Goal: Task Accomplishment & Management: Manage account settings

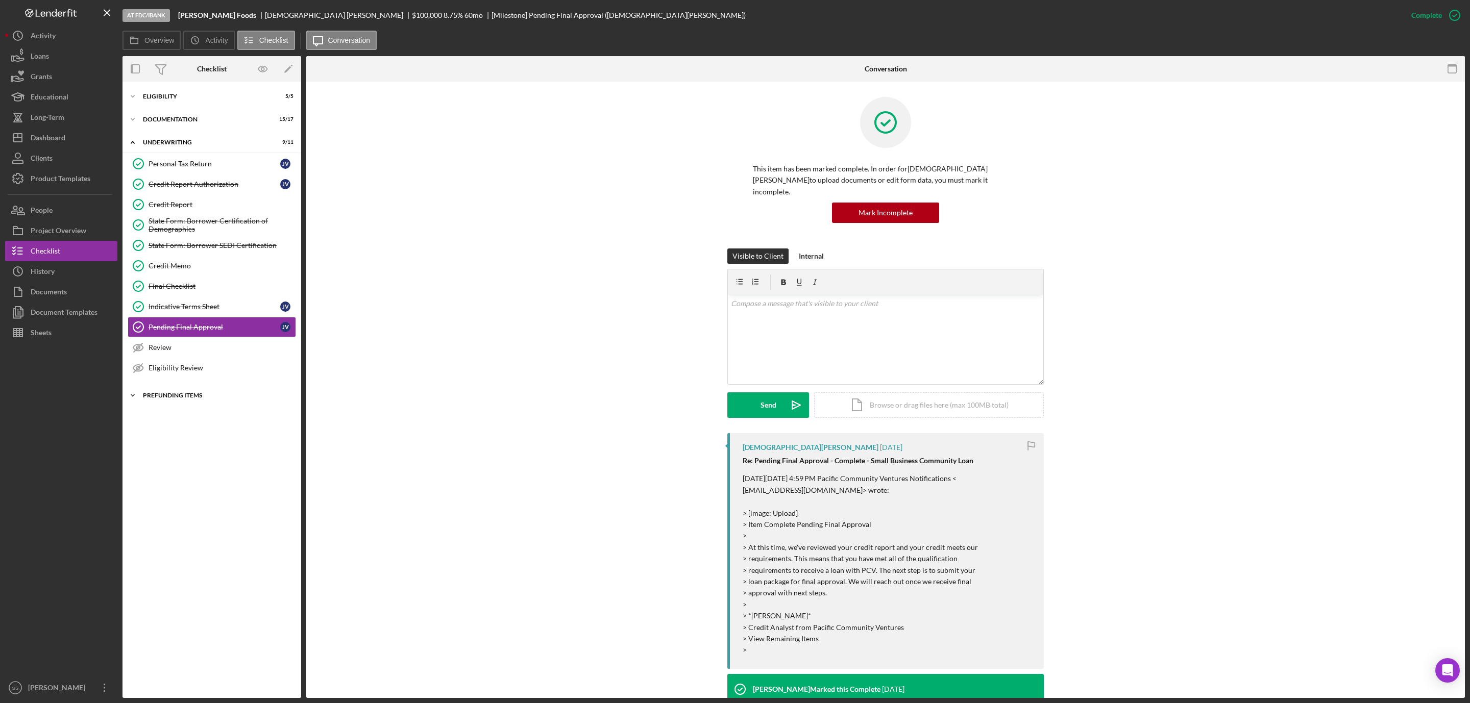
click at [165, 406] on div "Icon/Expander Prefunding Items 0 / 15" at bounding box center [211, 395] width 179 height 20
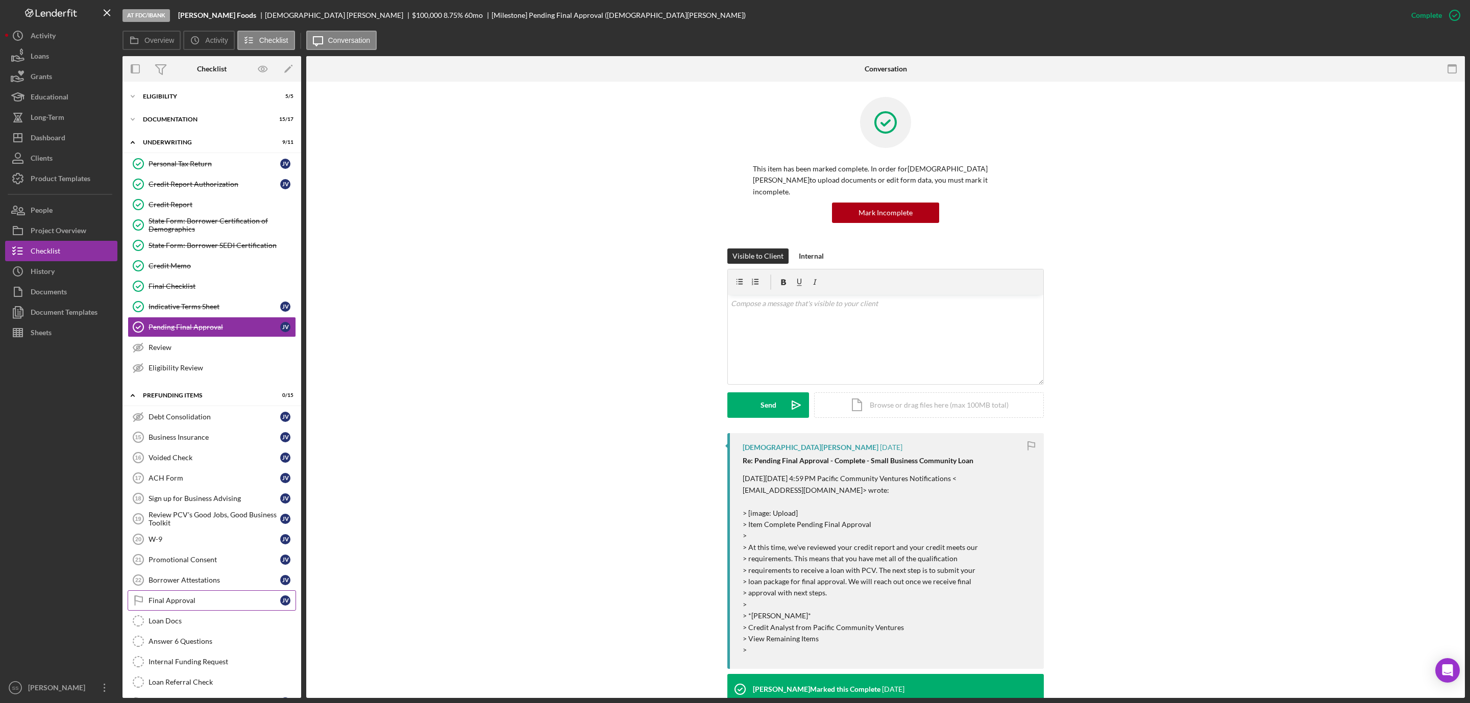
click at [191, 606] on link "Final Approval Final Approval J V" at bounding box center [212, 600] width 168 height 20
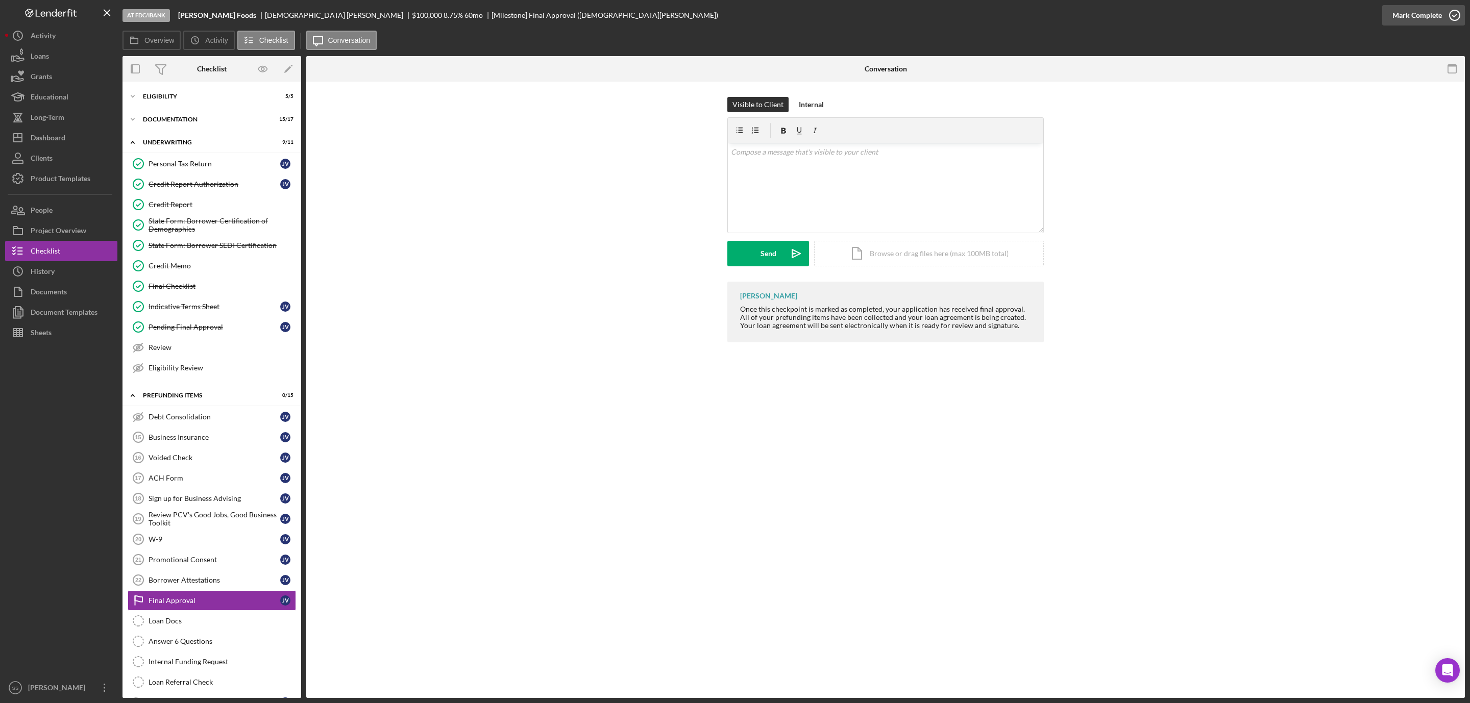
click at [1452, 17] on icon "button" at bounding box center [1455, 16] width 26 height 26
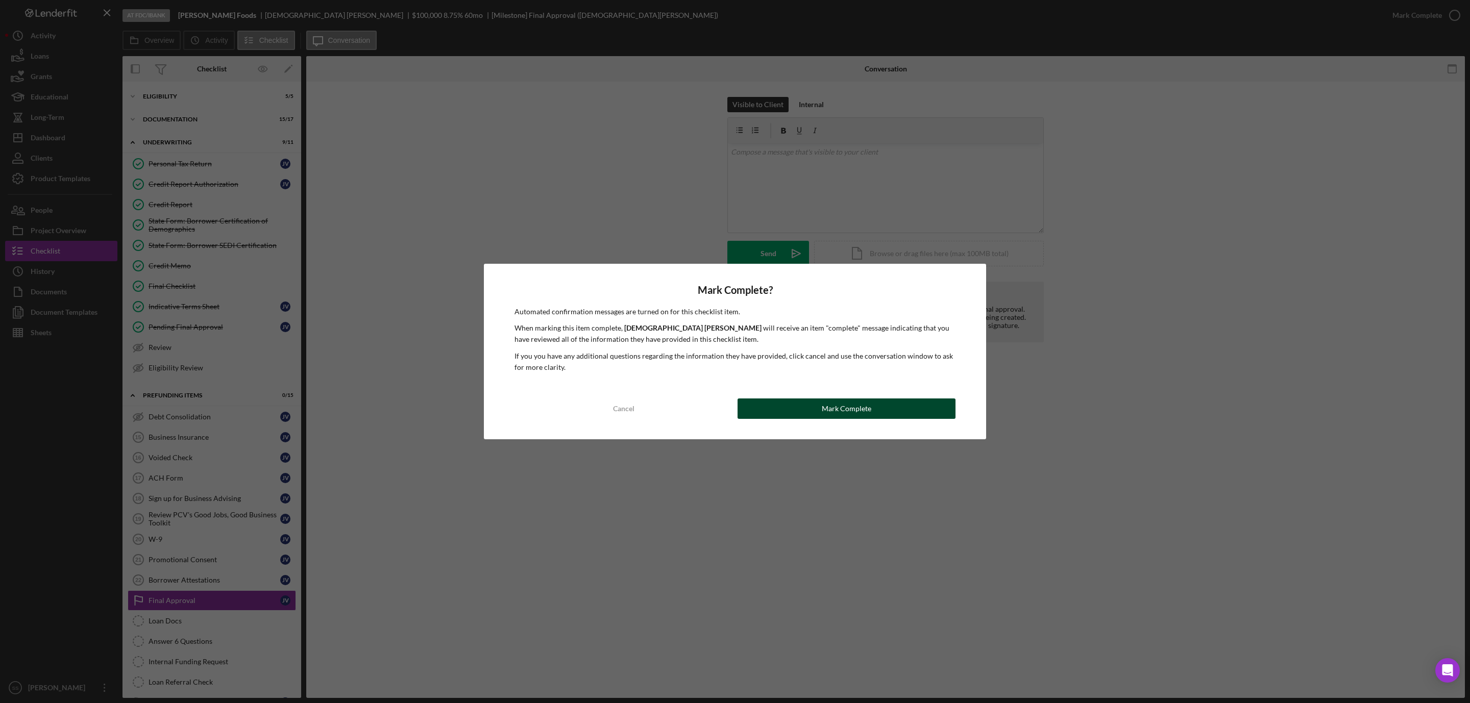
click at [882, 411] on button "Mark Complete" at bounding box center [846, 409] width 218 height 20
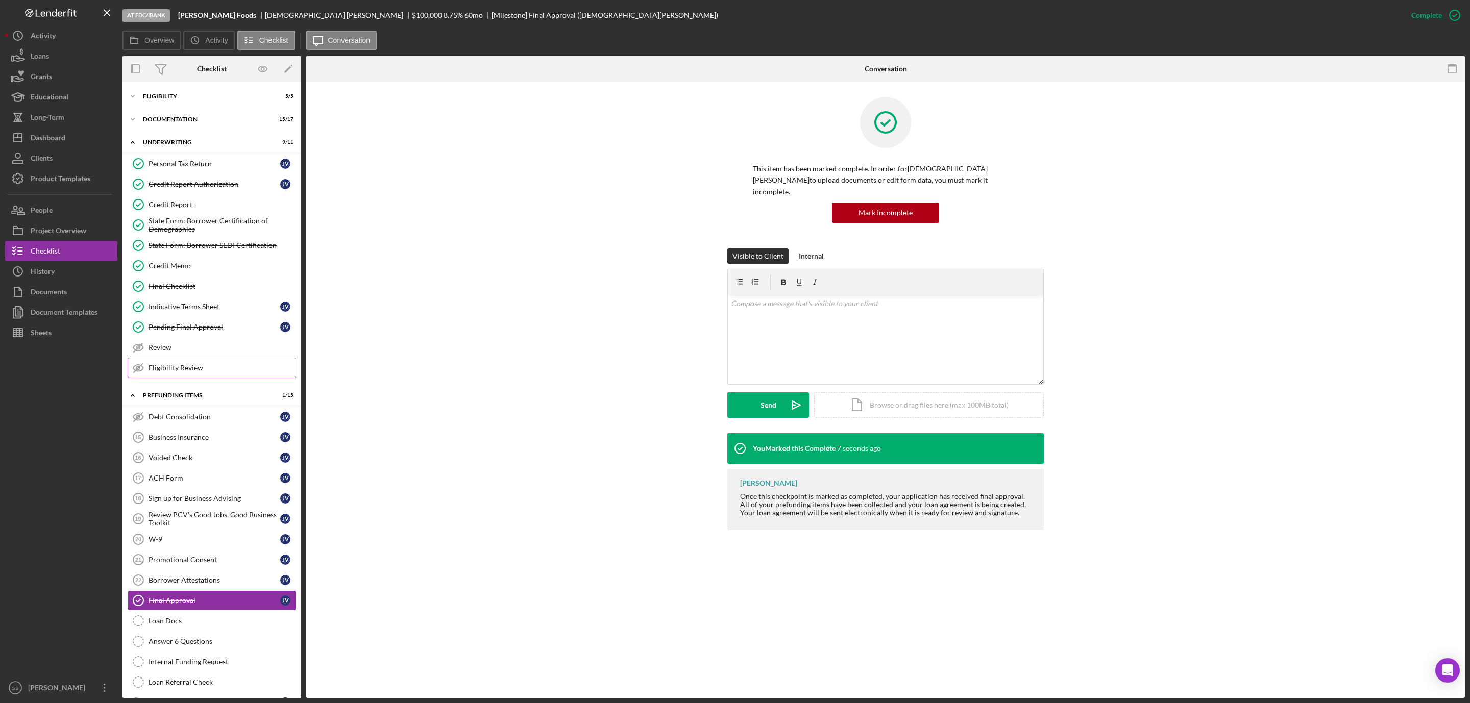
click at [197, 372] on div "Eligibility Review" at bounding box center [221, 368] width 147 height 8
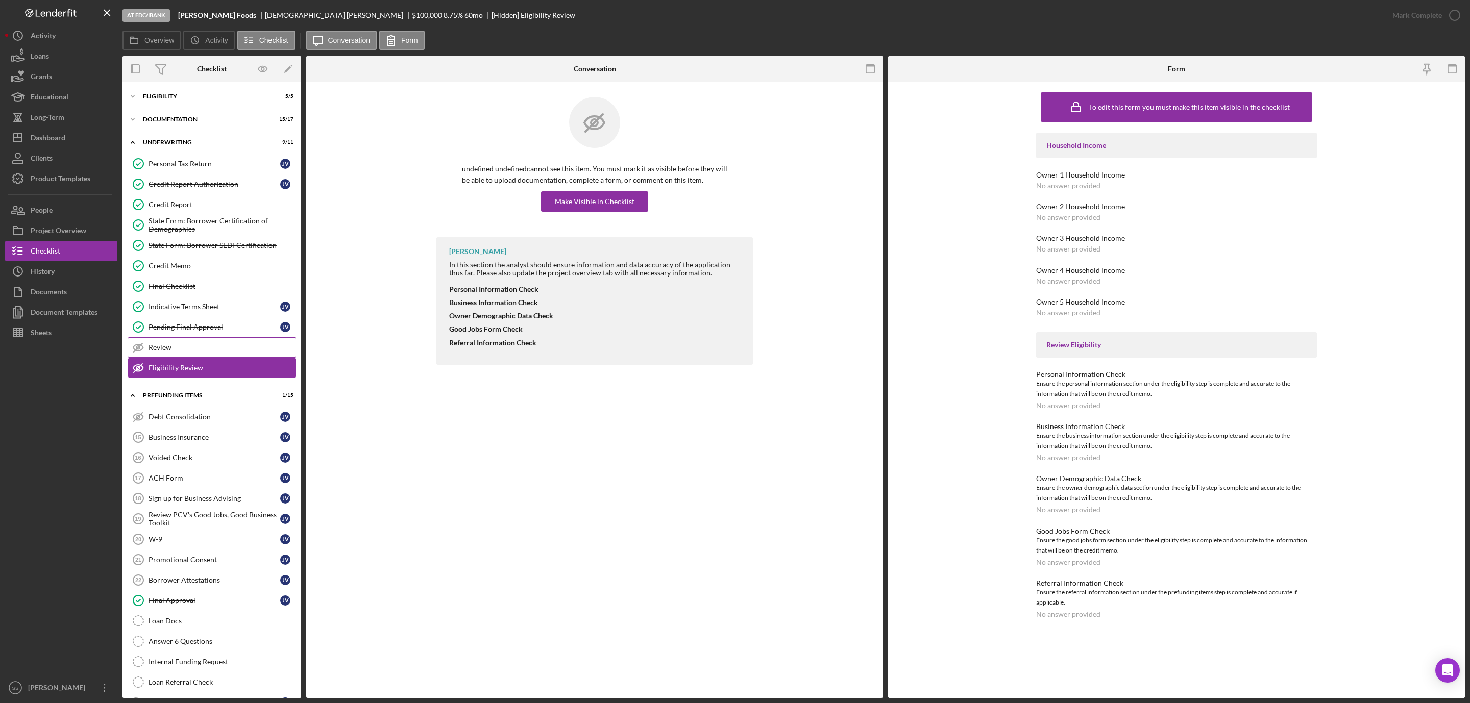
click at [184, 352] on div "Review" at bounding box center [221, 347] width 147 height 8
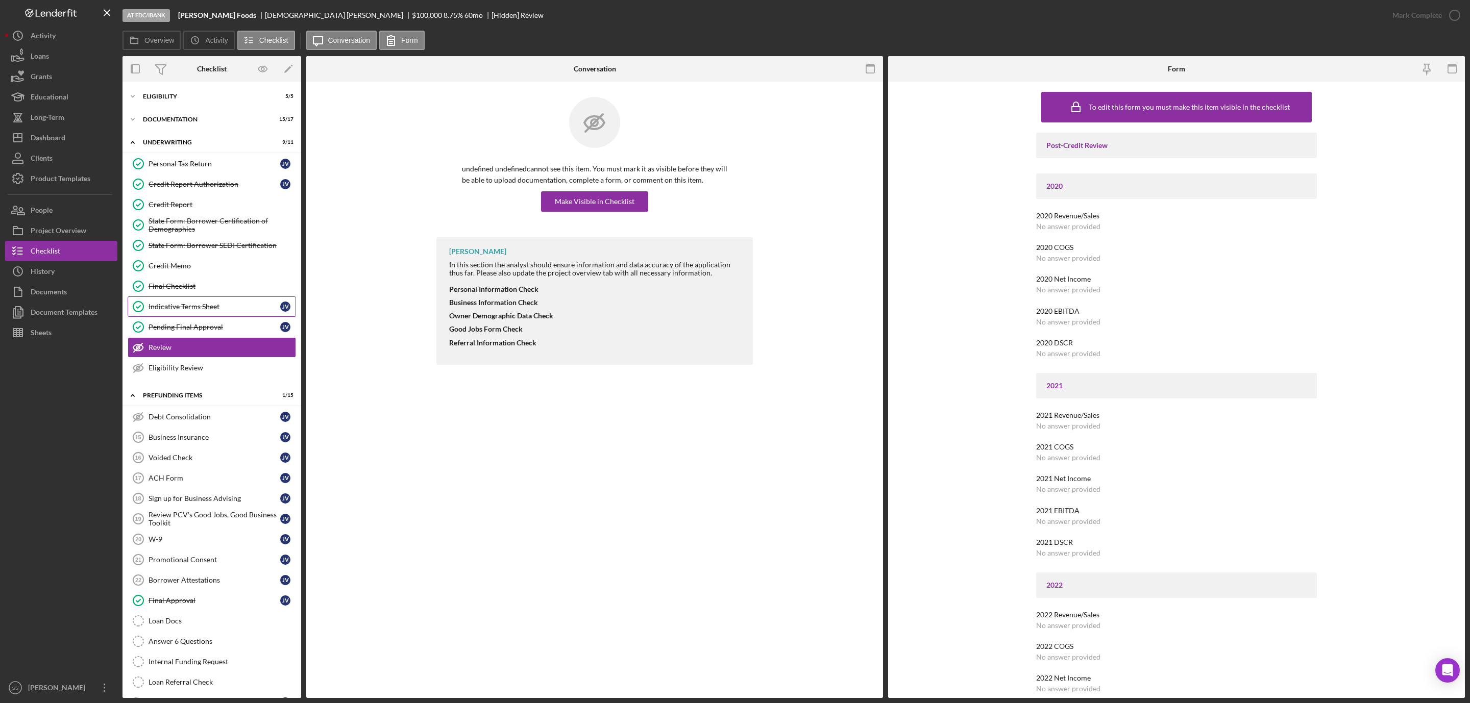
scroll to position [38, 0]
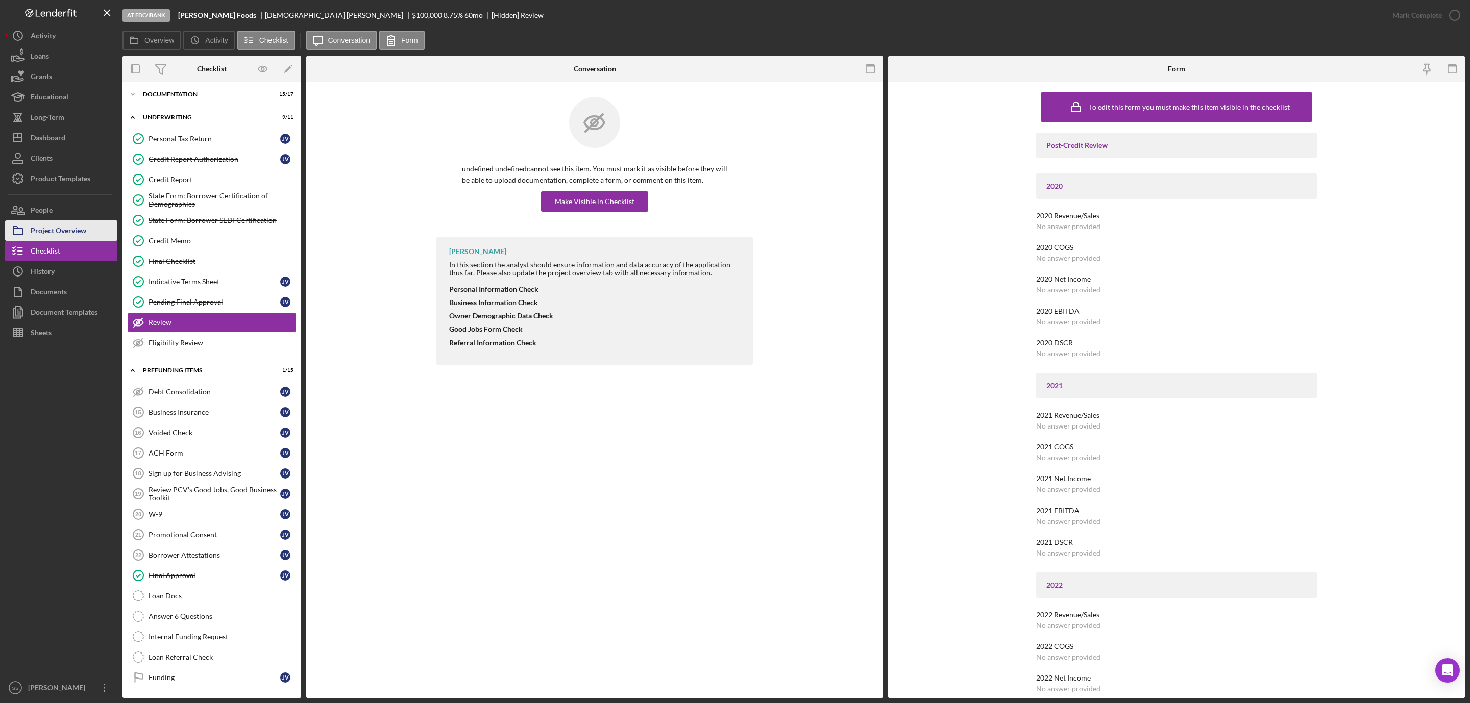
click at [72, 230] on div "Project Overview" at bounding box center [59, 231] width 56 height 23
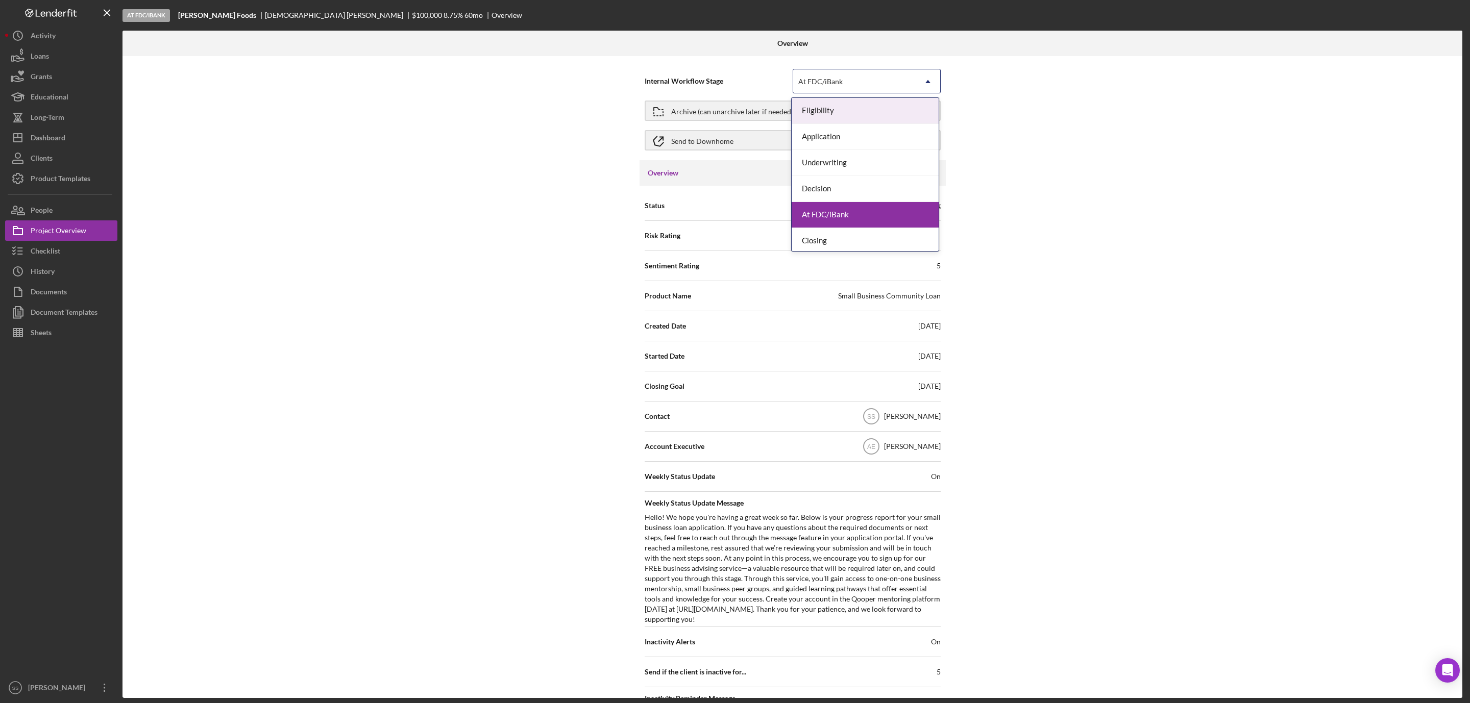
click at [919, 91] on icon "Icon/Dropdown Arrow" at bounding box center [927, 81] width 24 height 24
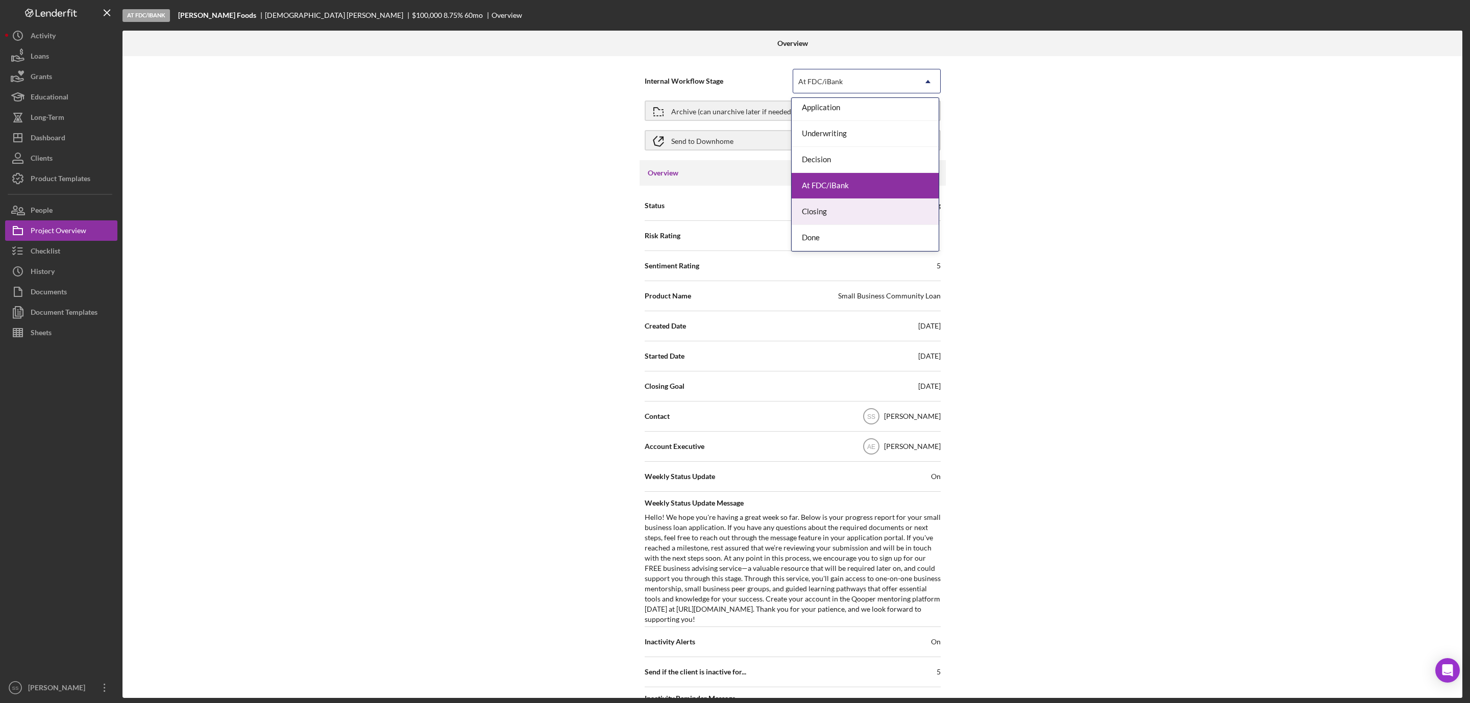
click at [848, 212] on div "Closing" at bounding box center [864, 212] width 147 height 26
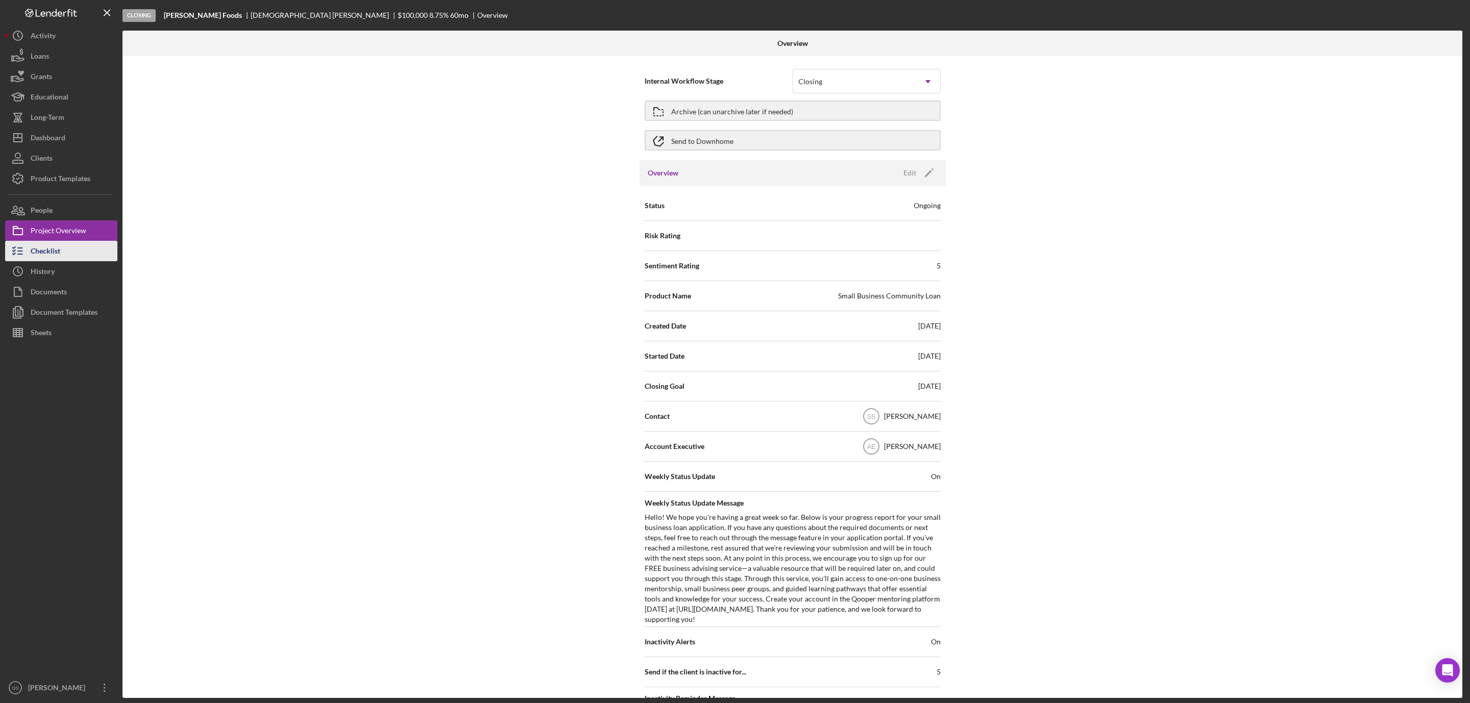
click at [66, 256] on button "Checklist" at bounding box center [61, 251] width 112 height 20
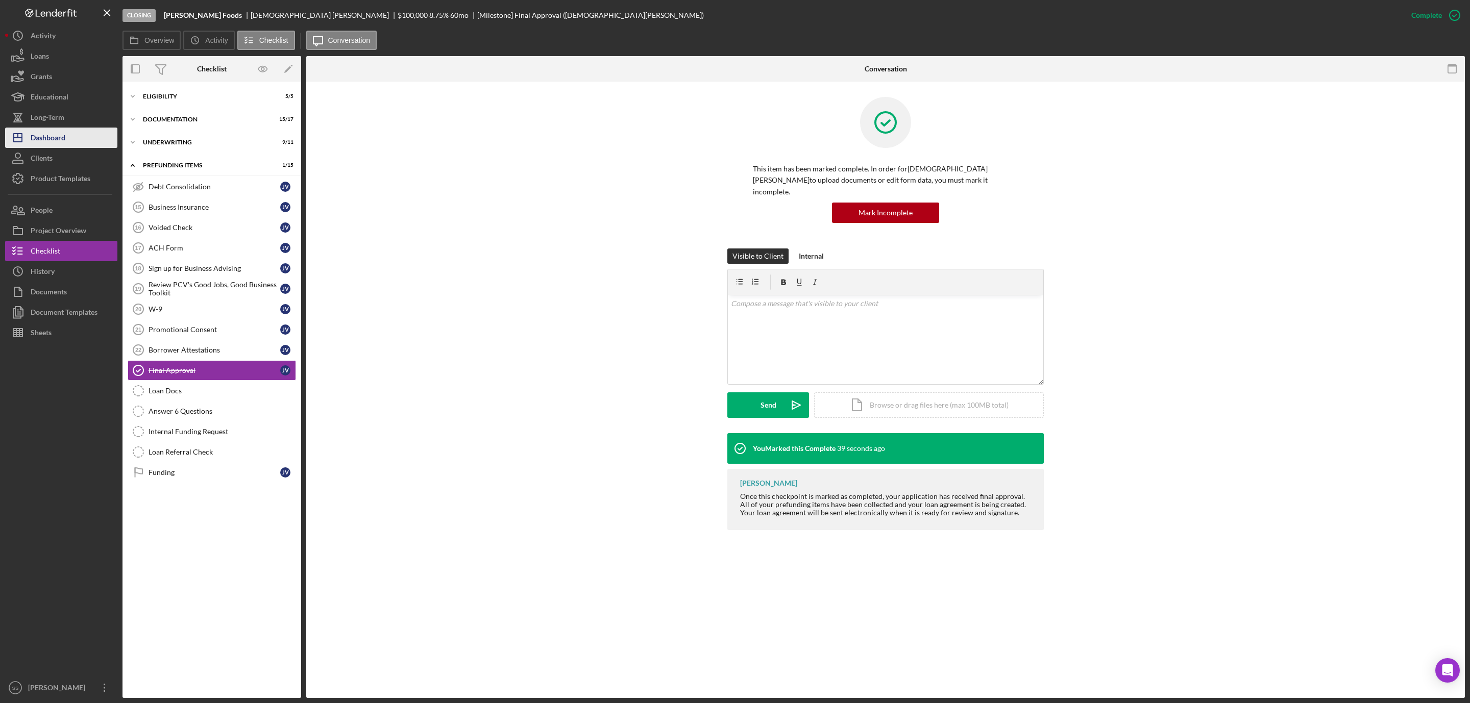
click at [49, 137] on div "Dashboard" at bounding box center [48, 139] width 35 height 23
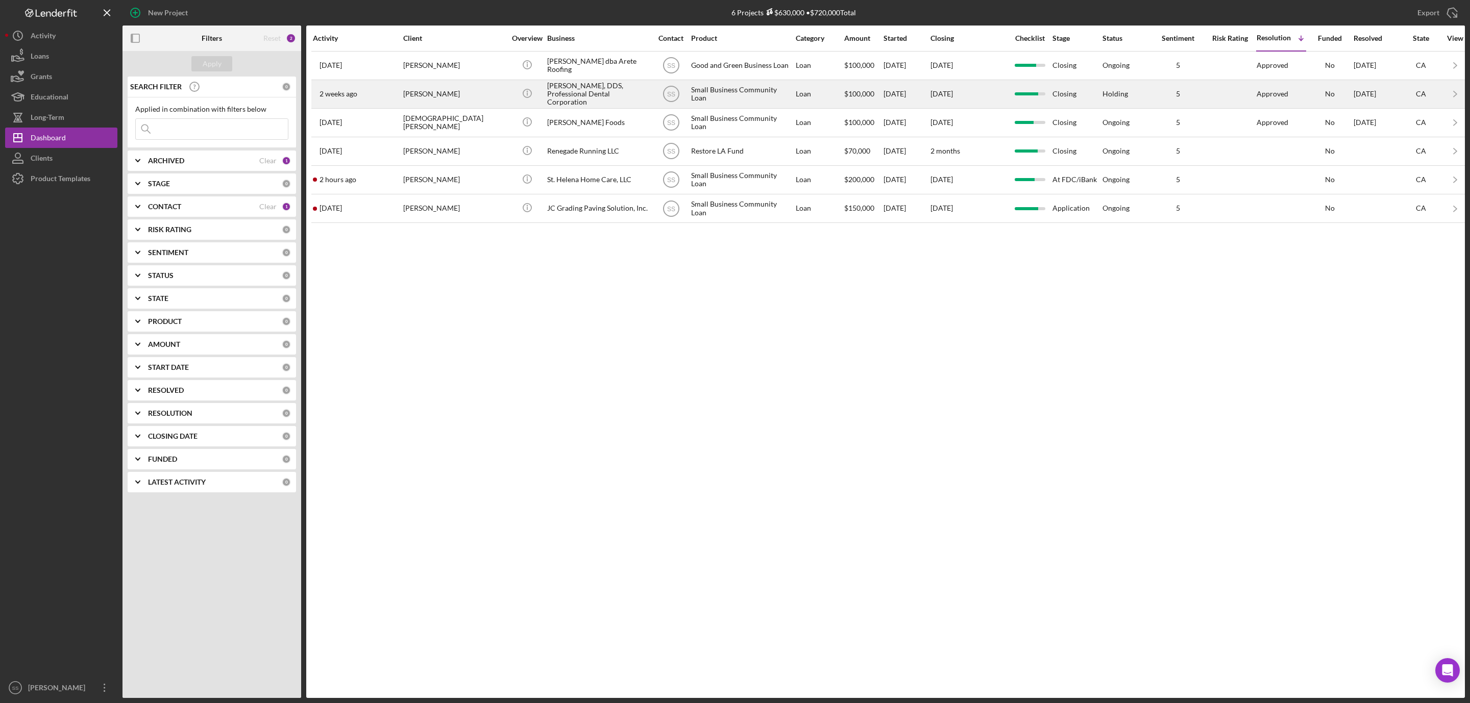
click at [462, 91] on div "Ekaterina Galina" at bounding box center [454, 94] width 102 height 27
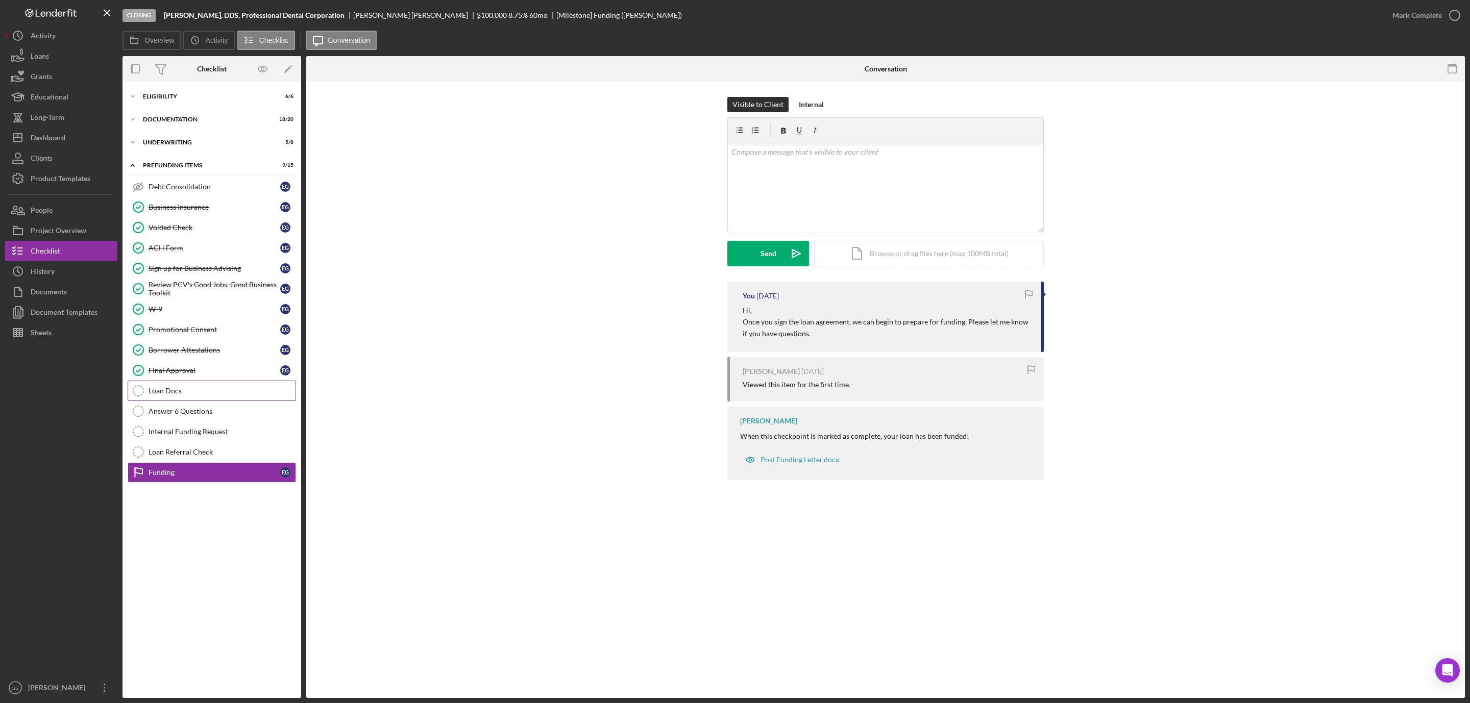
click at [190, 391] on link "Loan Docs Loan Docs" at bounding box center [212, 391] width 168 height 20
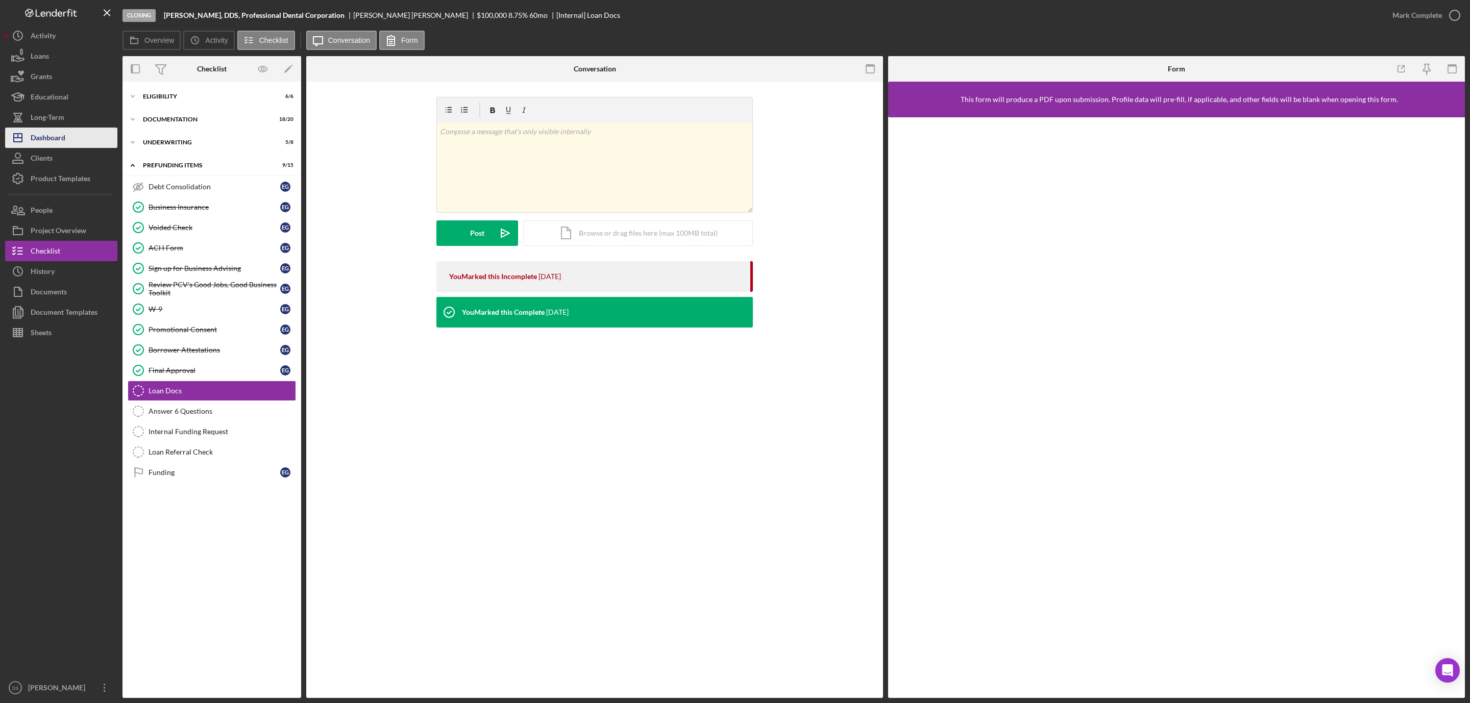
click at [46, 134] on div "Dashboard" at bounding box center [48, 139] width 35 height 23
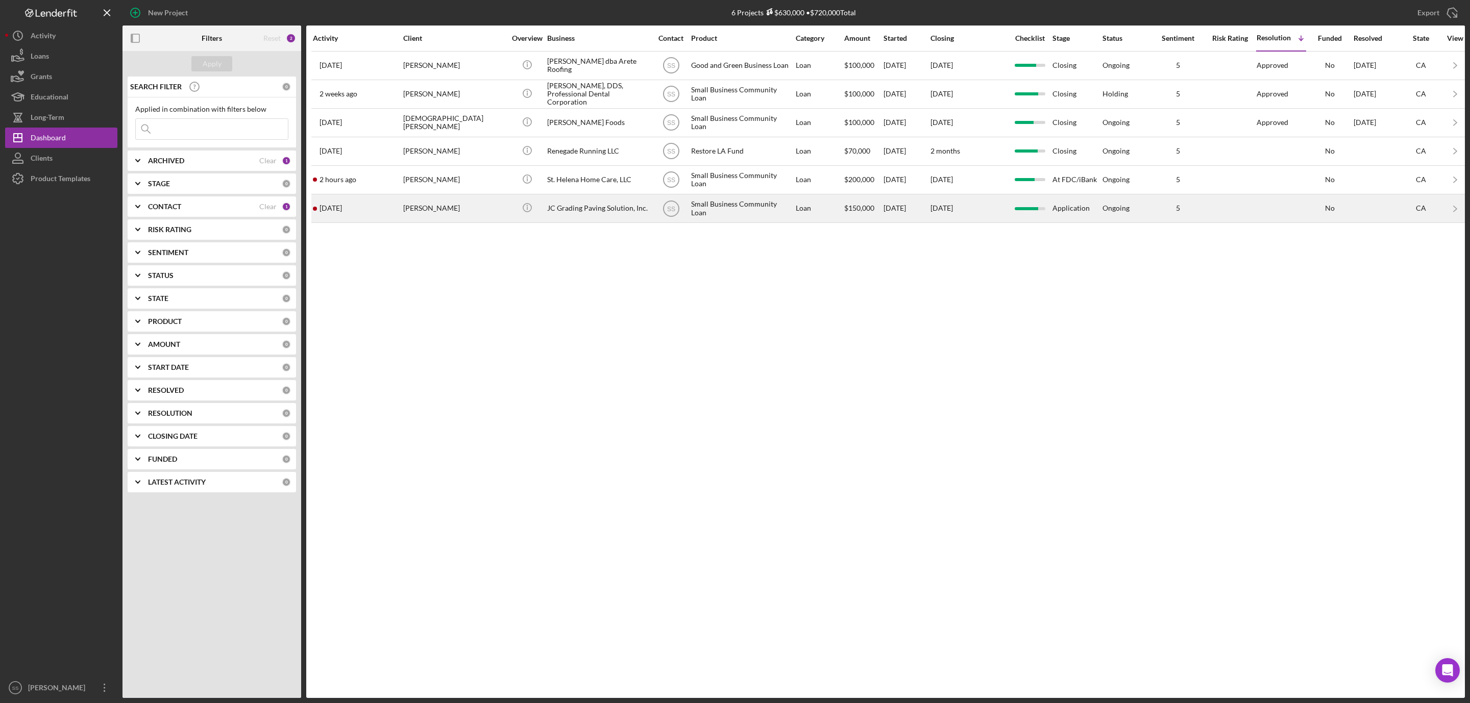
click at [425, 213] on div "Jose Centeno" at bounding box center [454, 208] width 102 height 27
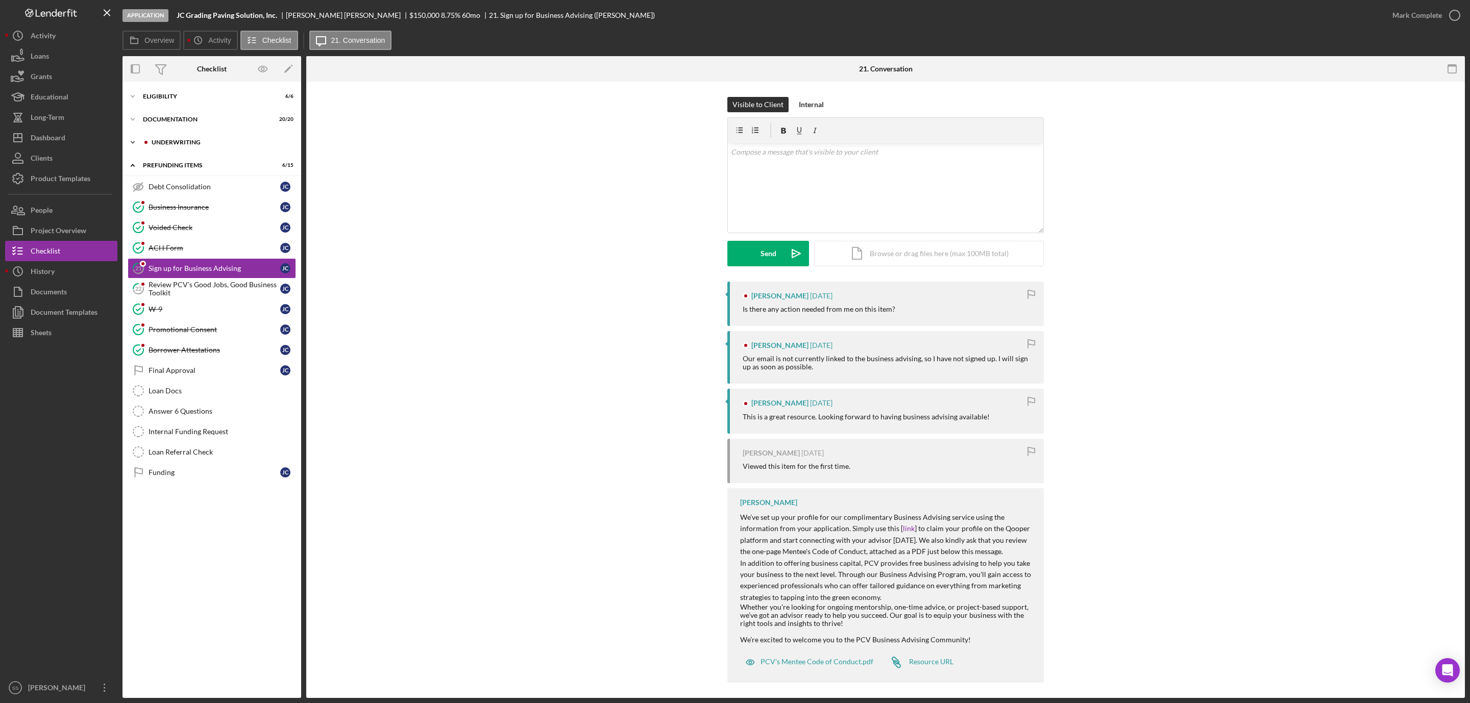
click at [205, 141] on div "Underwriting" at bounding box center [220, 142] width 137 height 6
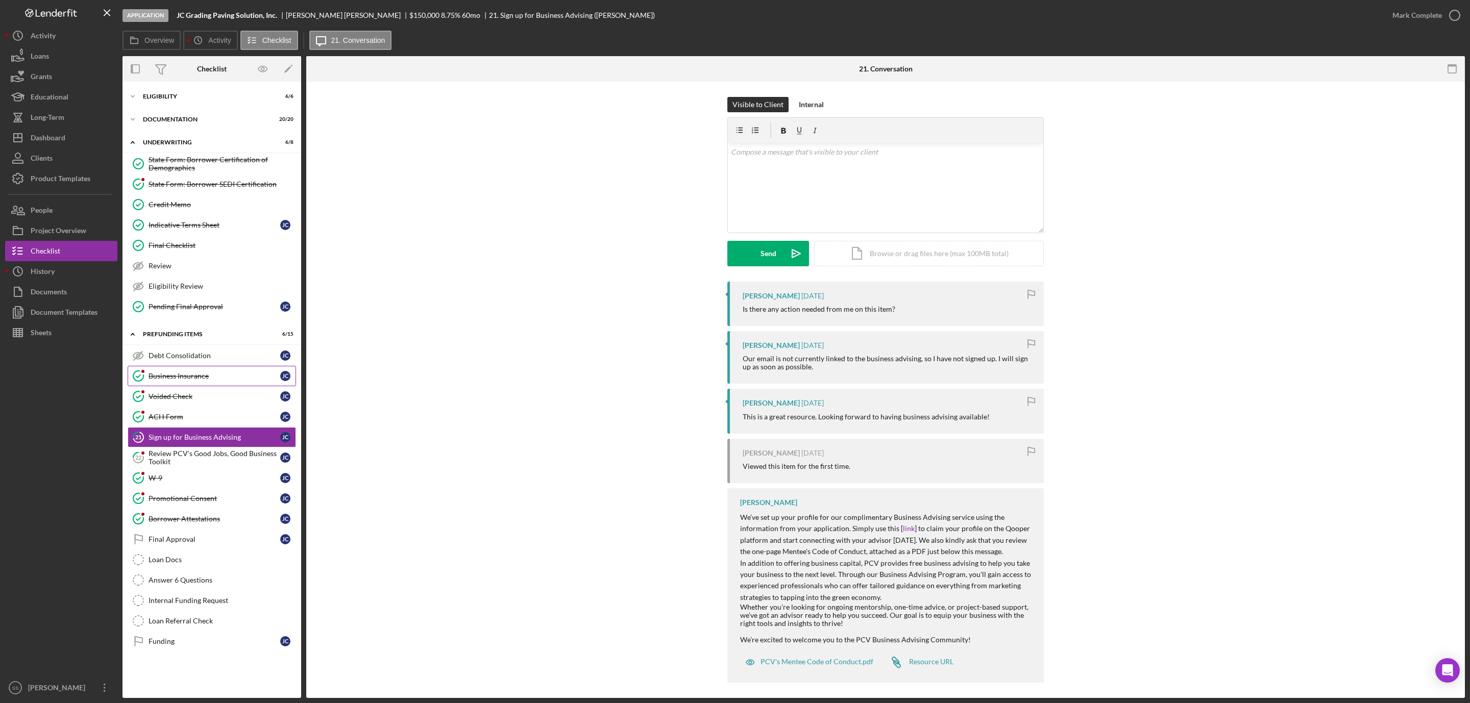
click at [193, 380] on div "Business Insurance" at bounding box center [214, 376] width 132 height 8
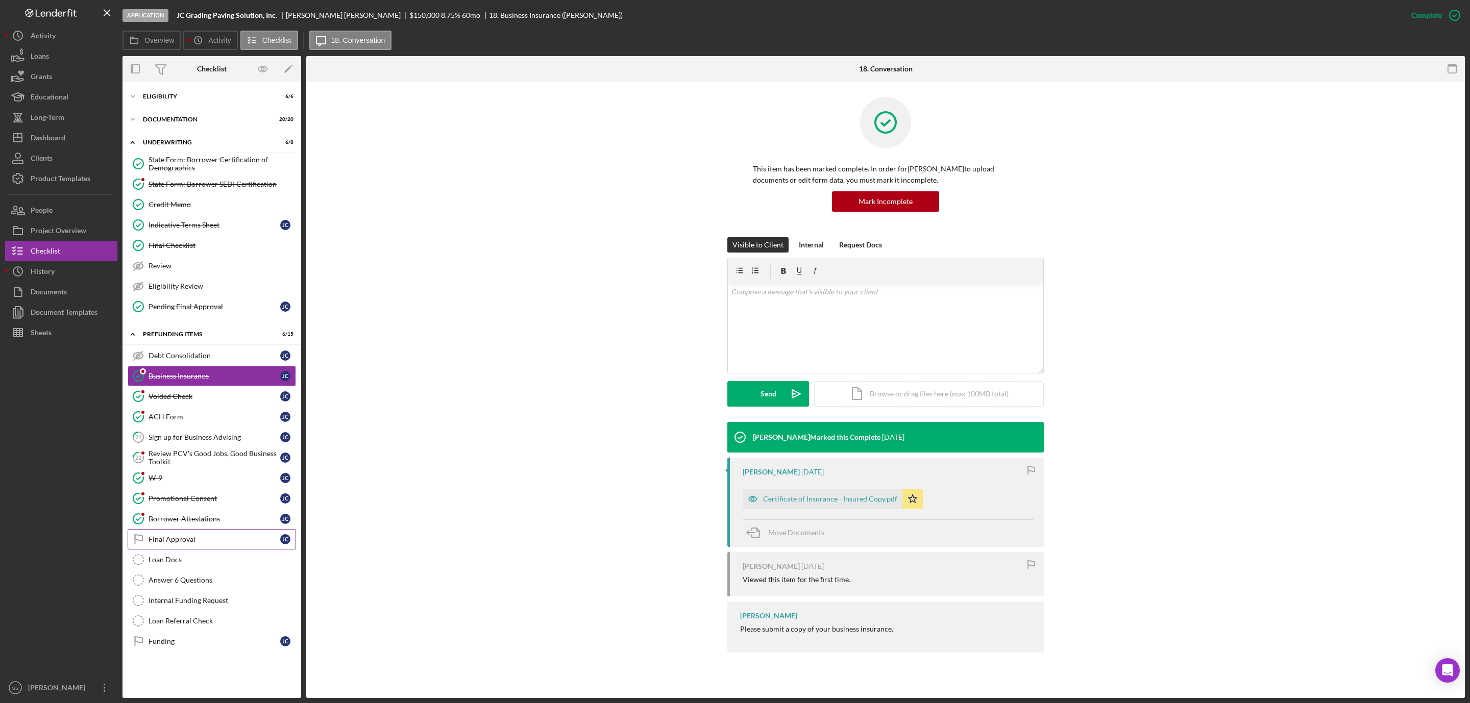
click at [217, 550] on link "Final Approval Final Approval J C" at bounding box center [212, 539] width 168 height 20
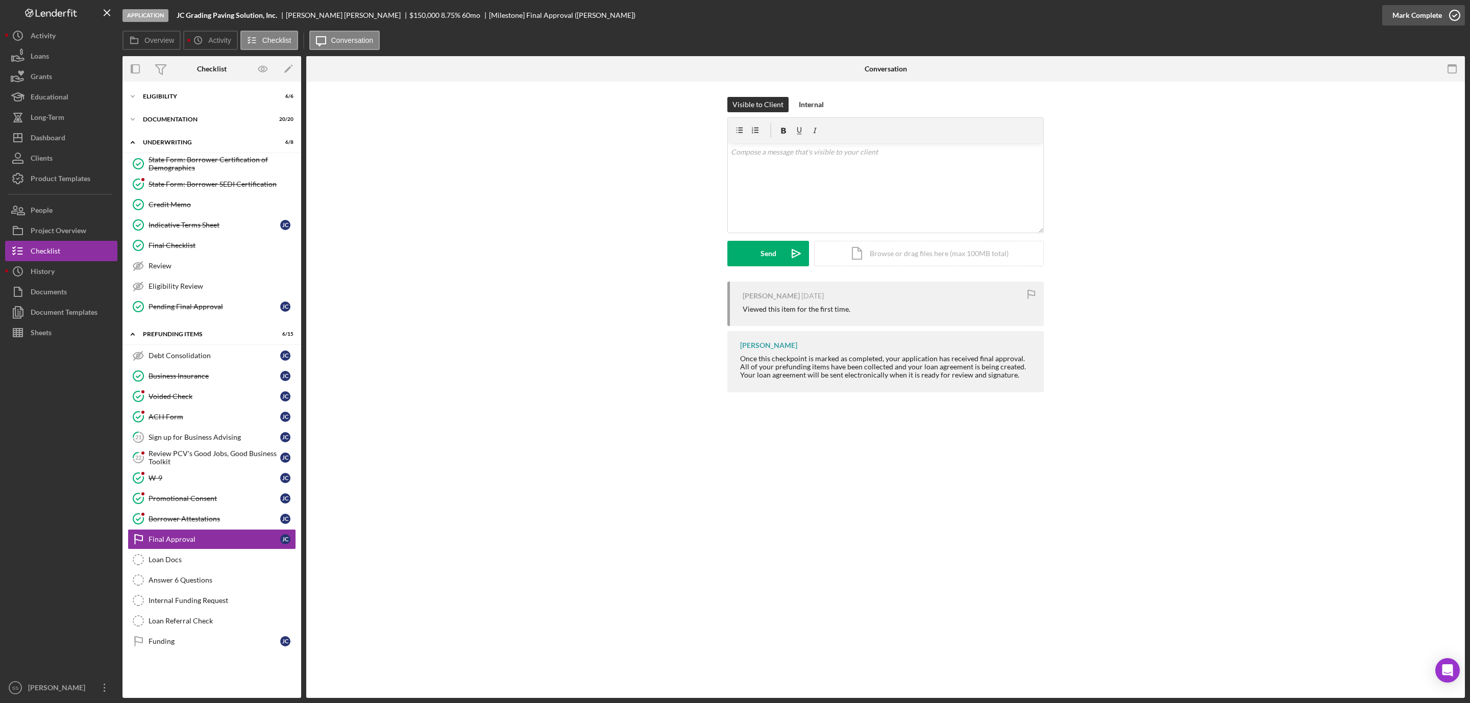
click at [1447, 14] on icon "button" at bounding box center [1455, 16] width 26 height 26
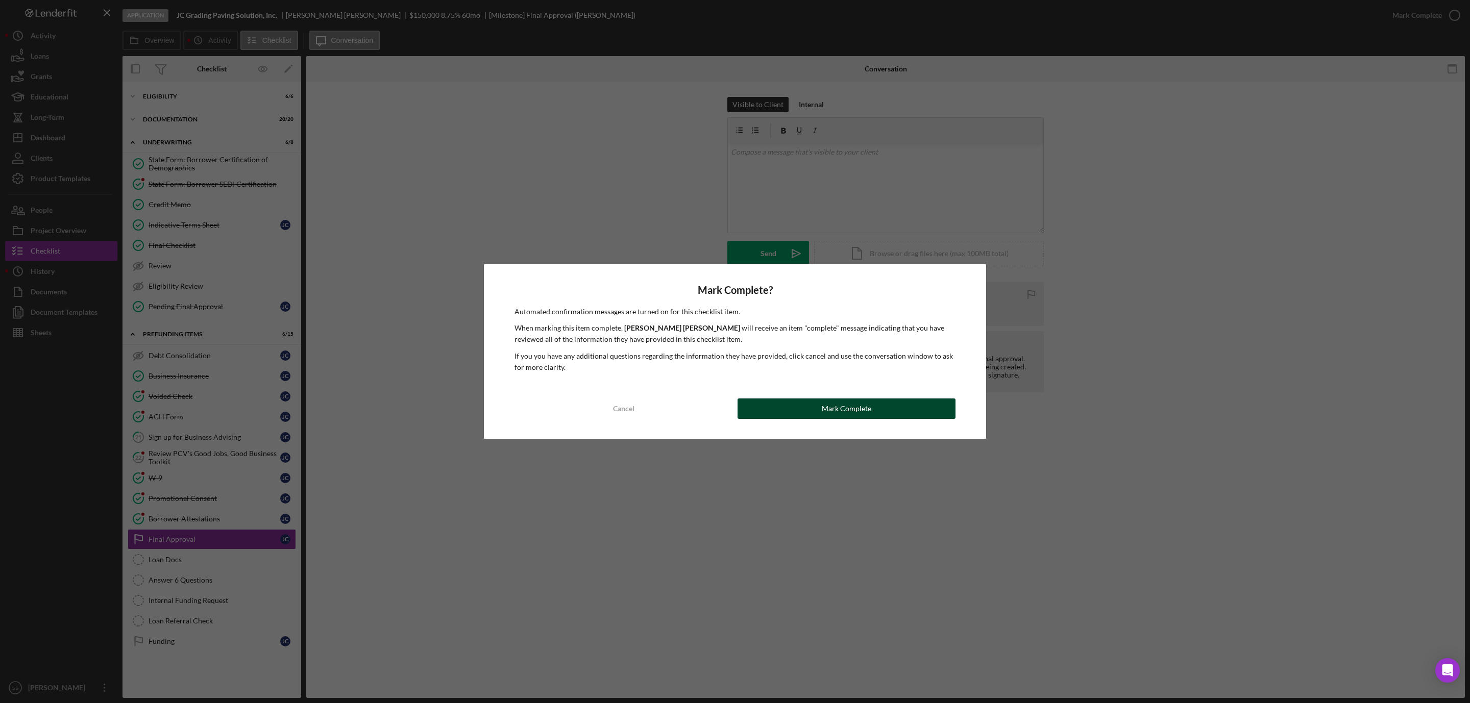
click at [793, 411] on button "Mark Complete" at bounding box center [846, 409] width 218 height 20
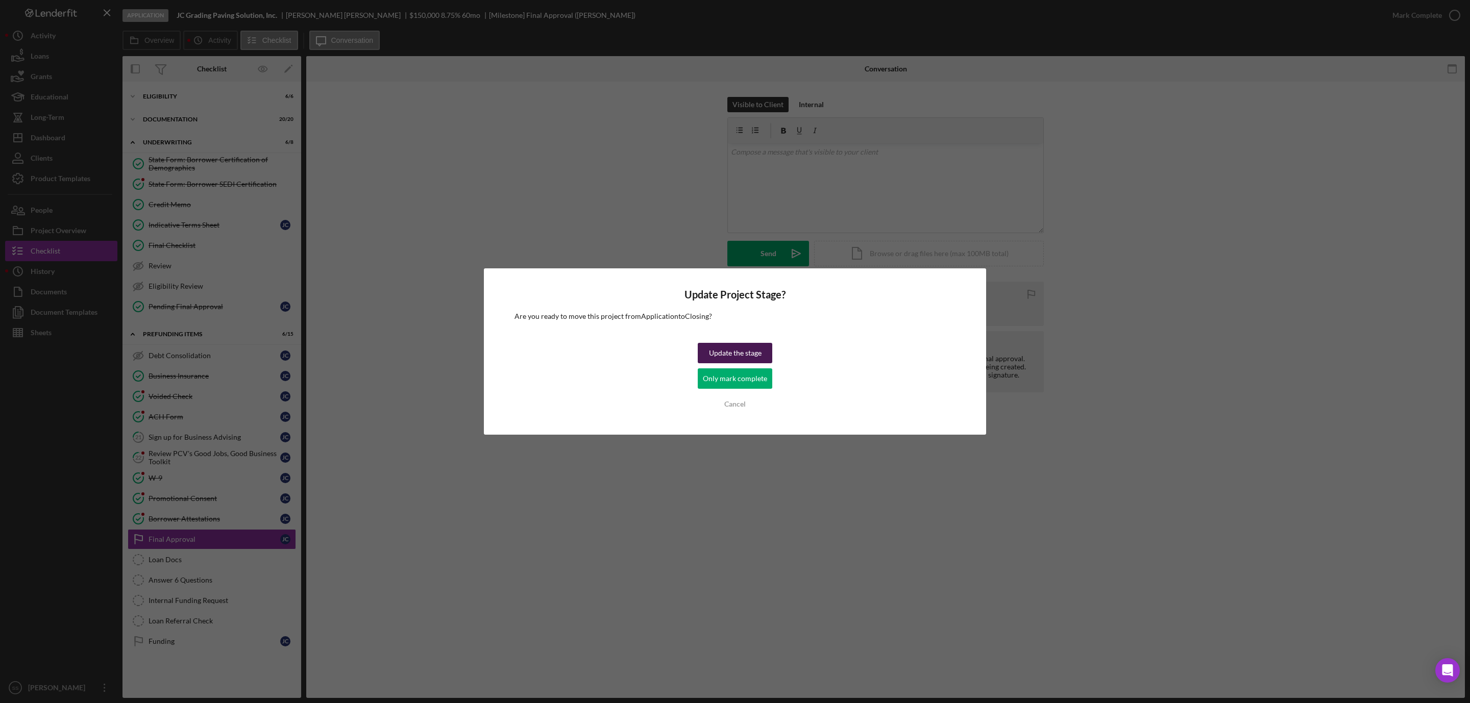
click at [744, 358] on div "Update the stage" at bounding box center [735, 353] width 53 height 20
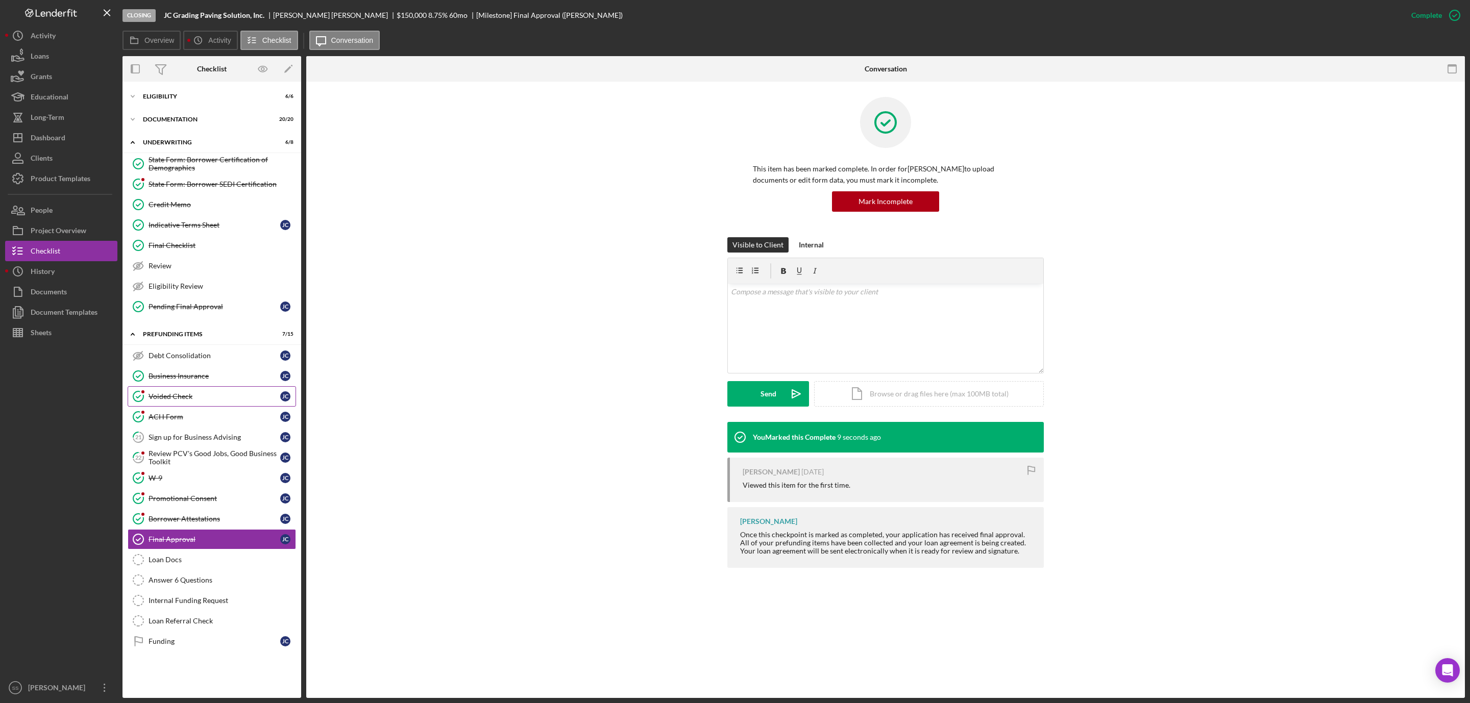
click at [178, 398] on link "Voided Check Voided Check J C" at bounding box center [212, 396] width 168 height 20
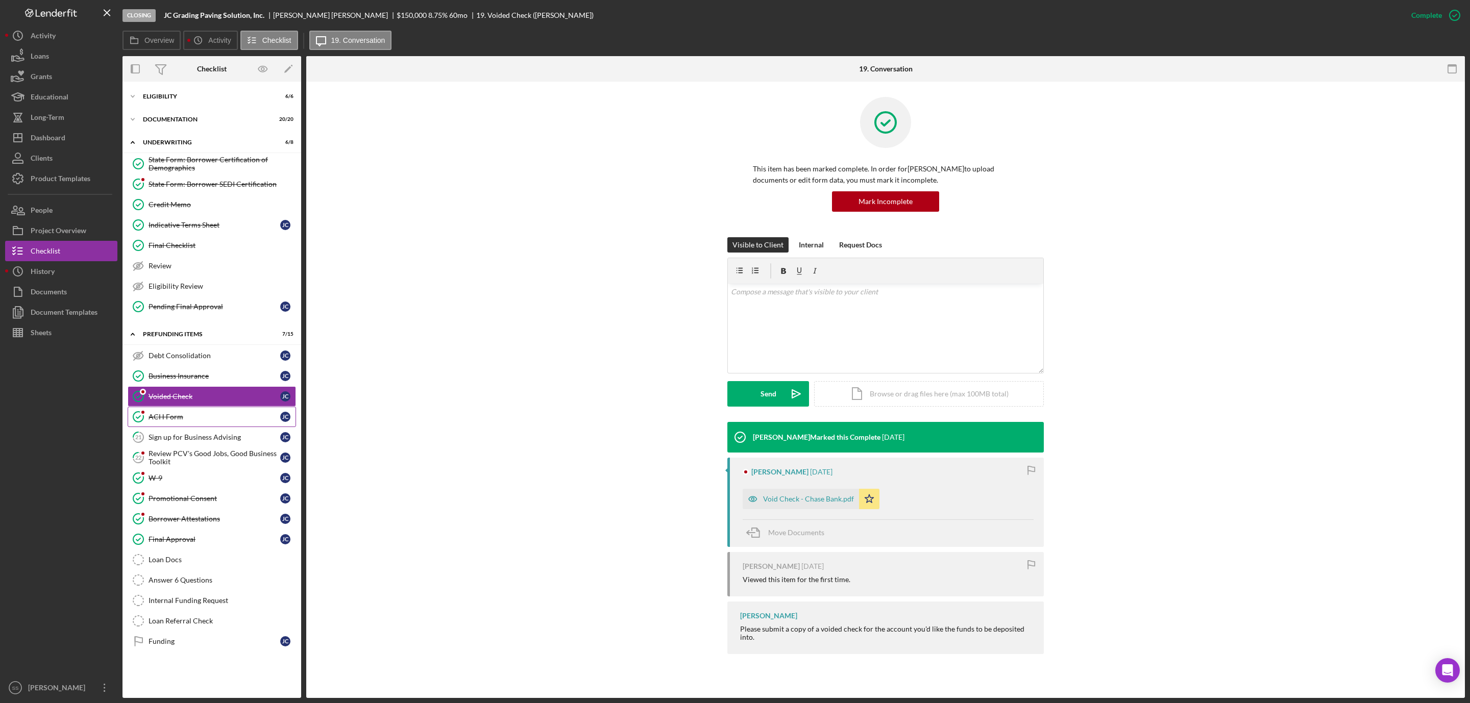
click at [196, 421] on div "ACH Form" at bounding box center [214, 417] width 132 height 8
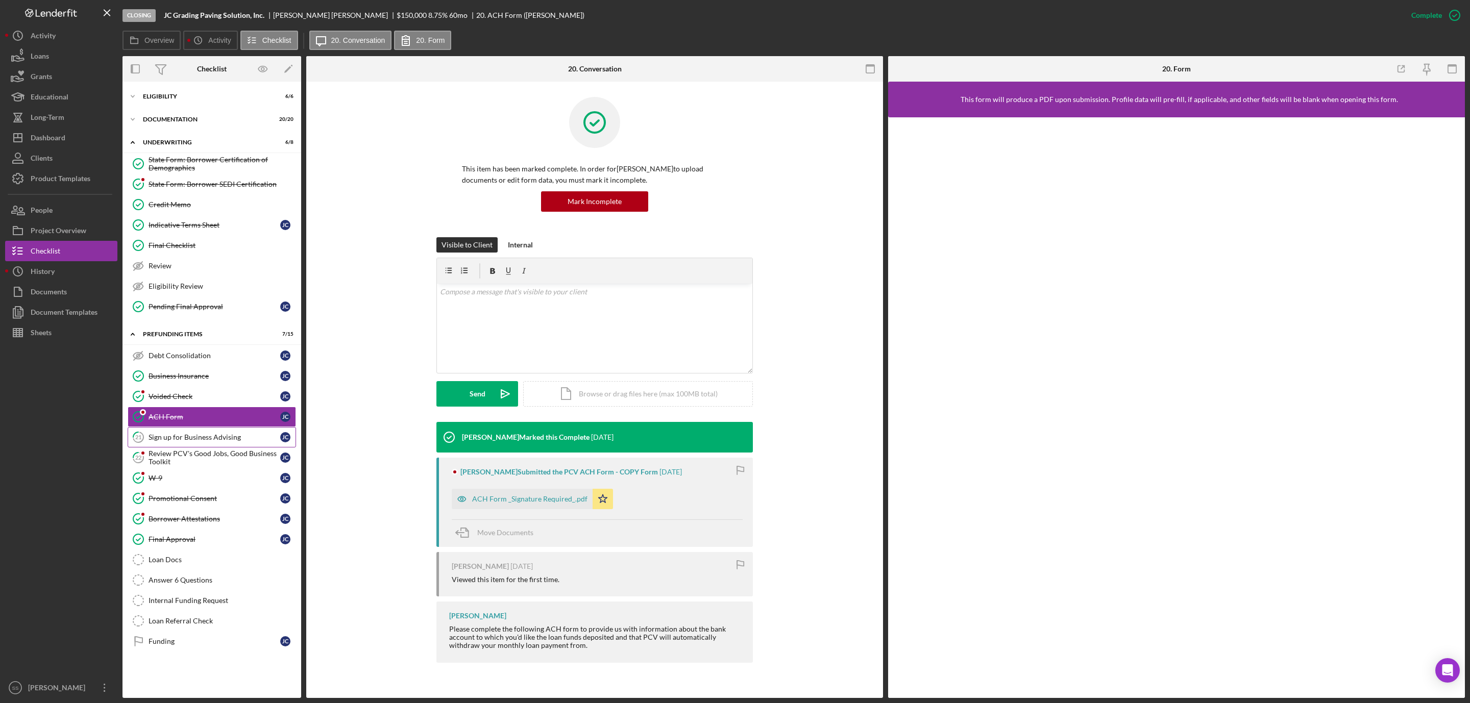
click at [191, 441] on div "Sign up for Business Advising" at bounding box center [214, 437] width 132 height 8
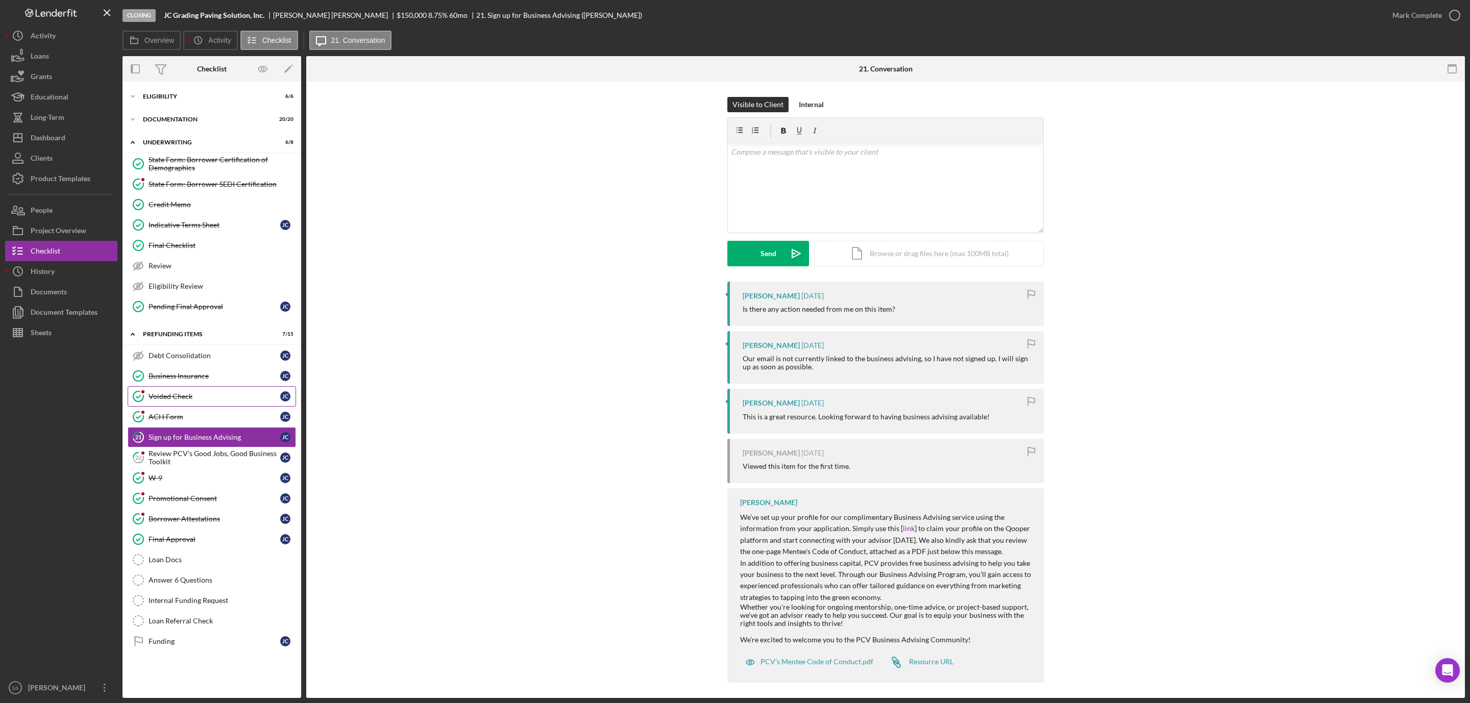
click at [183, 401] on div "Voided Check" at bounding box center [214, 396] width 132 height 8
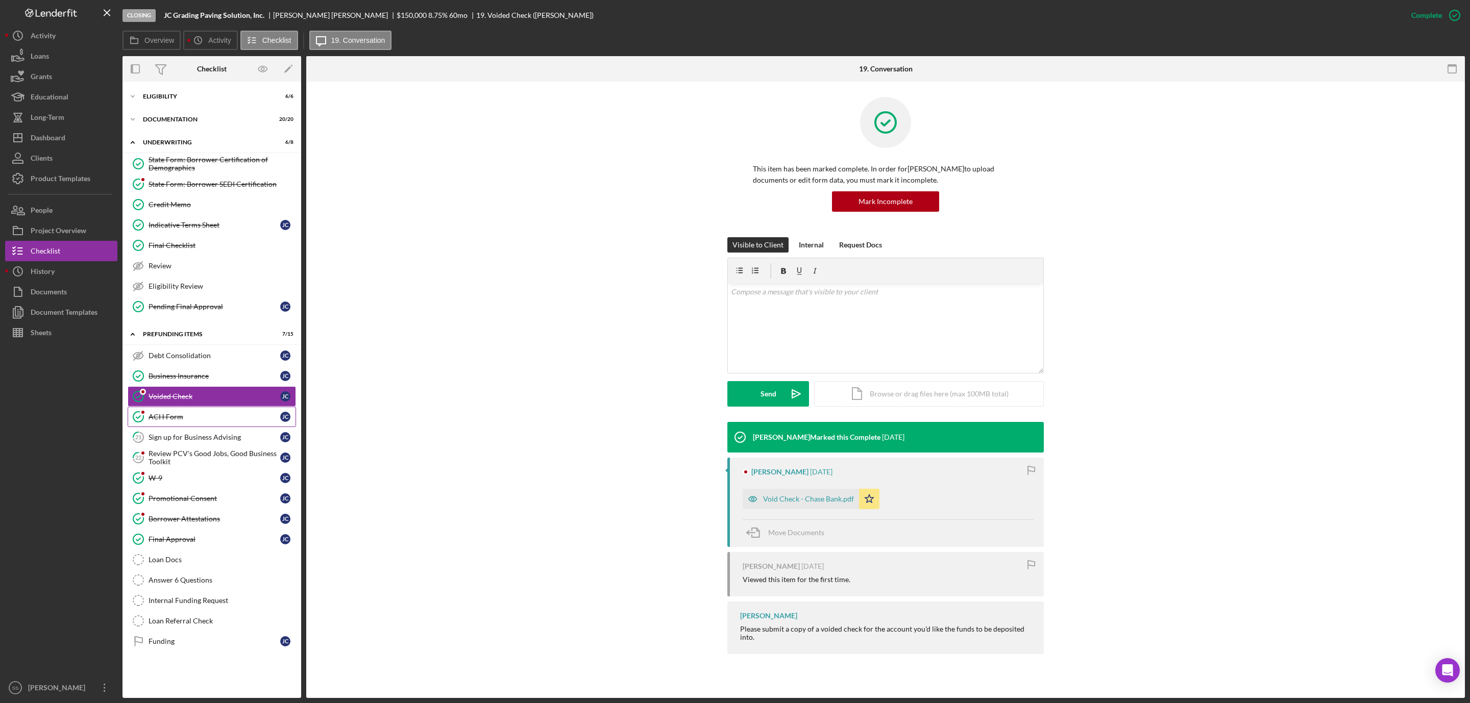
click at [184, 419] on div "ACH Form" at bounding box center [214, 417] width 132 height 8
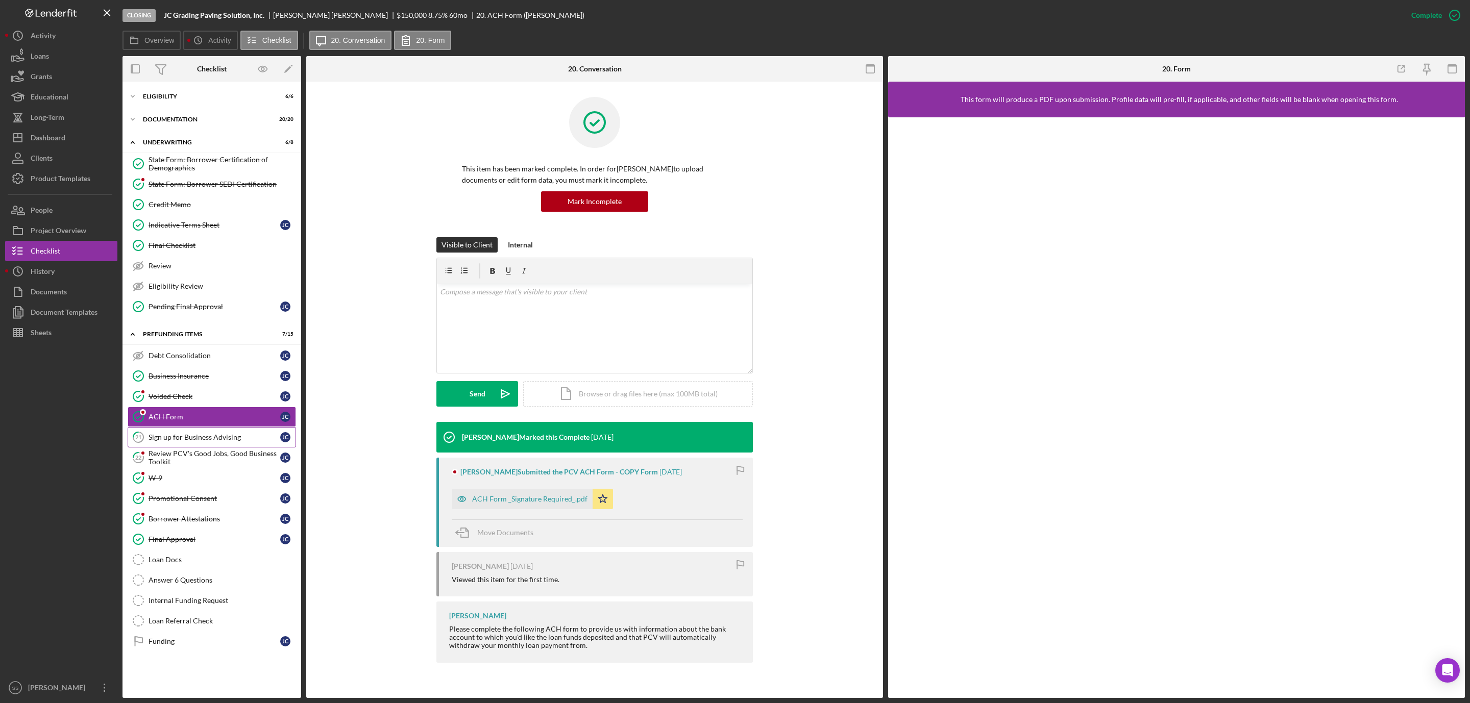
click at [237, 441] on div "Sign up for Business Advising" at bounding box center [214, 437] width 132 height 8
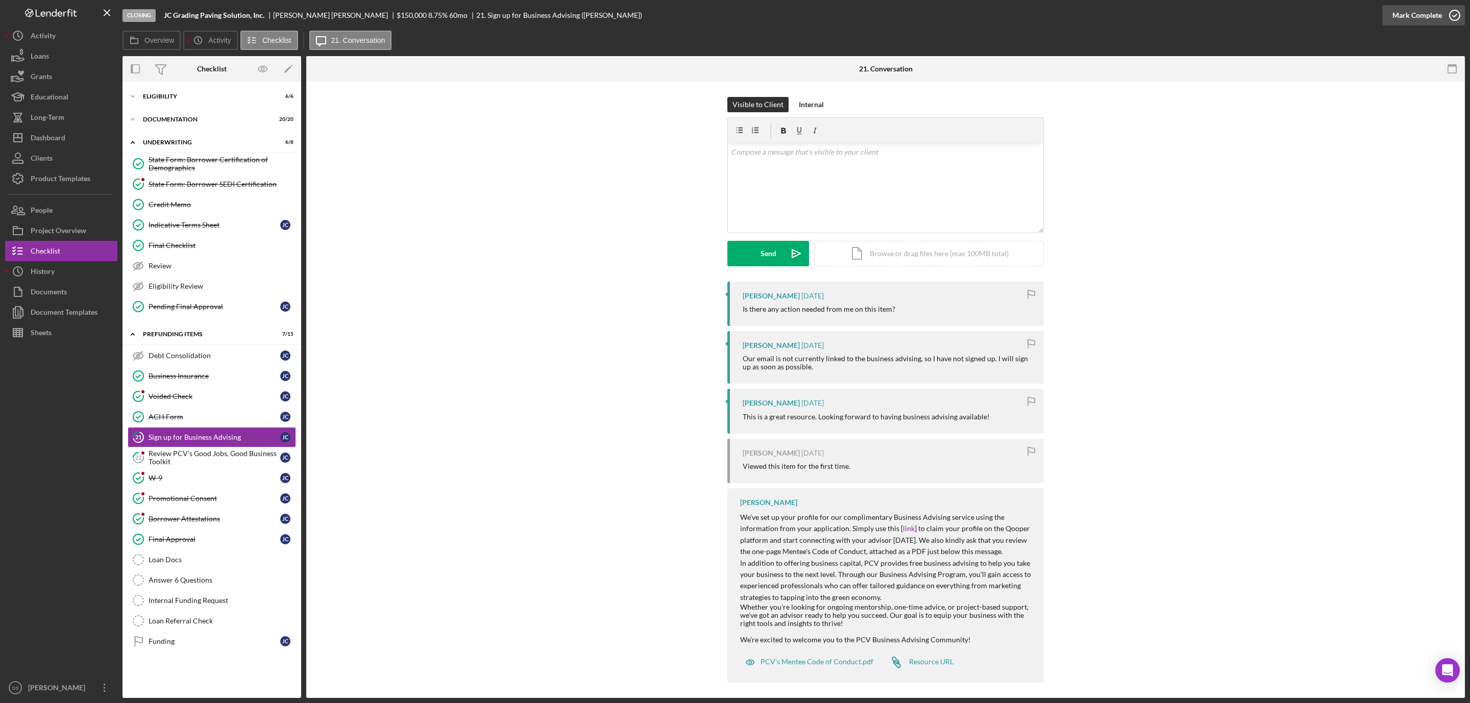
click at [1448, 17] on icon "button" at bounding box center [1455, 16] width 26 height 26
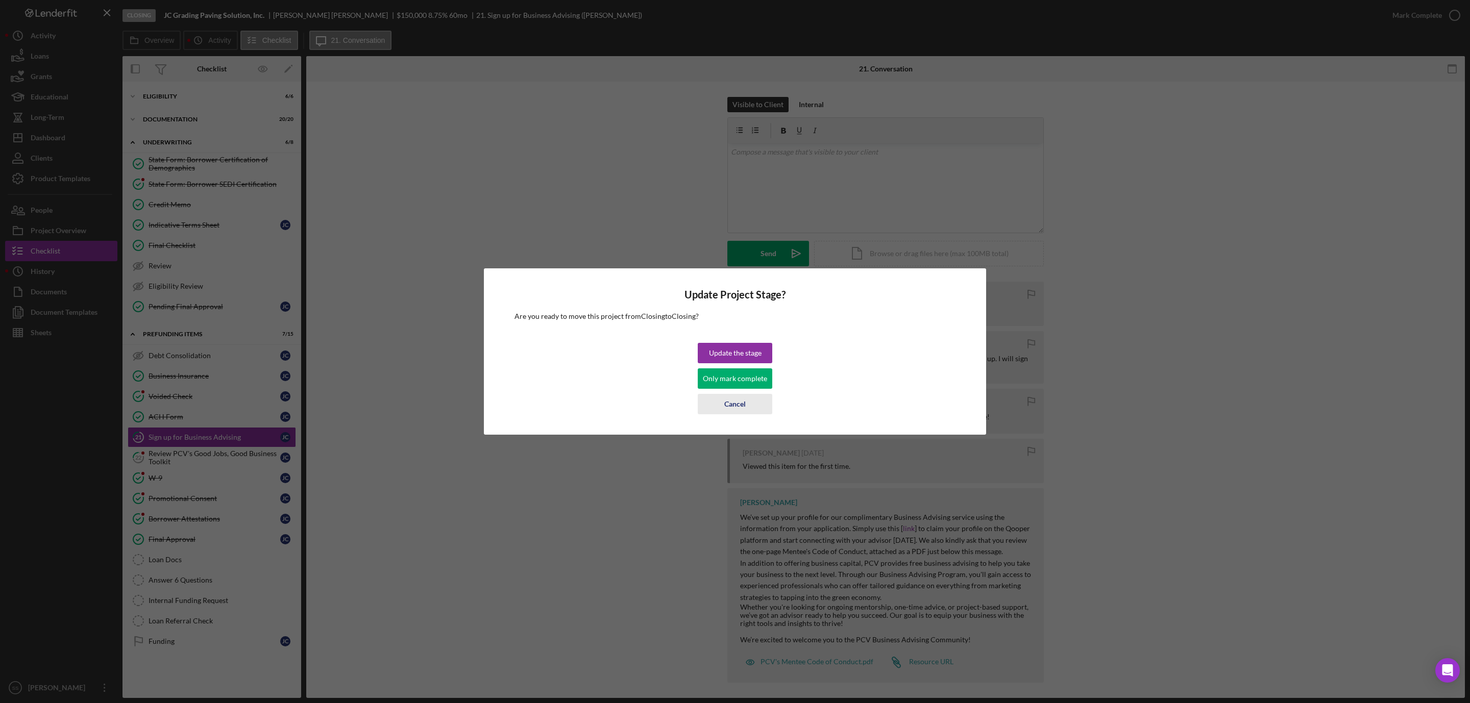
click at [732, 403] on div "Cancel" at bounding box center [734, 404] width 21 height 20
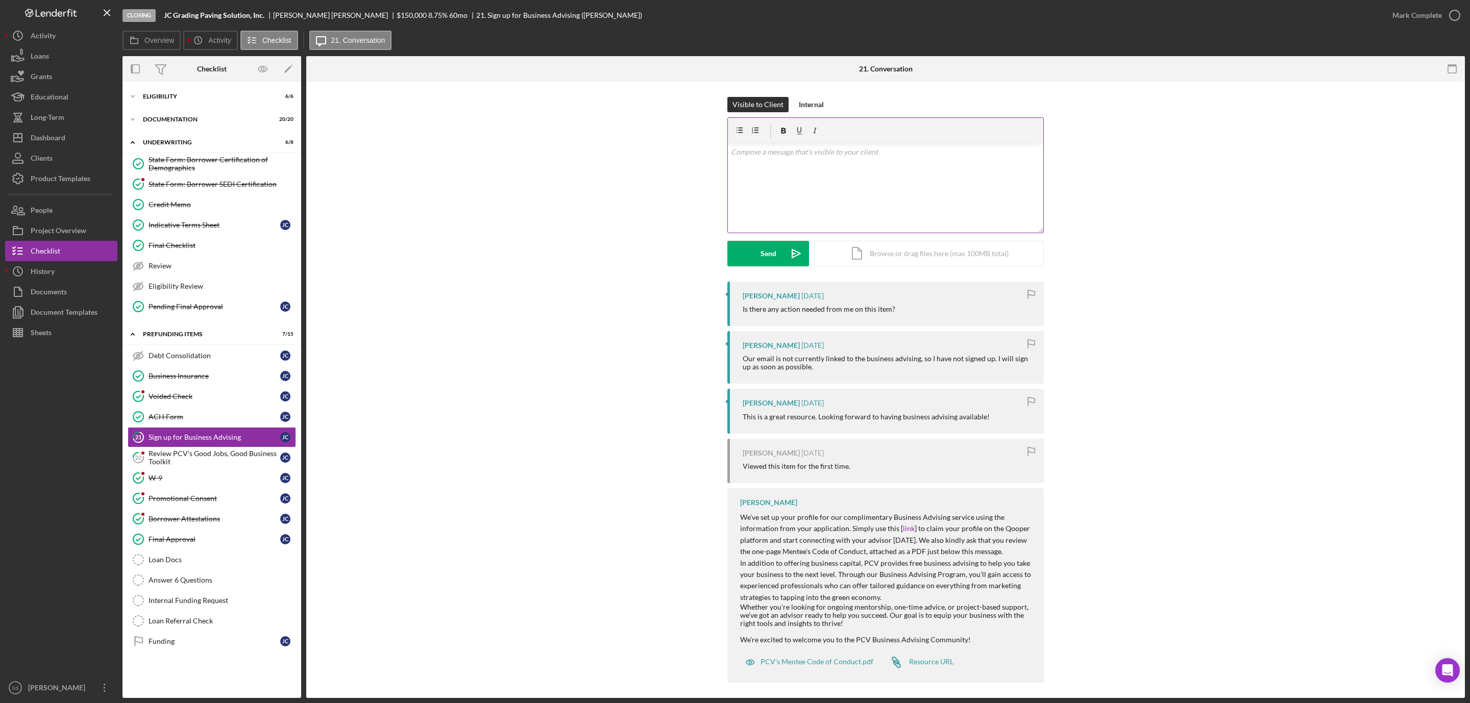
click at [810, 214] on div "v Color teal Color pink Remove color Add row above Add row below Add column bef…" at bounding box center [885, 187] width 315 height 89
click at [974, 195] on p "Your Relationship Manager, Cheryl, will be setting up your profile in Qooper, o…" at bounding box center [886, 192] width 310 height 34
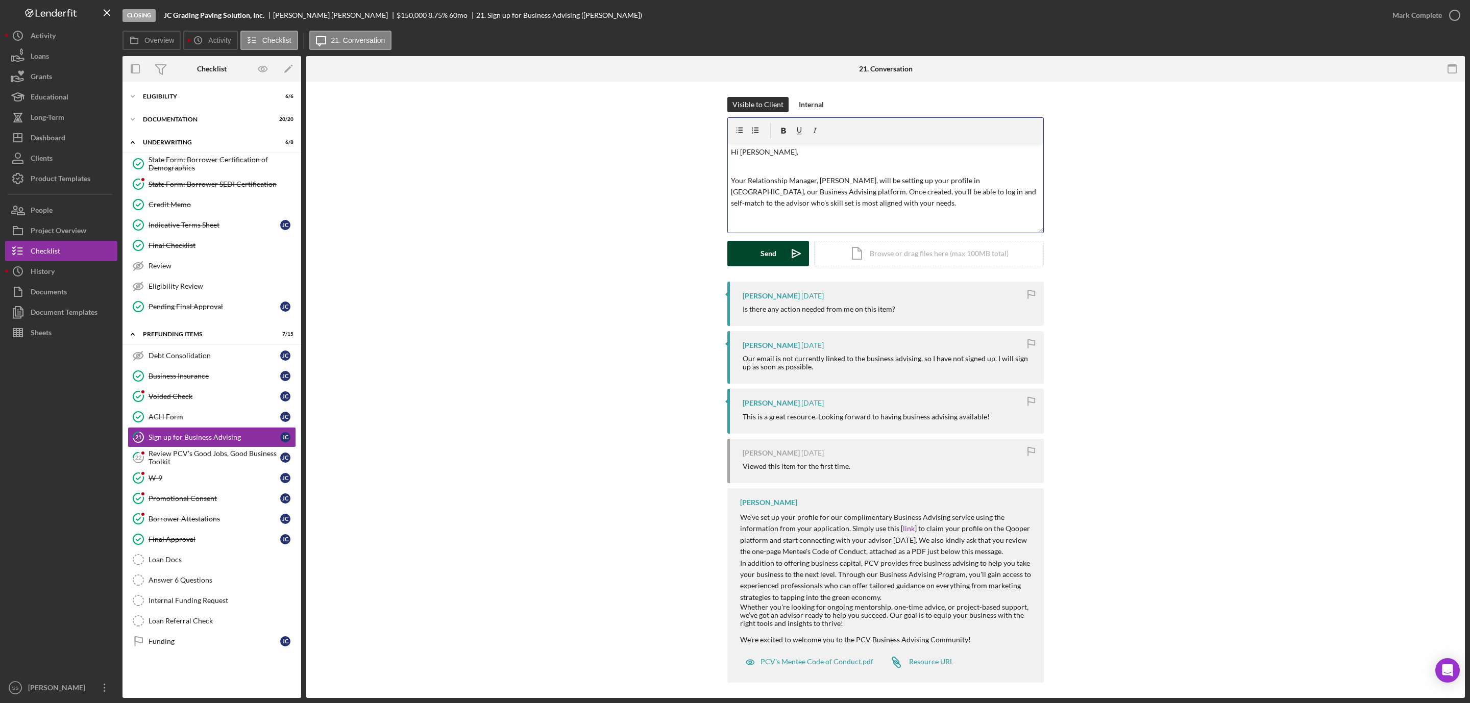
click at [769, 253] on div "Send" at bounding box center [768, 254] width 16 height 26
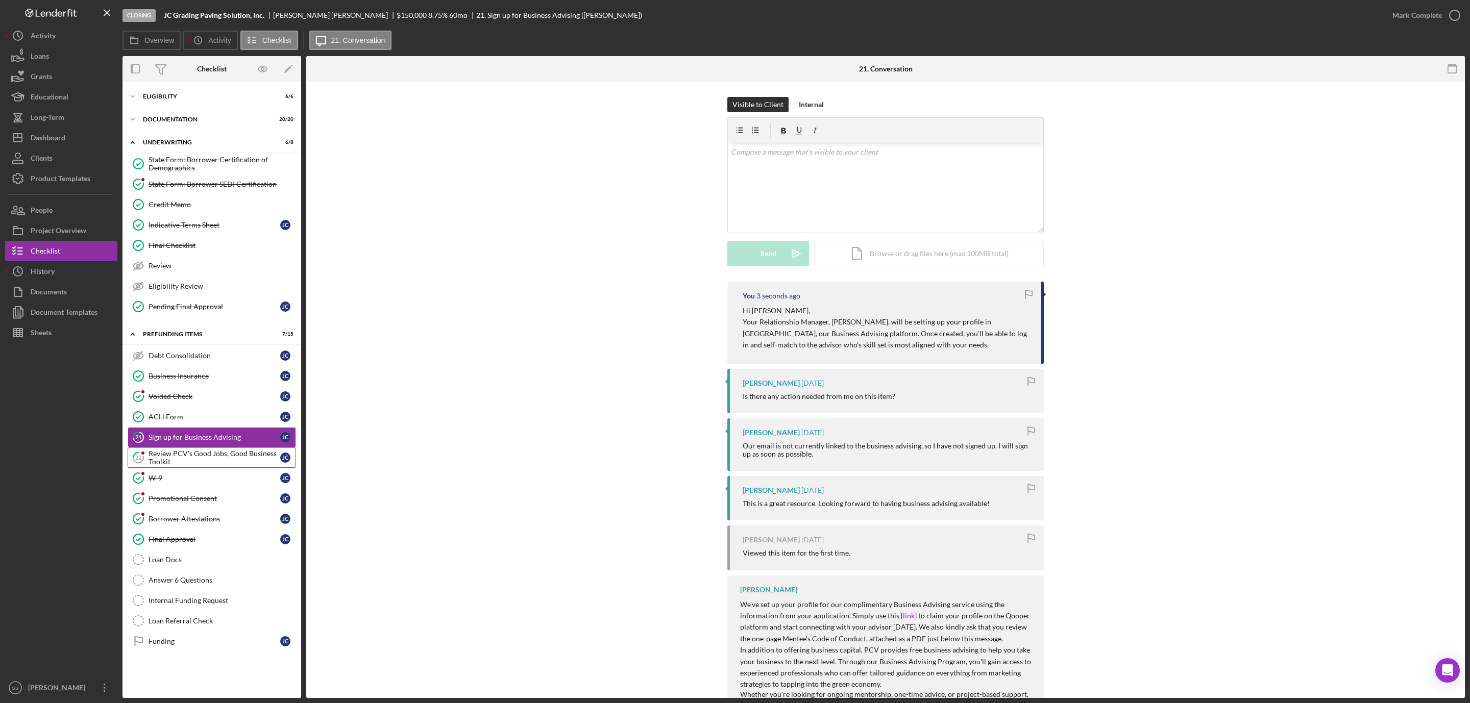
click at [166, 463] on div "Review PCV's Good Jobs, Good Business Toolkit" at bounding box center [214, 458] width 132 height 16
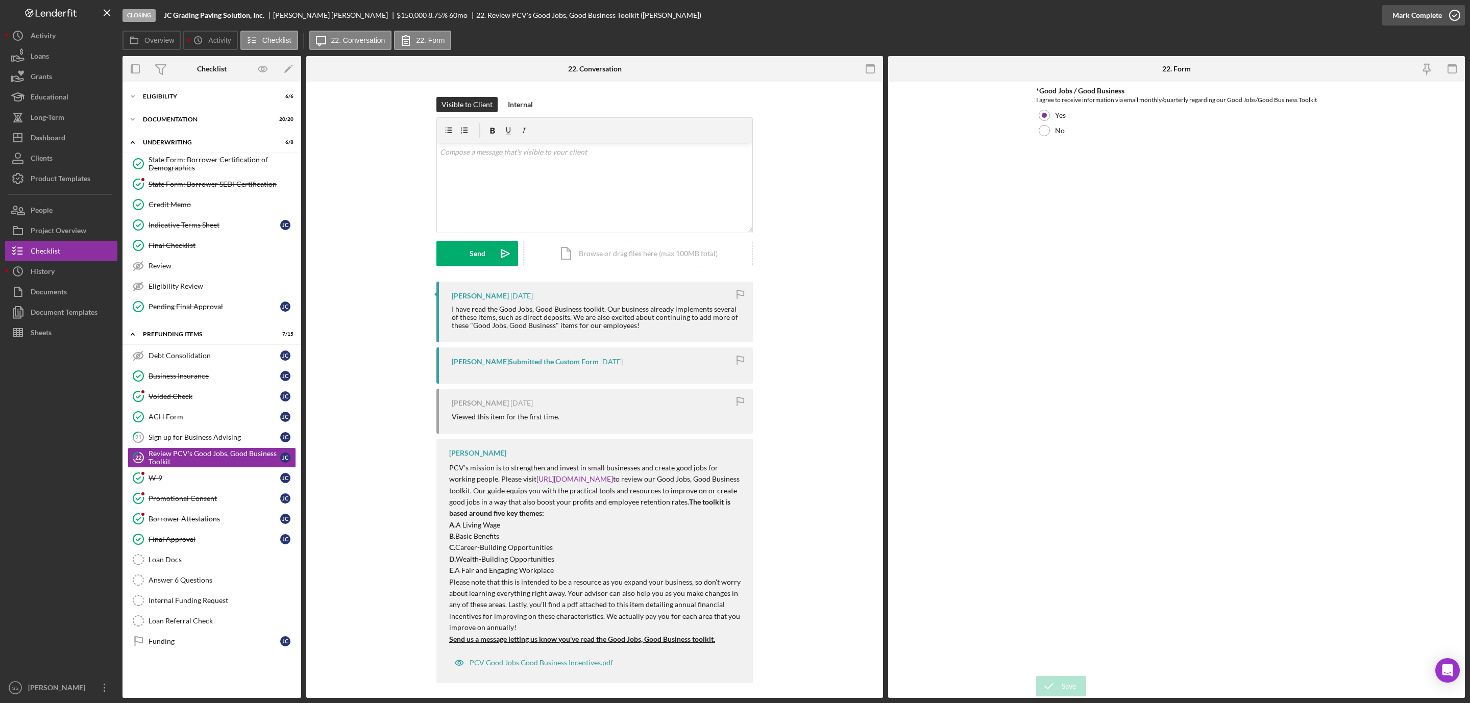
click at [1450, 12] on icon "button" at bounding box center [1455, 16] width 26 height 26
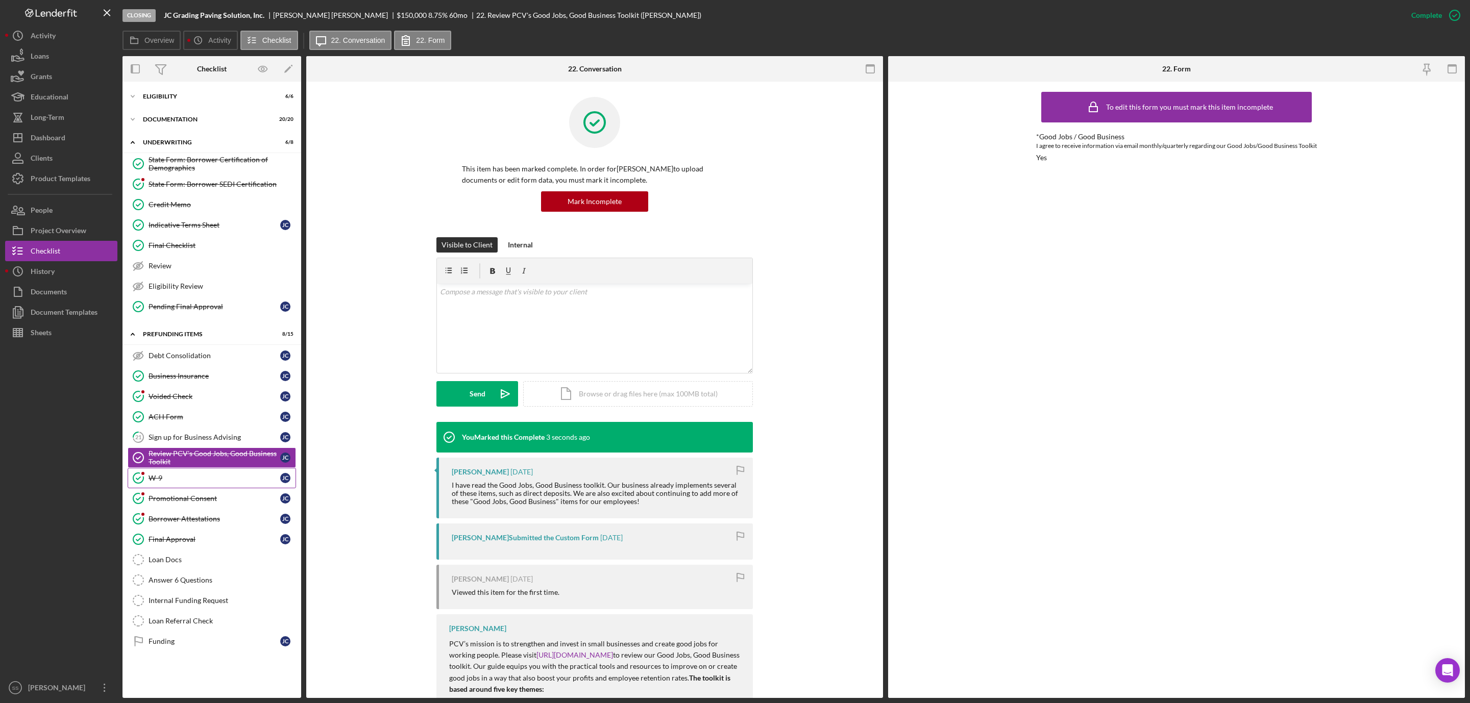
click at [184, 481] on link "W-9 W-9 J C" at bounding box center [212, 478] width 168 height 20
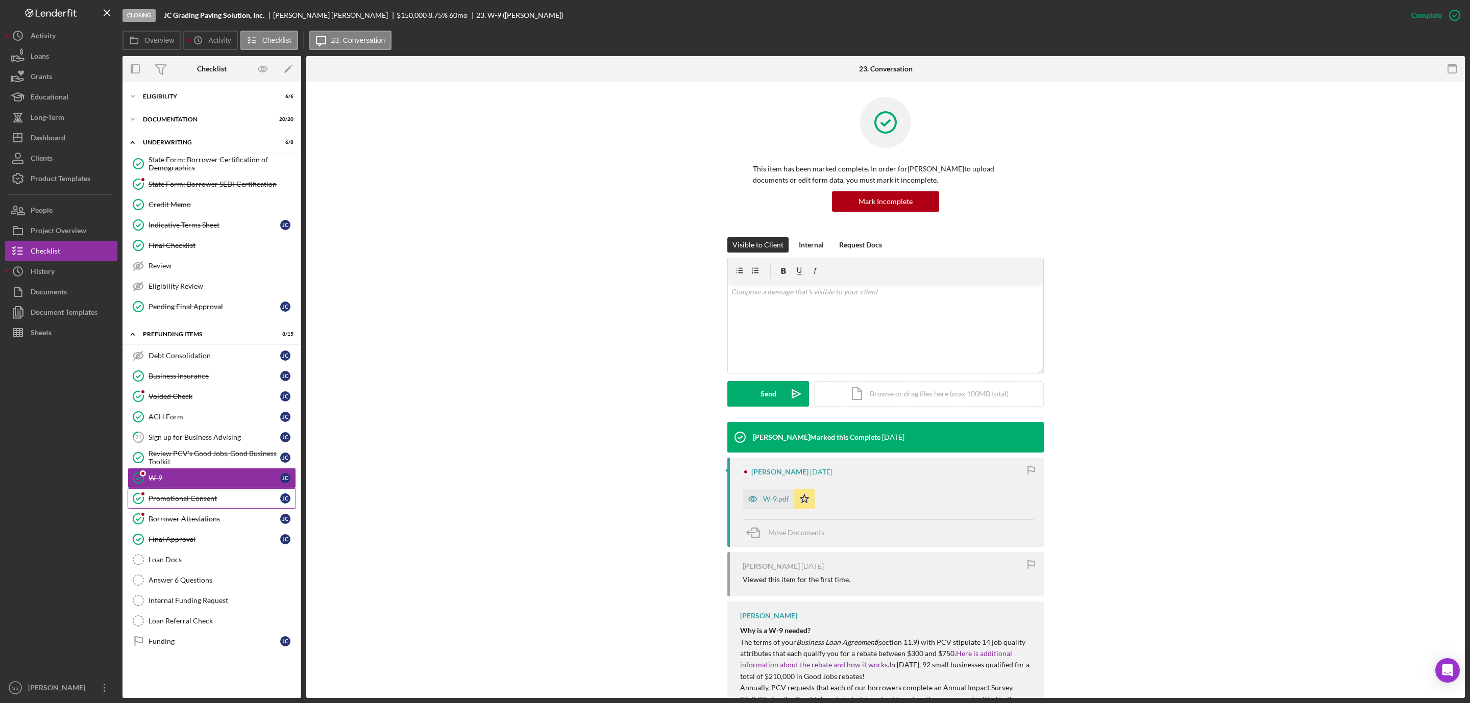
click at [226, 503] on div "Promotional Consent" at bounding box center [214, 498] width 132 height 8
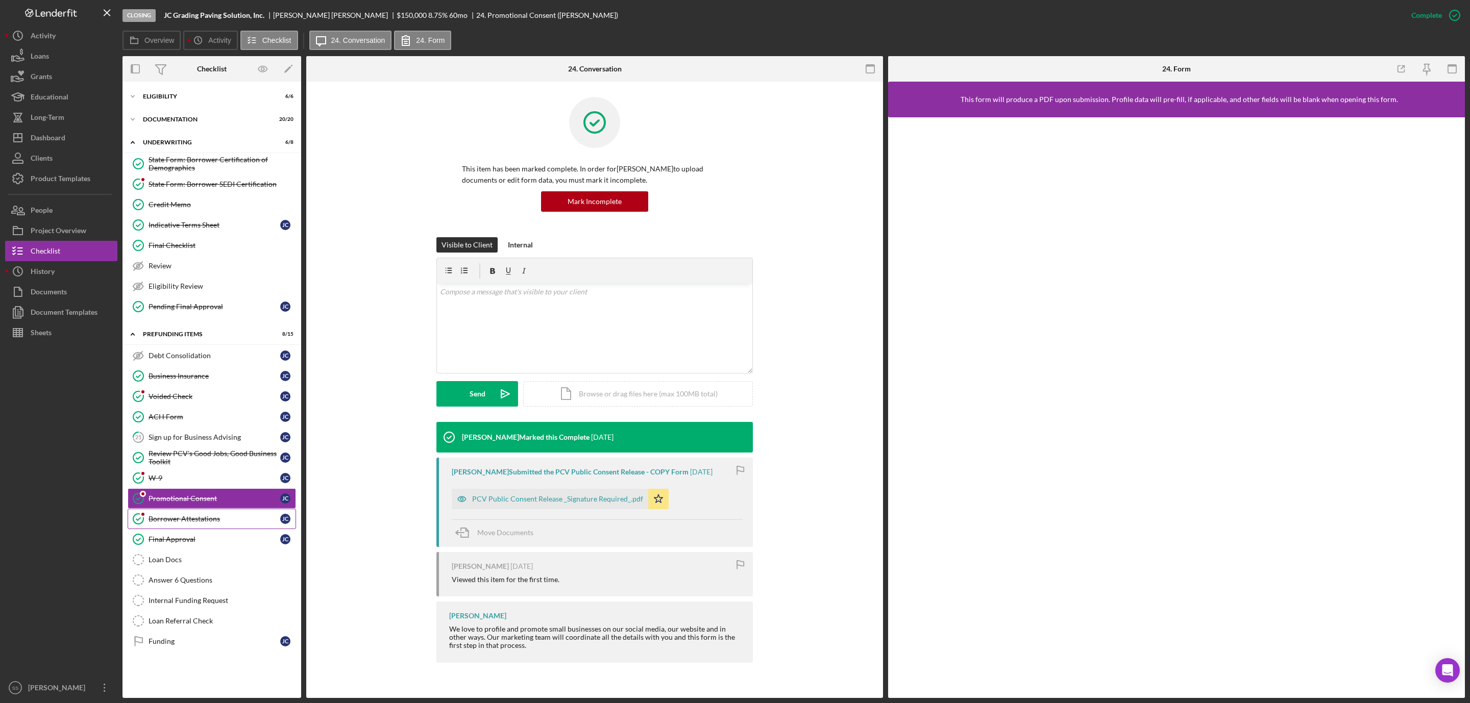
click at [211, 517] on link "Borrower Attestations Borrower Attestations J C" at bounding box center [212, 519] width 168 height 20
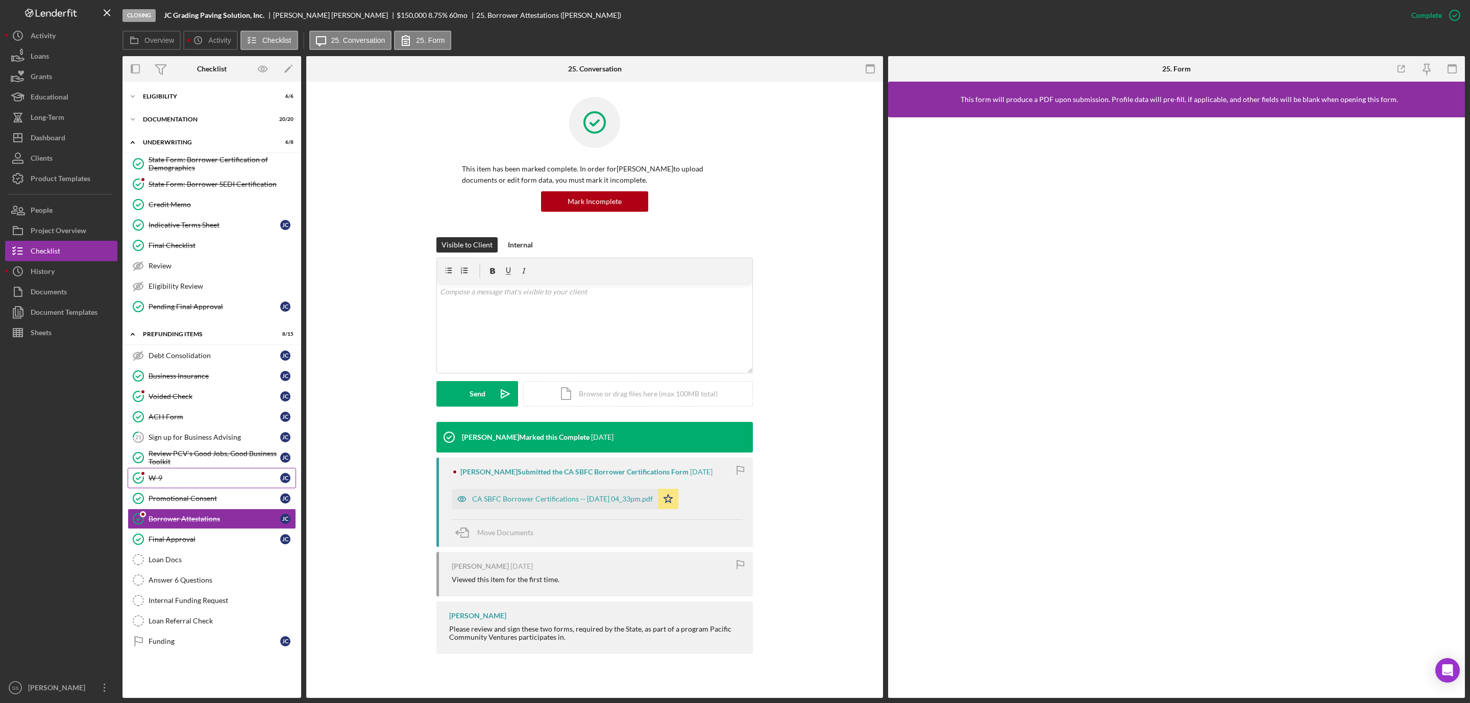
click at [193, 482] on div "W-9" at bounding box center [214, 478] width 132 height 8
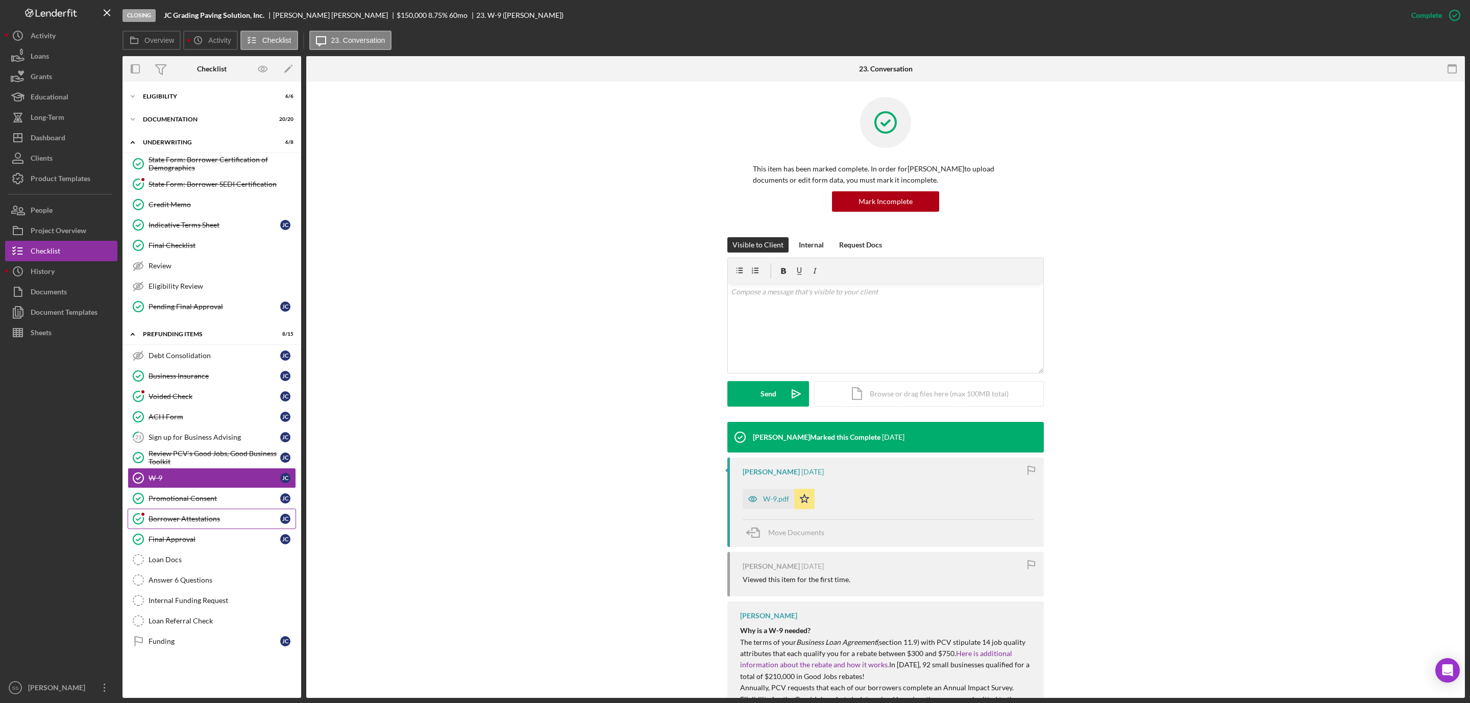
click at [193, 529] on link "Borrower Attestations Borrower Attestations J C" at bounding box center [212, 519] width 168 height 20
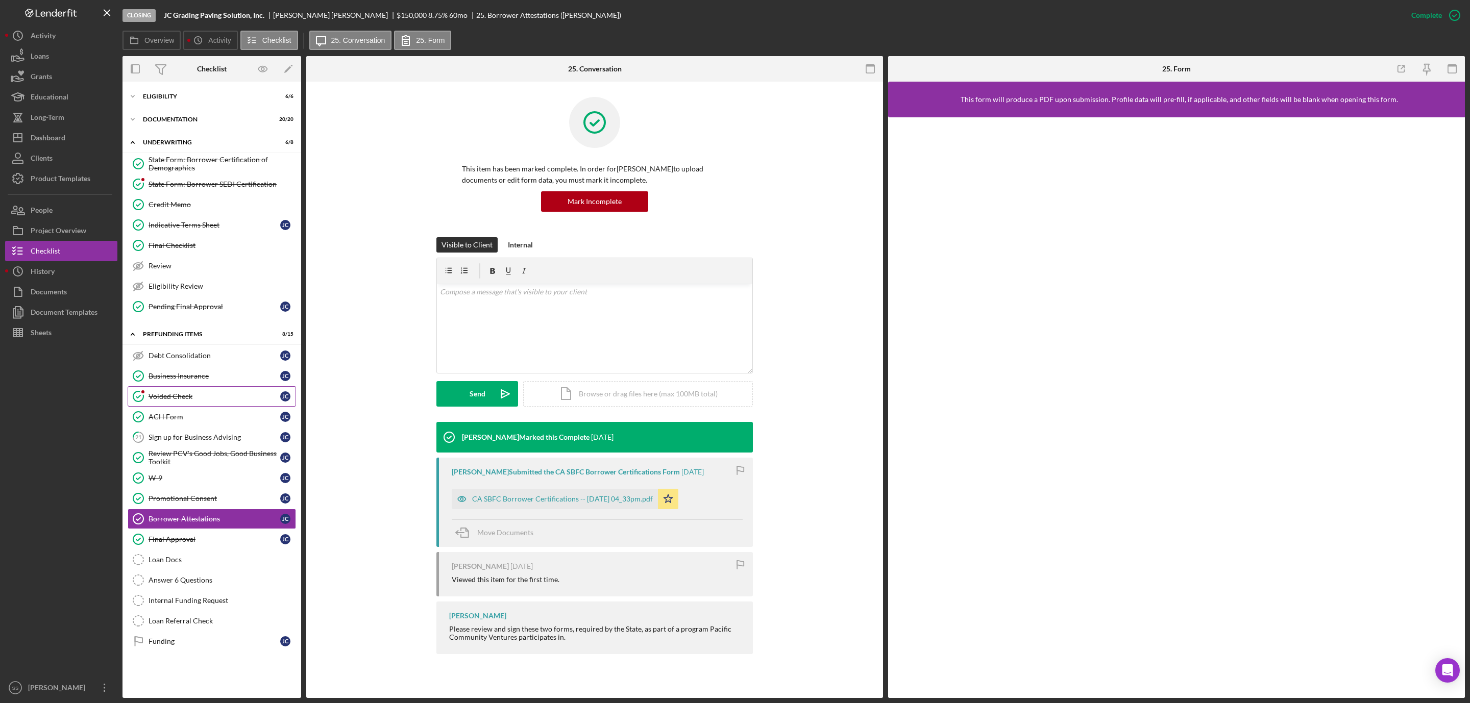
click at [203, 407] on link "Voided Check Voided Check J C" at bounding box center [212, 396] width 168 height 20
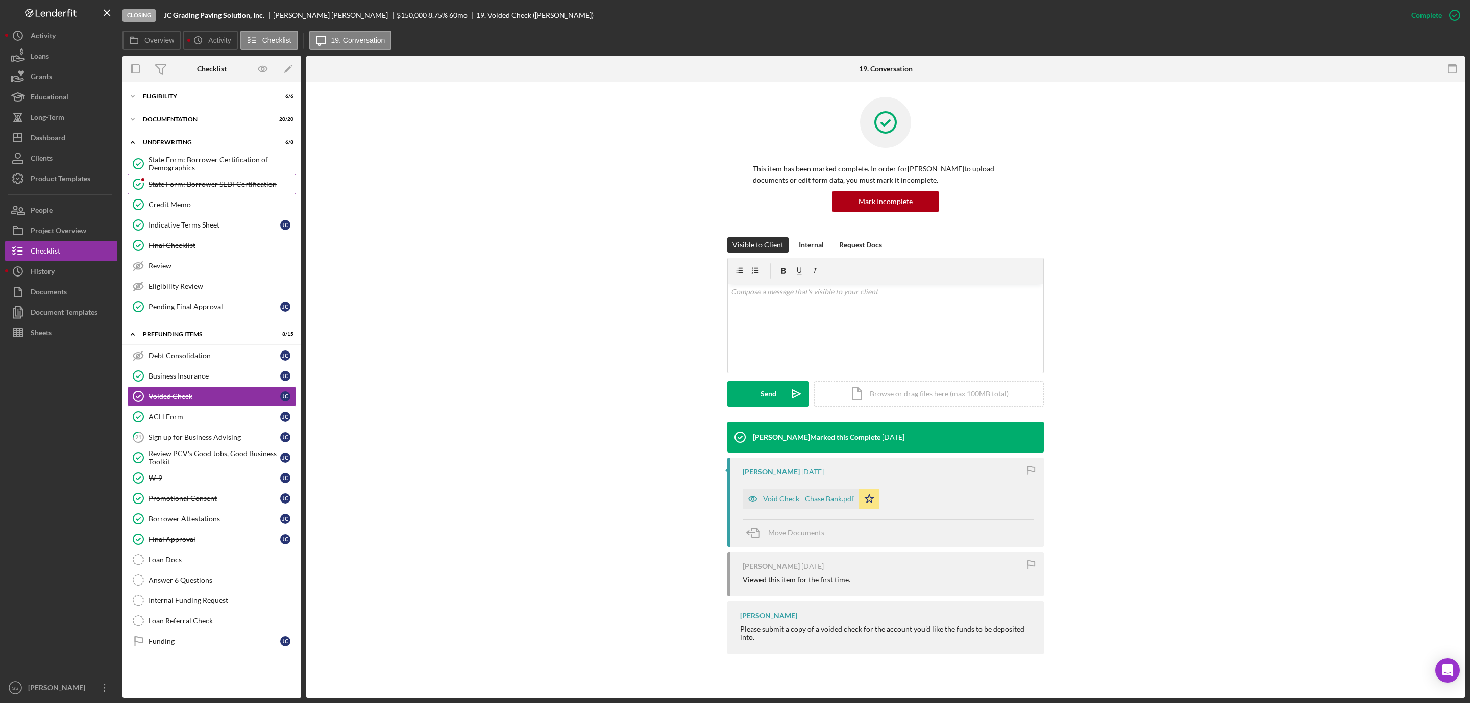
click at [205, 179] on link "State Form: Borrower SEDI Certification State Form: Borrower SEDI Certification" at bounding box center [212, 184] width 168 height 20
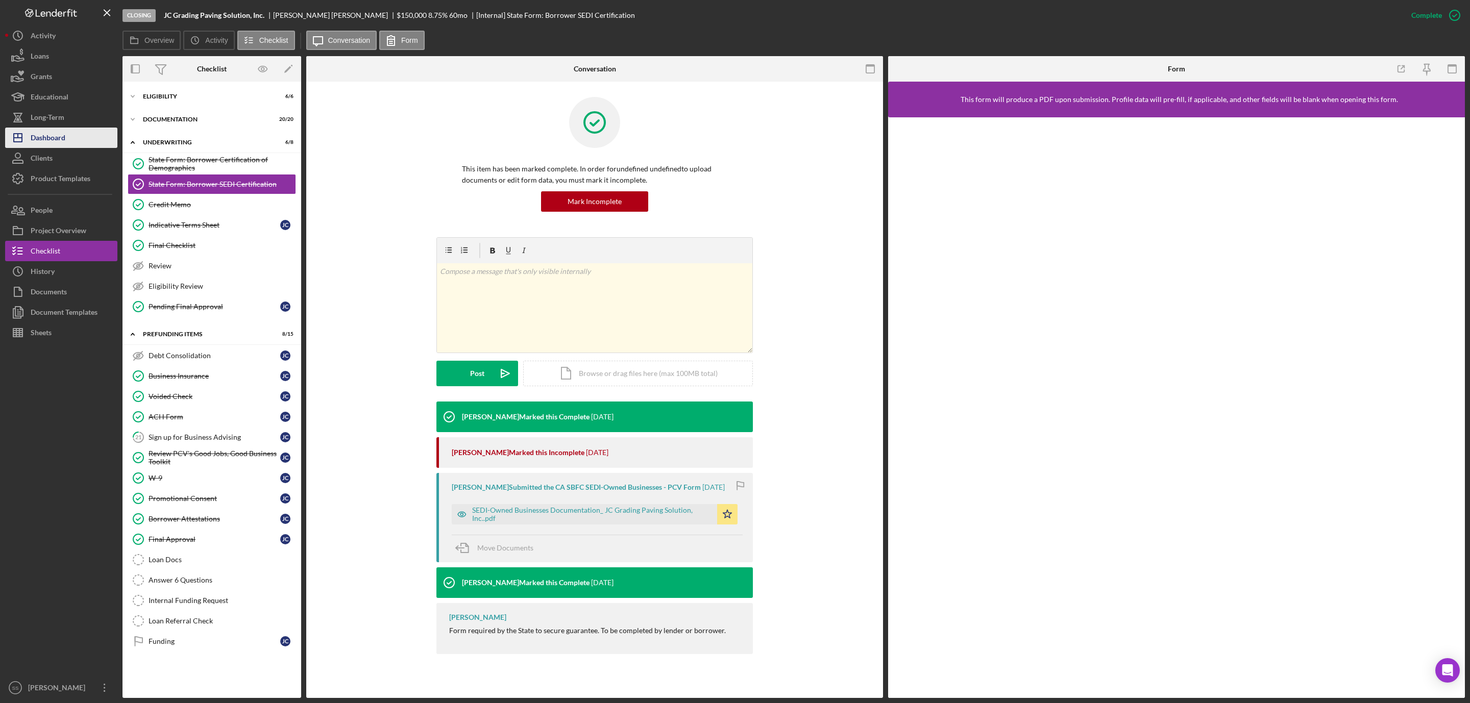
click at [68, 137] on button "Icon/Dashboard Dashboard" at bounding box center [61, 138] width 112 height 20
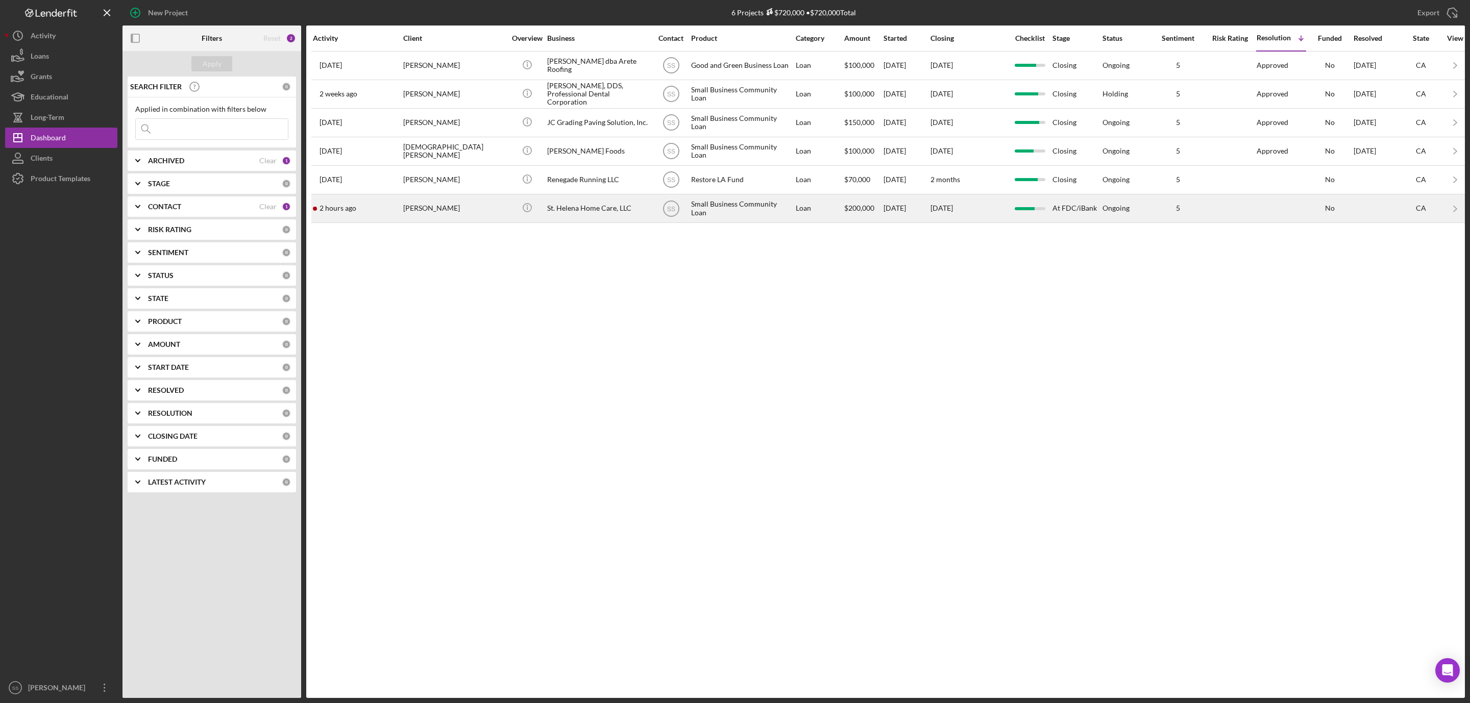
click at [397, 222] on div "2 hours ago Maria Gutierrez" at bounding box center [357, 208] width 89 height 27
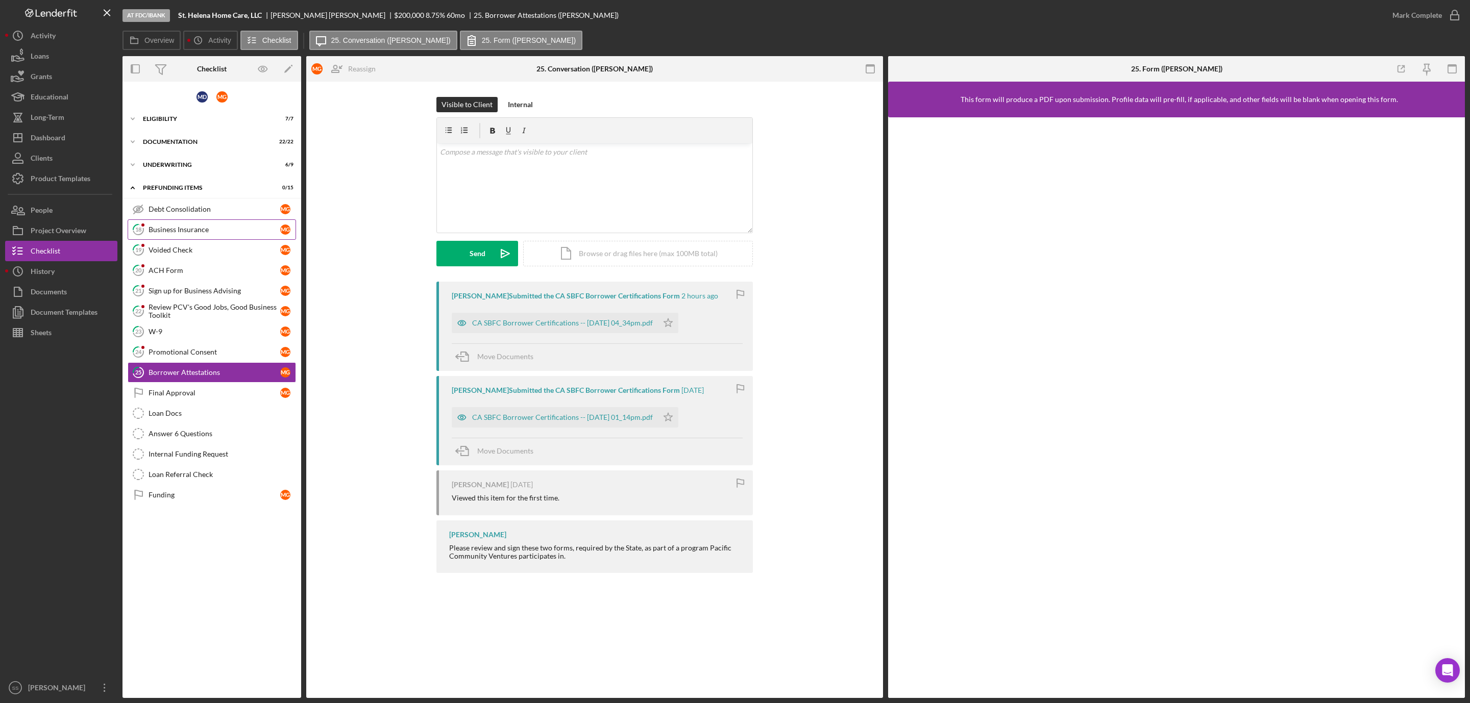
click at [181, 233] on div "Business Insurance" at bounding box center [214, 230] width 132 height 8
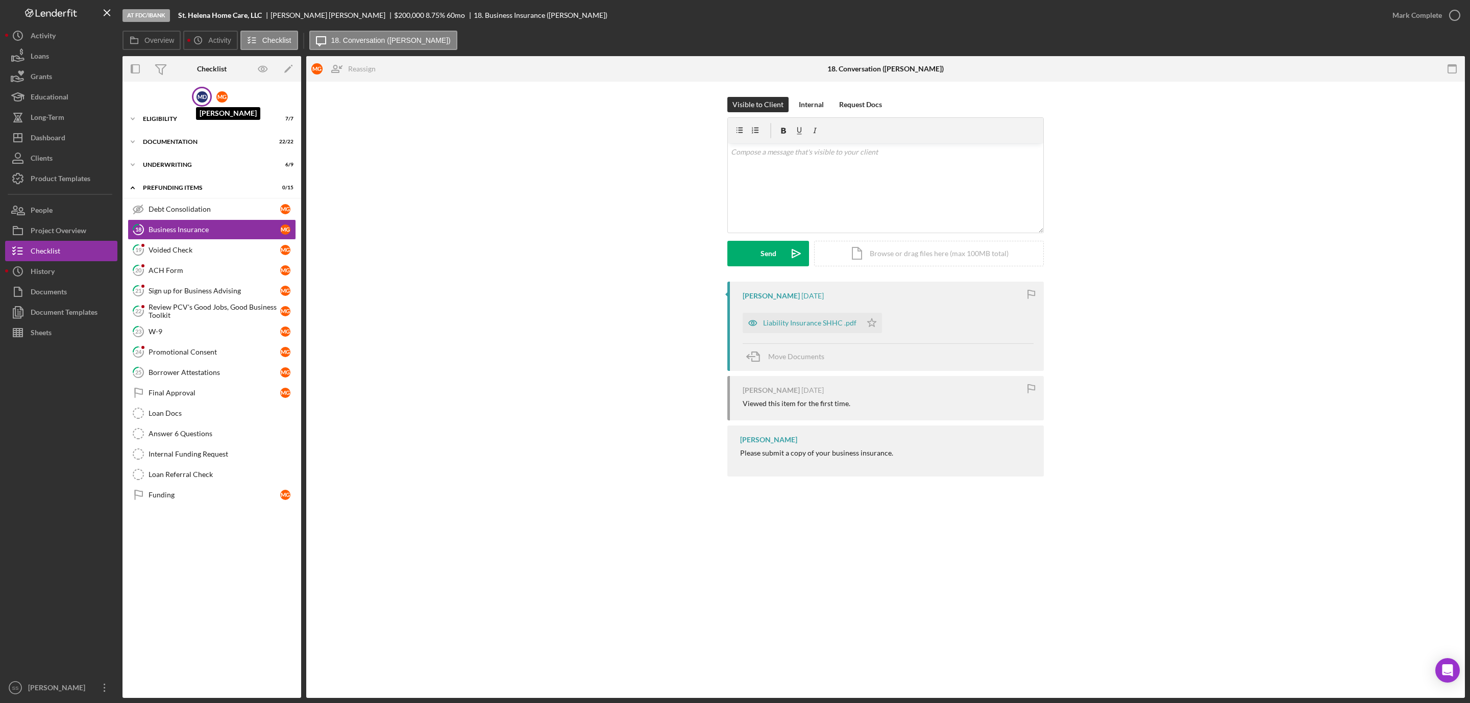
click at [203, 100] on div "M D" at bounding box center [201, 96] width 11 height 11
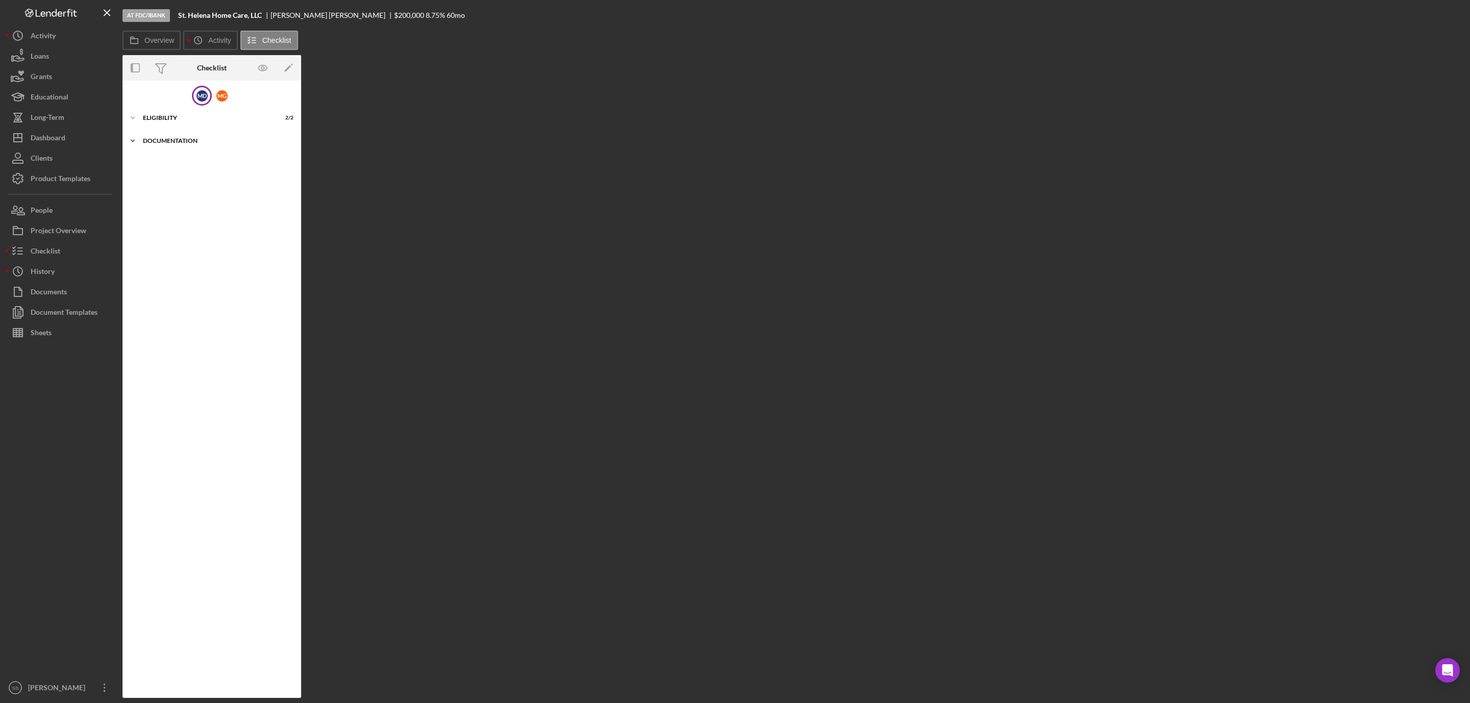
click at [182, 139] on div "Documentation" at bounding box center [215, 141] width 145 height 6
click at [161, 112] on div "Icon/Expander Eligibility 2 / 2" at bounding box center [211, 118] width 179 height 20
click at [168, 160] on div "Business Information" at bounding box center [214, 160] width 132 height 8
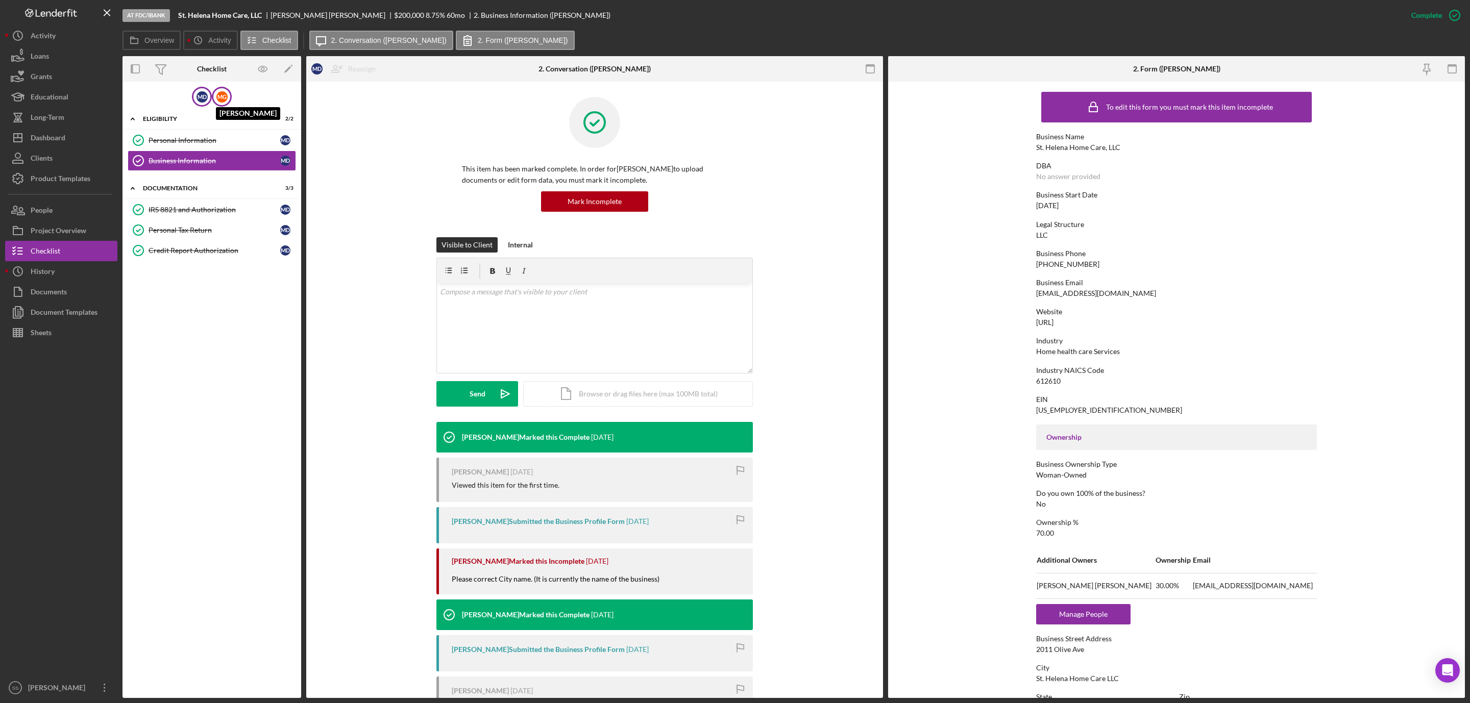
click at [224, 95] on div "M G" at bounding box center [221, 96] width 11 height 11
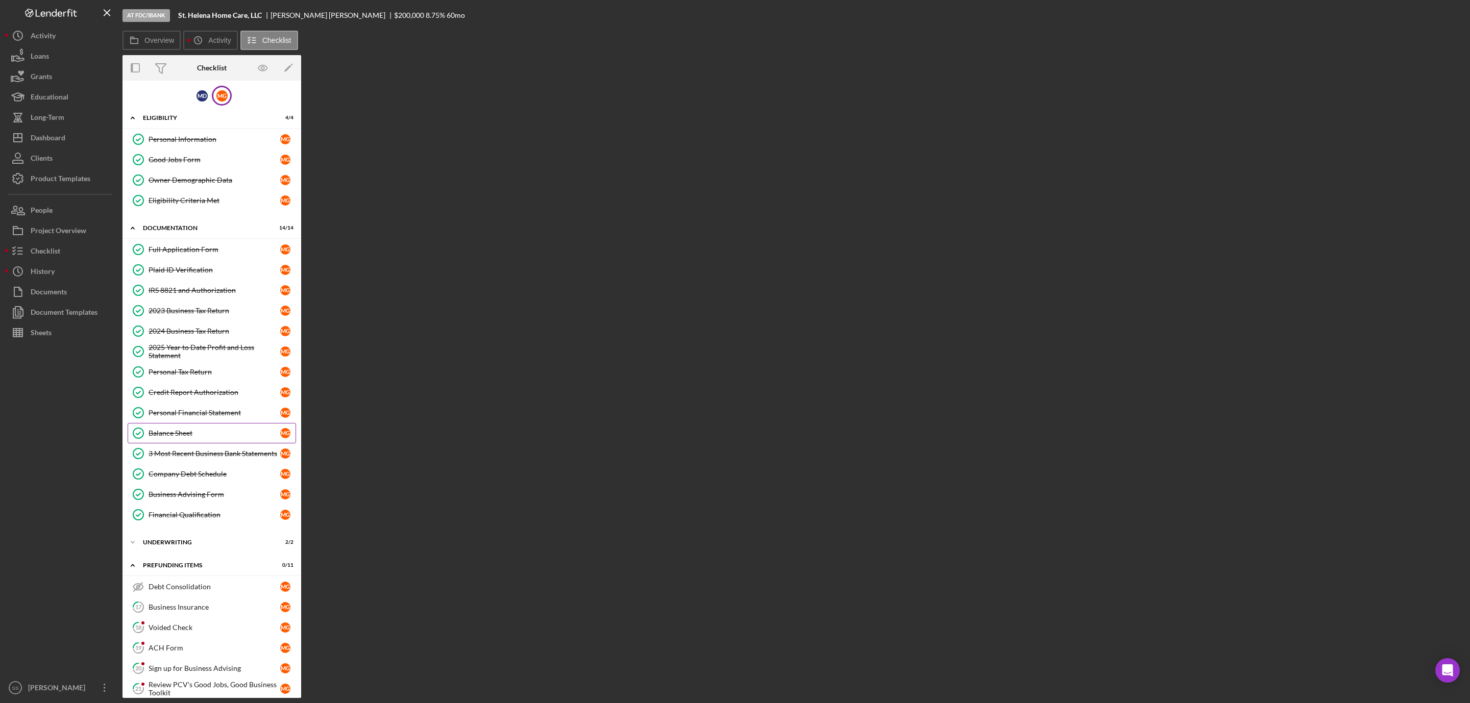
scroll to position [129, 0]
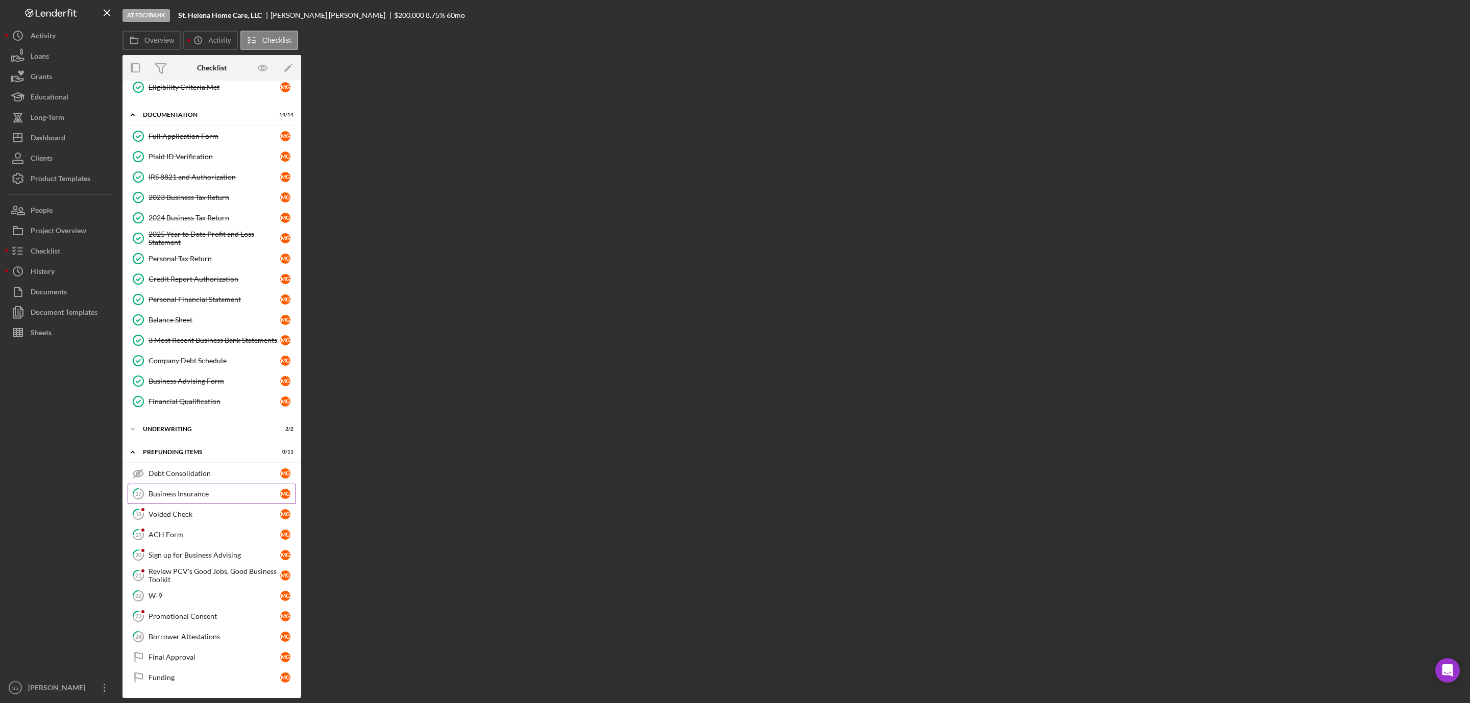
click at [190, 493] on div "Business Insurance" at bounding box center [214, 494] width 132 height 8
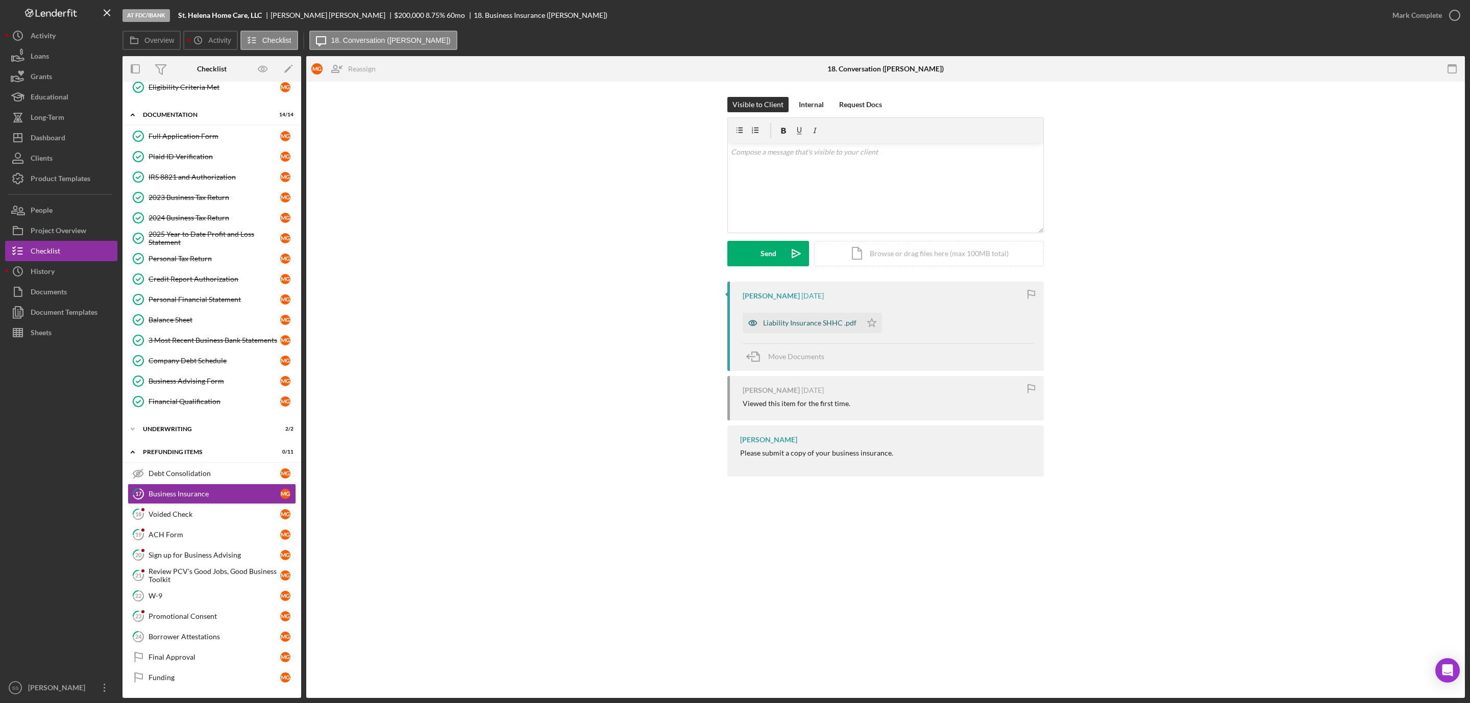
click at [816, 320] on div "Liability Insurance SHHC .pdf" at bounding box center [809, 323] width 93 height 8
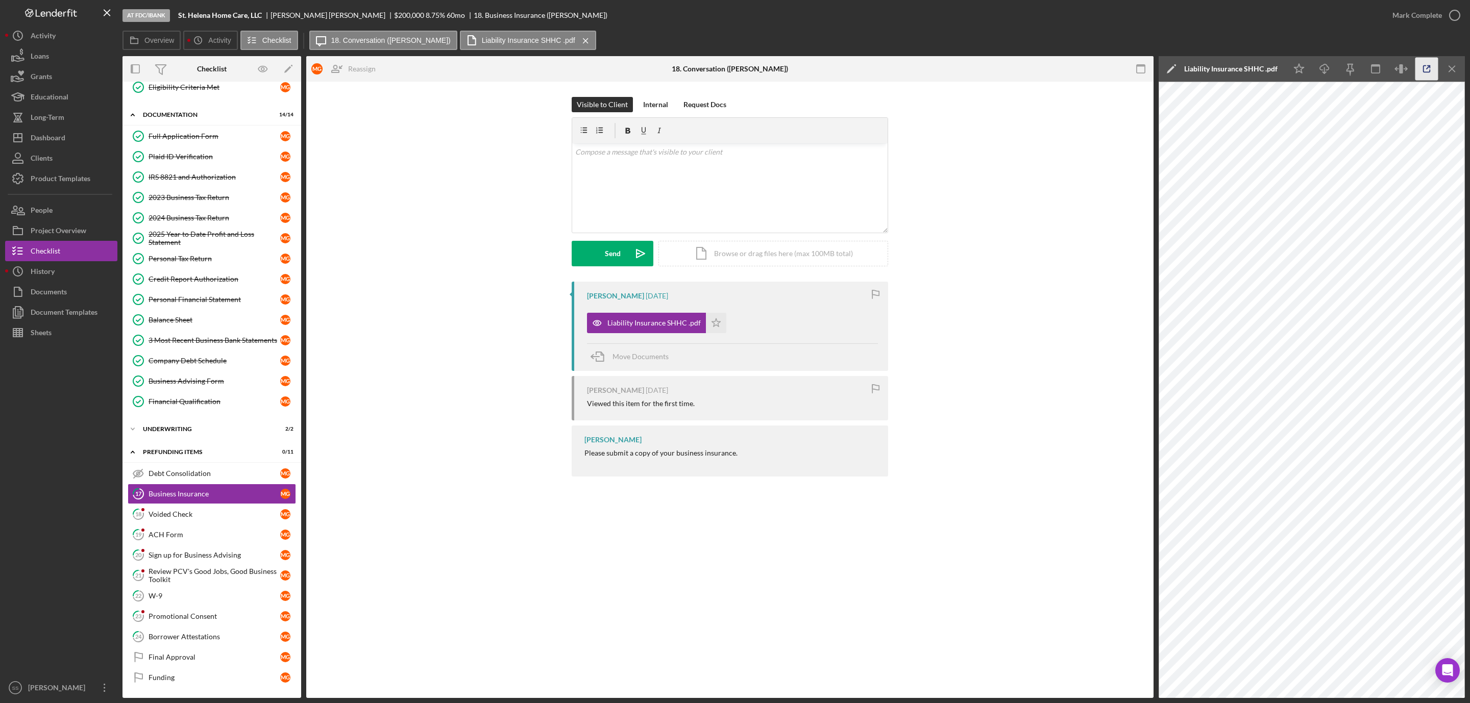
click at [1422, 69] on icon "button" at bounding box center [1426, 69] width 23 height 23
click at [1447, 17] on icon "button" at bounding box center [1455, 16] width 26 height 26
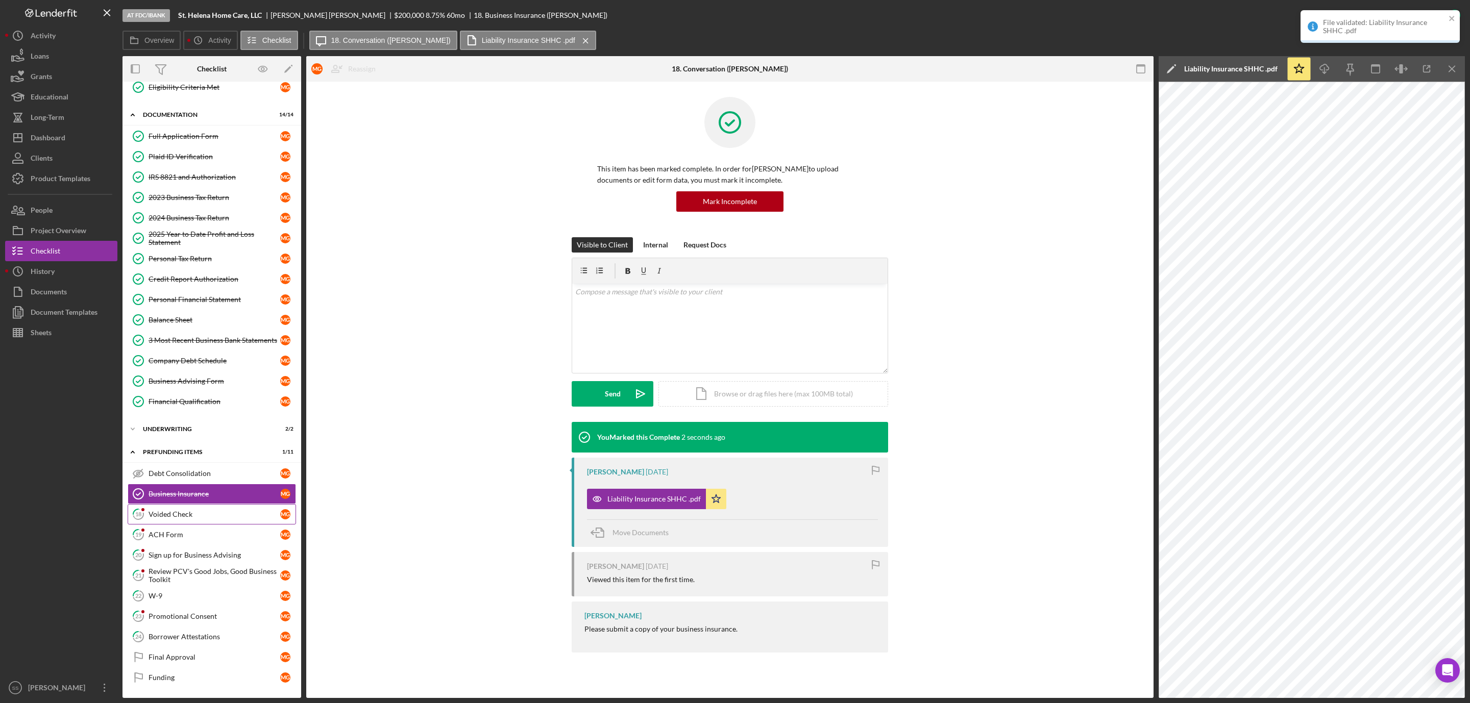
click at [198, 510] on div "Voided Check" at bounding box center [214, 514] width 132 height 8
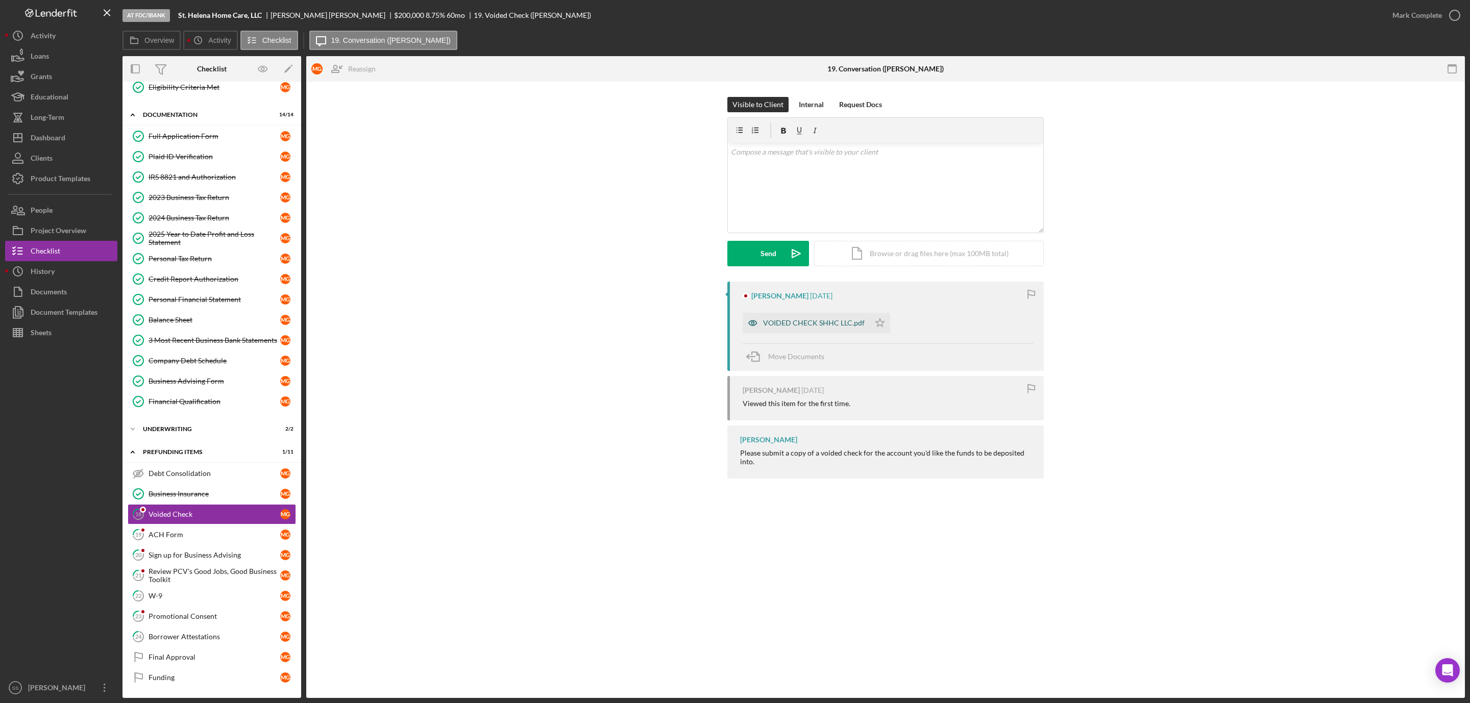
click at [799, 322] on div "VOIDED CHECK SHHC LLC.pdf" at bounding box center [814, 323] width 102 height 8
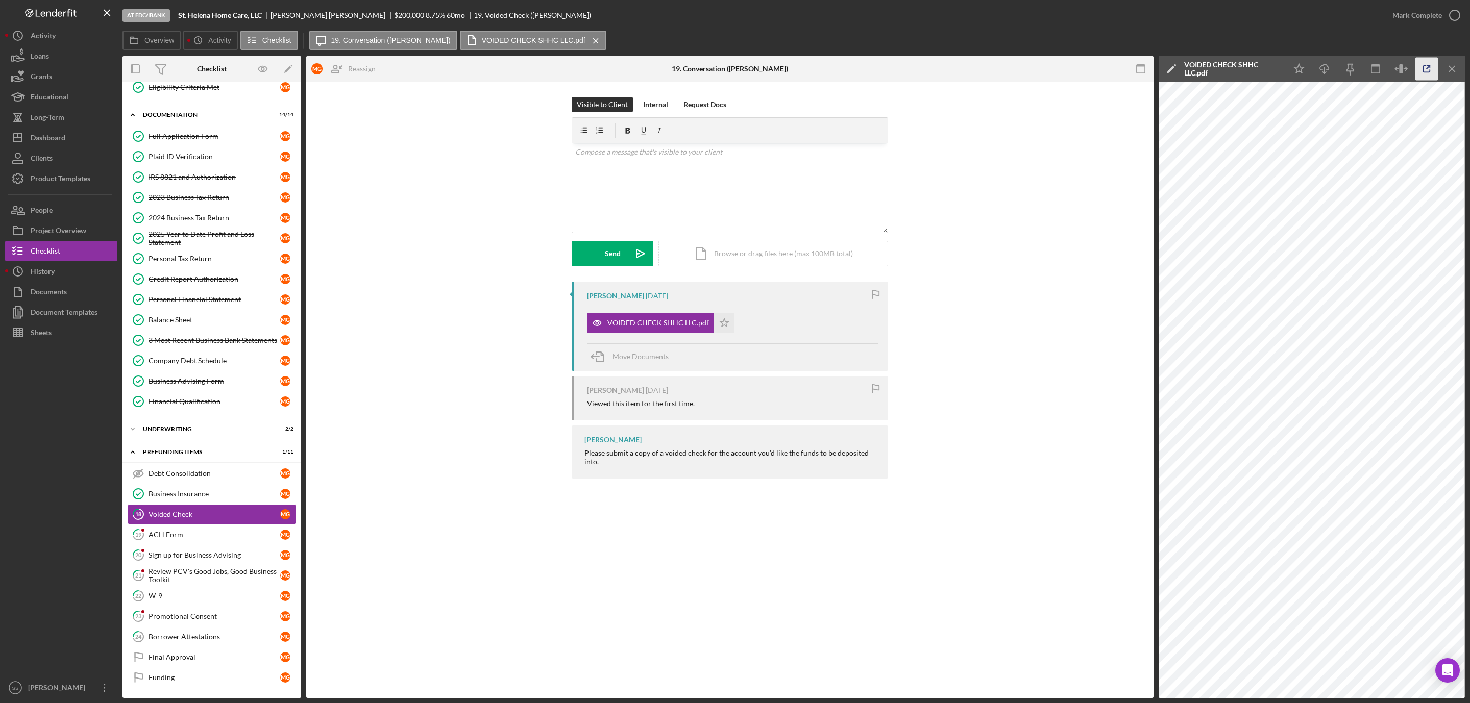
click at [1422, 71] on icon "button" at bounding box center [1426, 69] width 23 height 23
click at [207, 531] on div "ACH Form" at bounding box center [214, 535] width 132 height 8
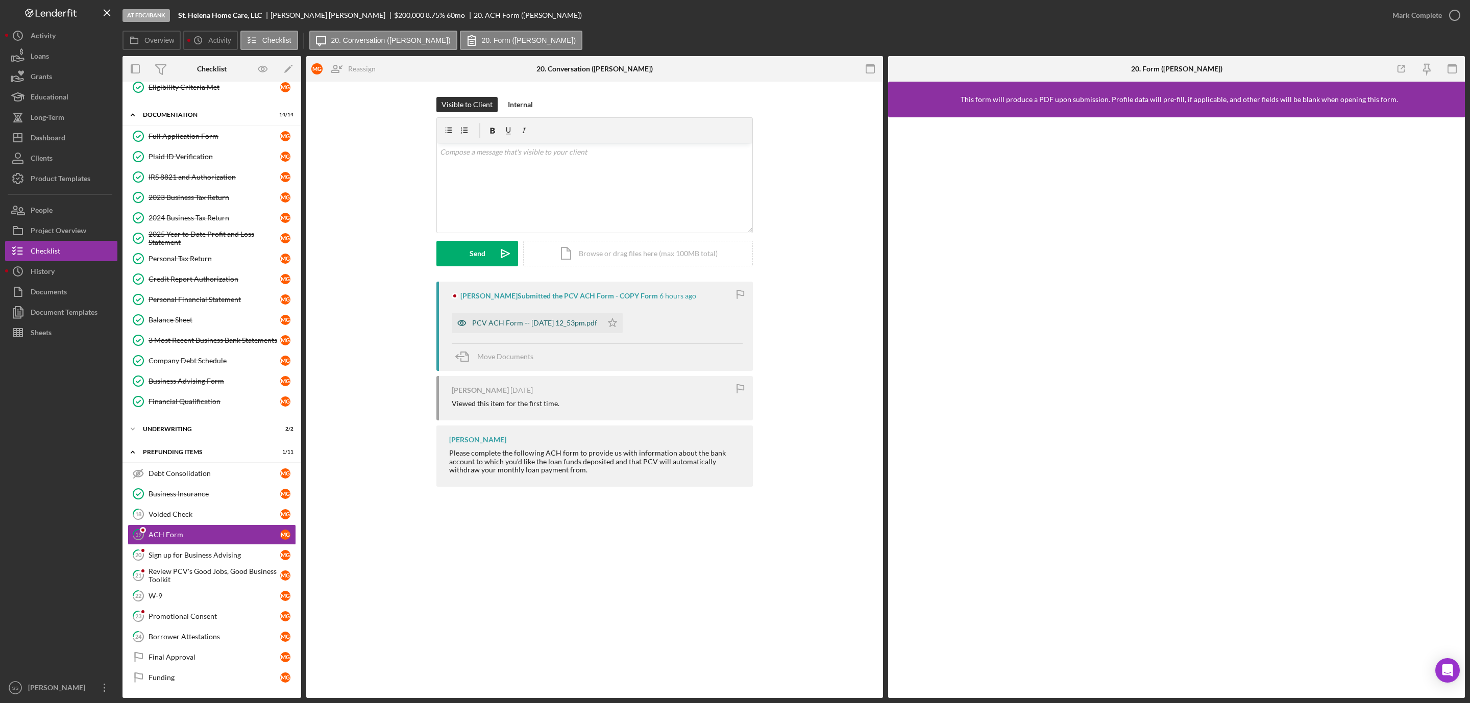
click at [577, 327] on div "PCV ACH Form -- 2025-09-26 12_53pm.pdf" at bounding box center [534, 323] width 125 height 8
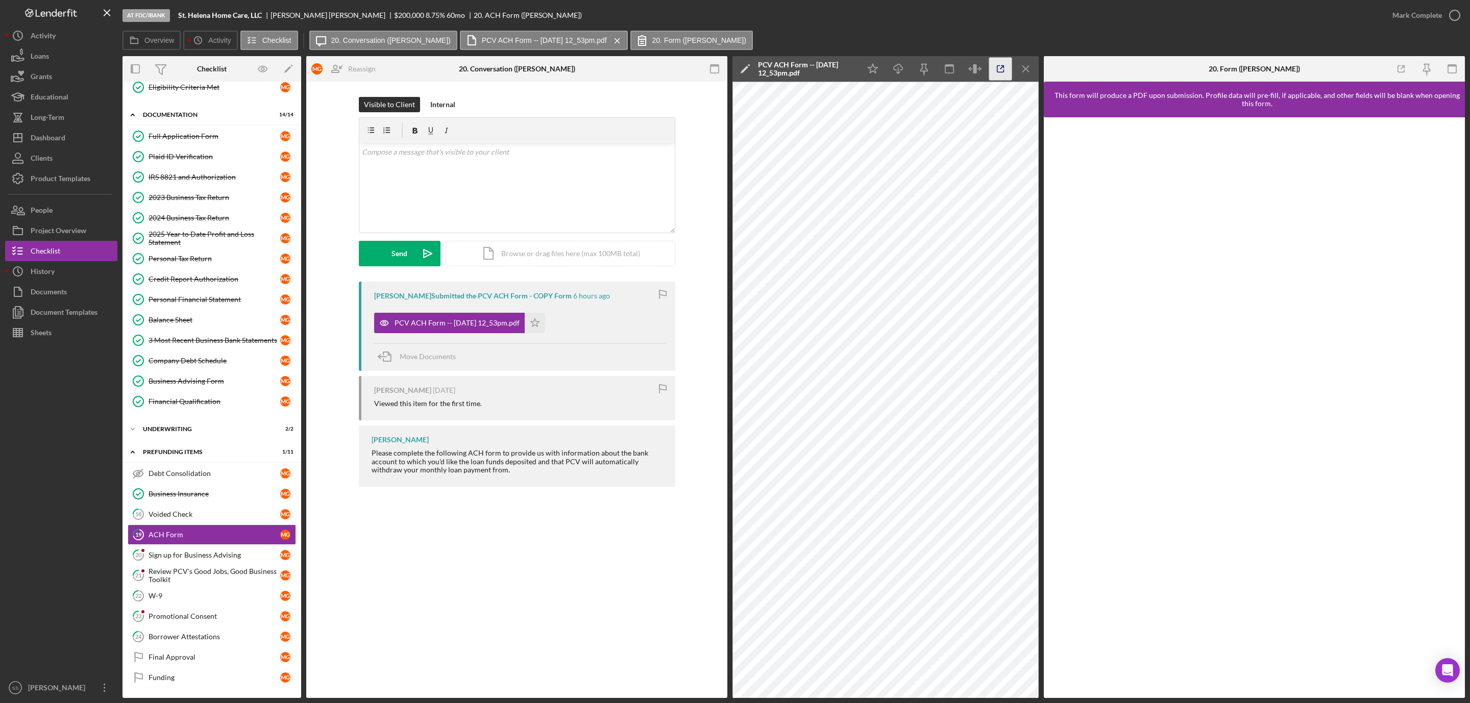
click at [997, 66] on icon "button" at bounding box center [1000, 69] width 7 height 7
click at [871, 65] on icon "Icon/Star" at bounding box center [872, 69] width 23 height 23
click at [1452, 12] on icon "button" at bounding box center [1455, 16] width 26 height 26
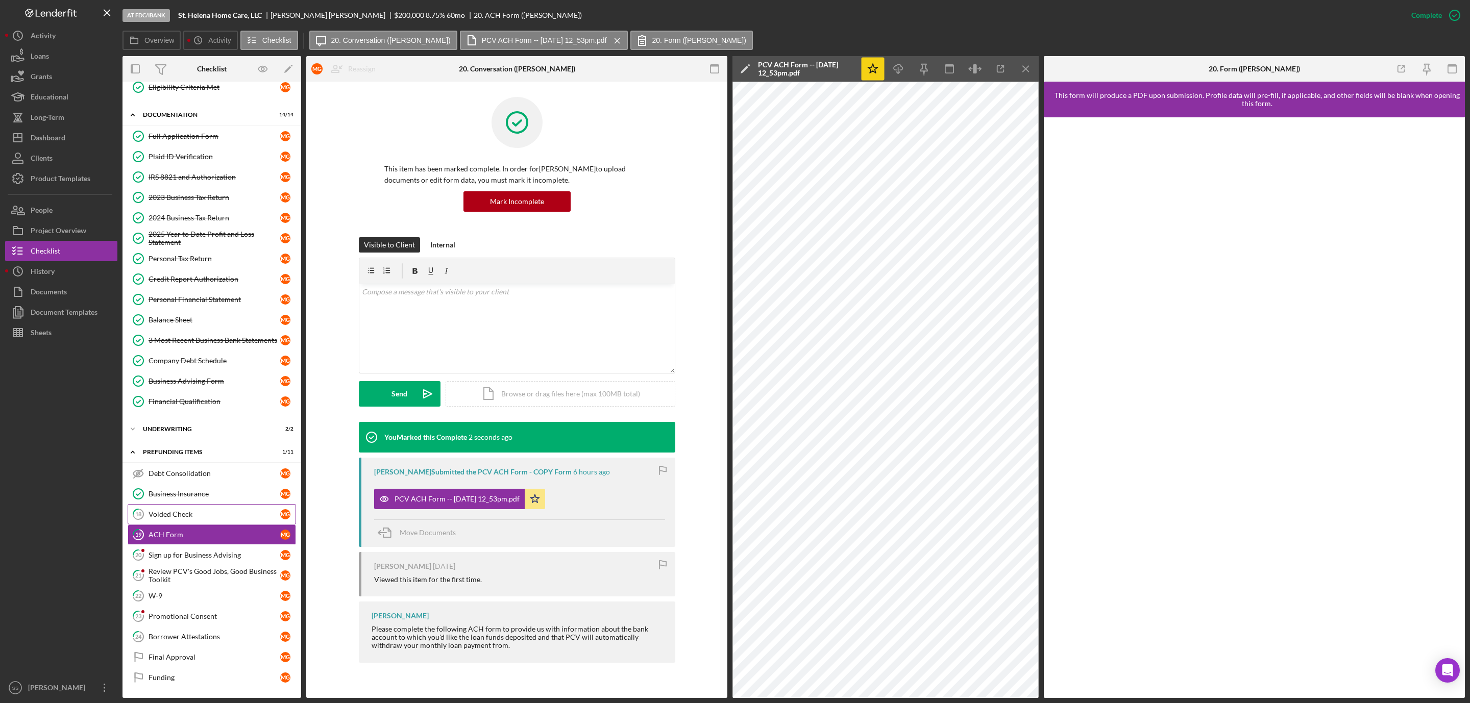
click at [227, 510] on div "Voided Check" at bounding box center [214, 514] width 132 height 8
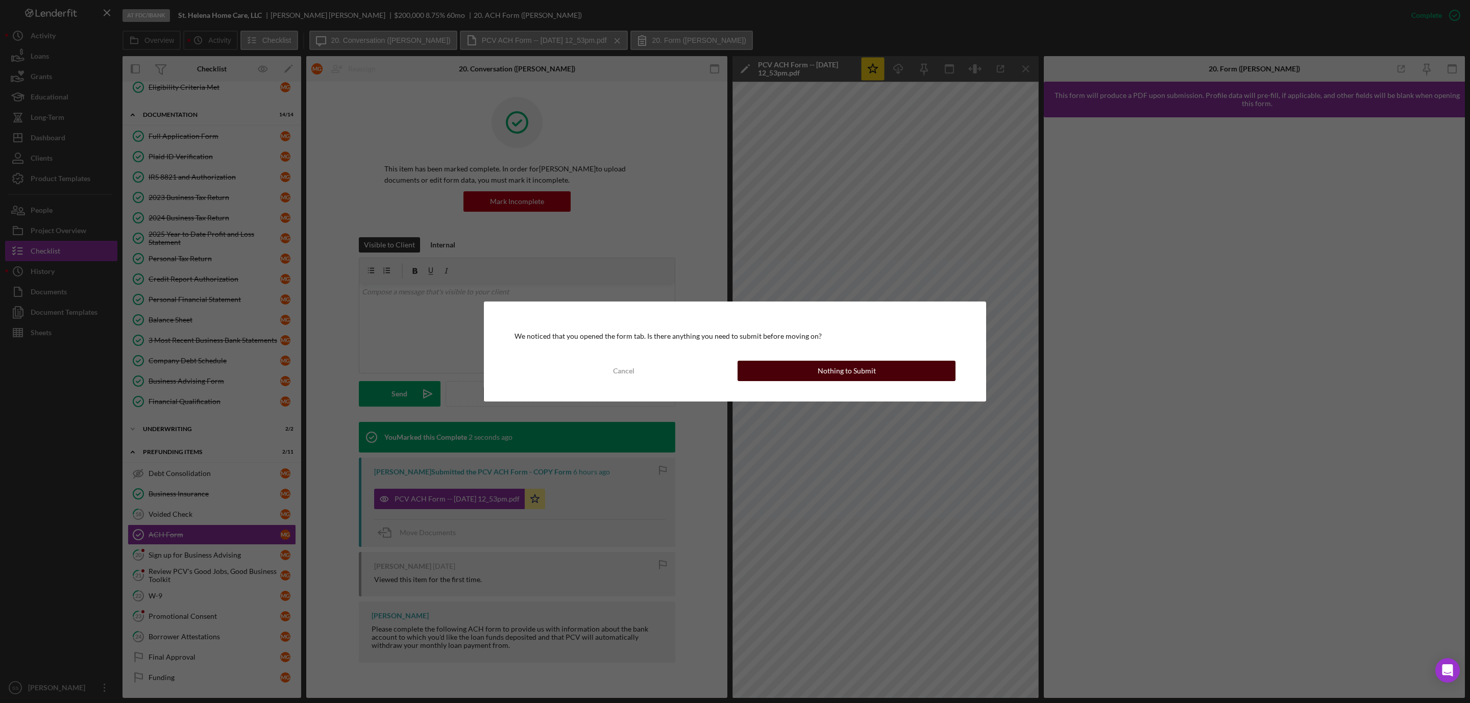
click at [833, 377] on div "Nothing to Submit" at bounding box center [847, 371] width 58 height 20
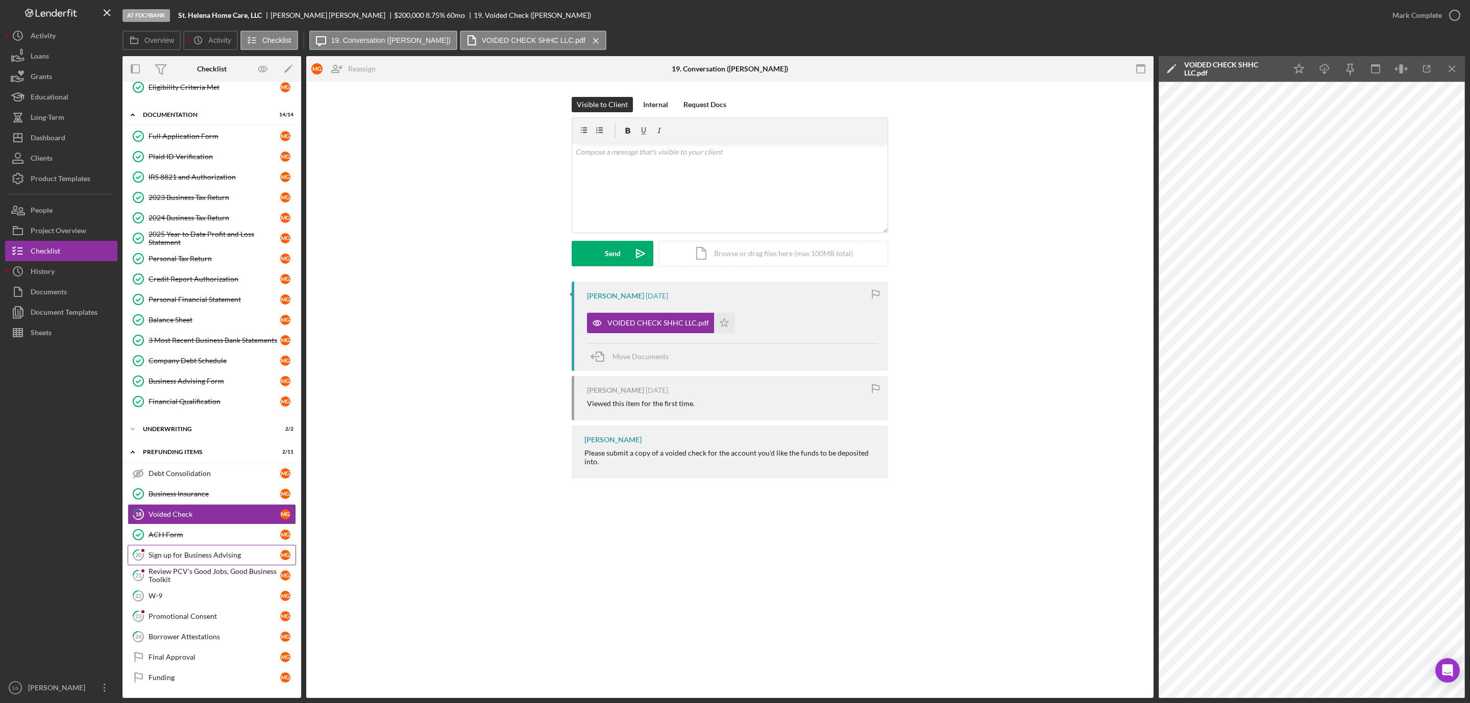
click at [175, 551] on div "Sign up for Business Advising" at bounding box center [214, 555] width 132 height 8
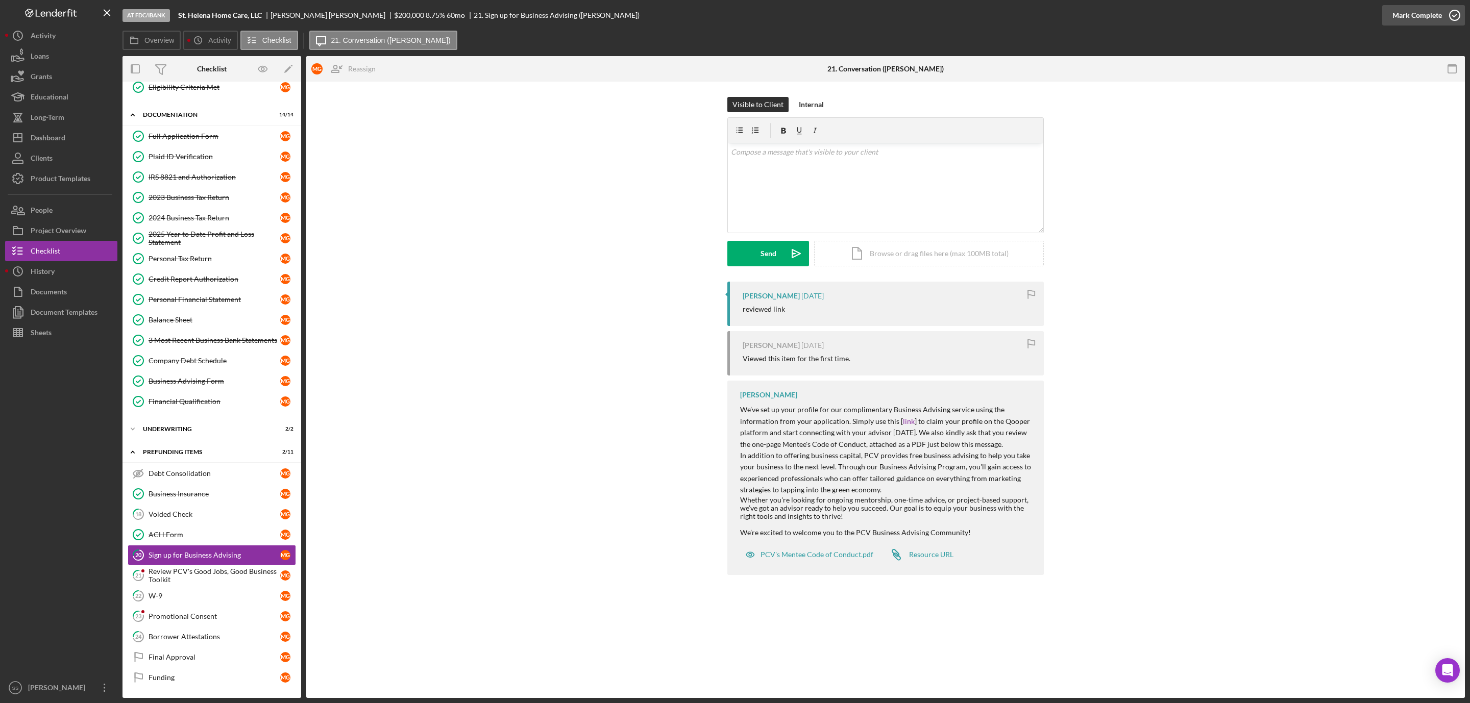
click at [1452, 15] on icon "button" at bounding box center [1455, 16] width 26 height 26
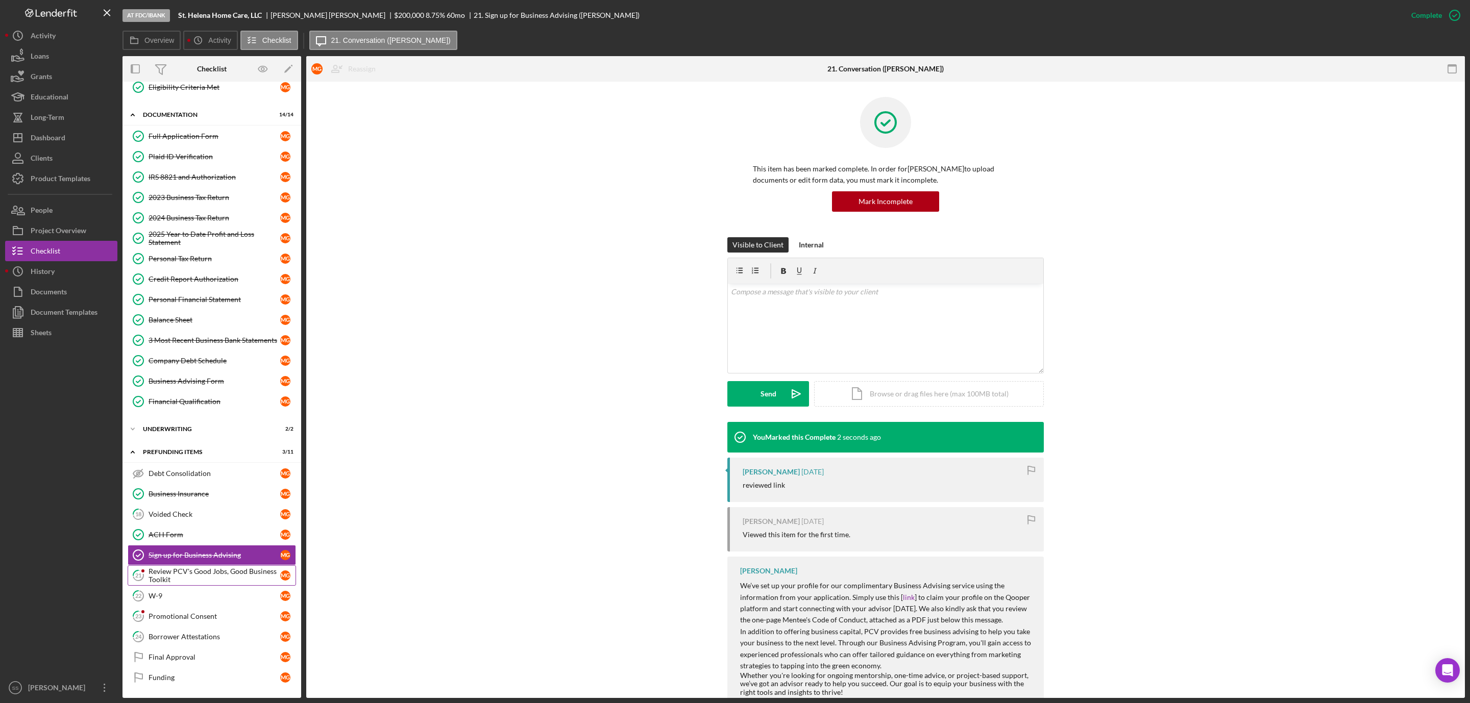
click at [210, 573] on div "Review PCV's Good Jobs, Good Business Toolkit" at bounding box center [214, 575] width 132 height 16
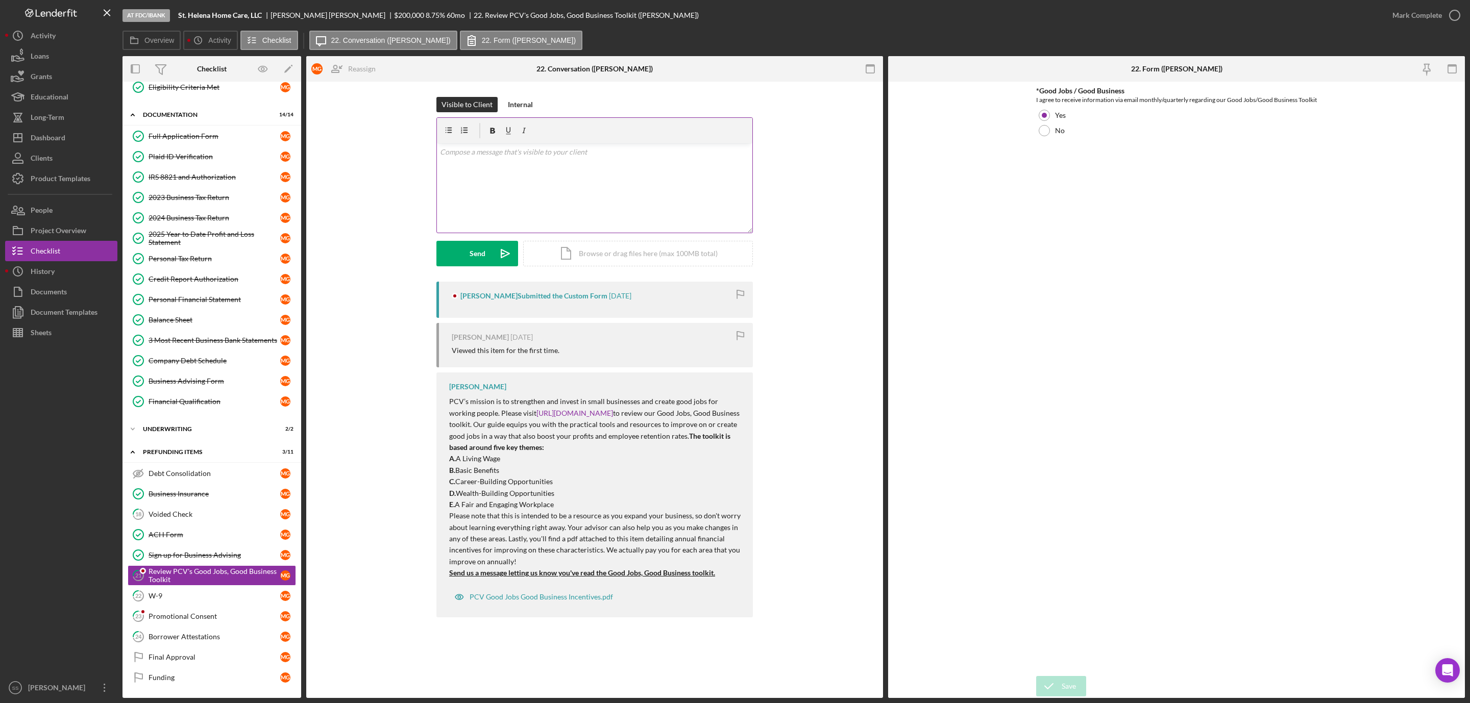
click at [648, 173] on div "v Color teal Color pink Remove color Add row above Add row below Add column bef…" at bounding box center [594, 187] width 315 height 89
click at [485, 254] on button "Send Icon/icon-invite-send" at bounding box center [477, 254] width 82 height 26
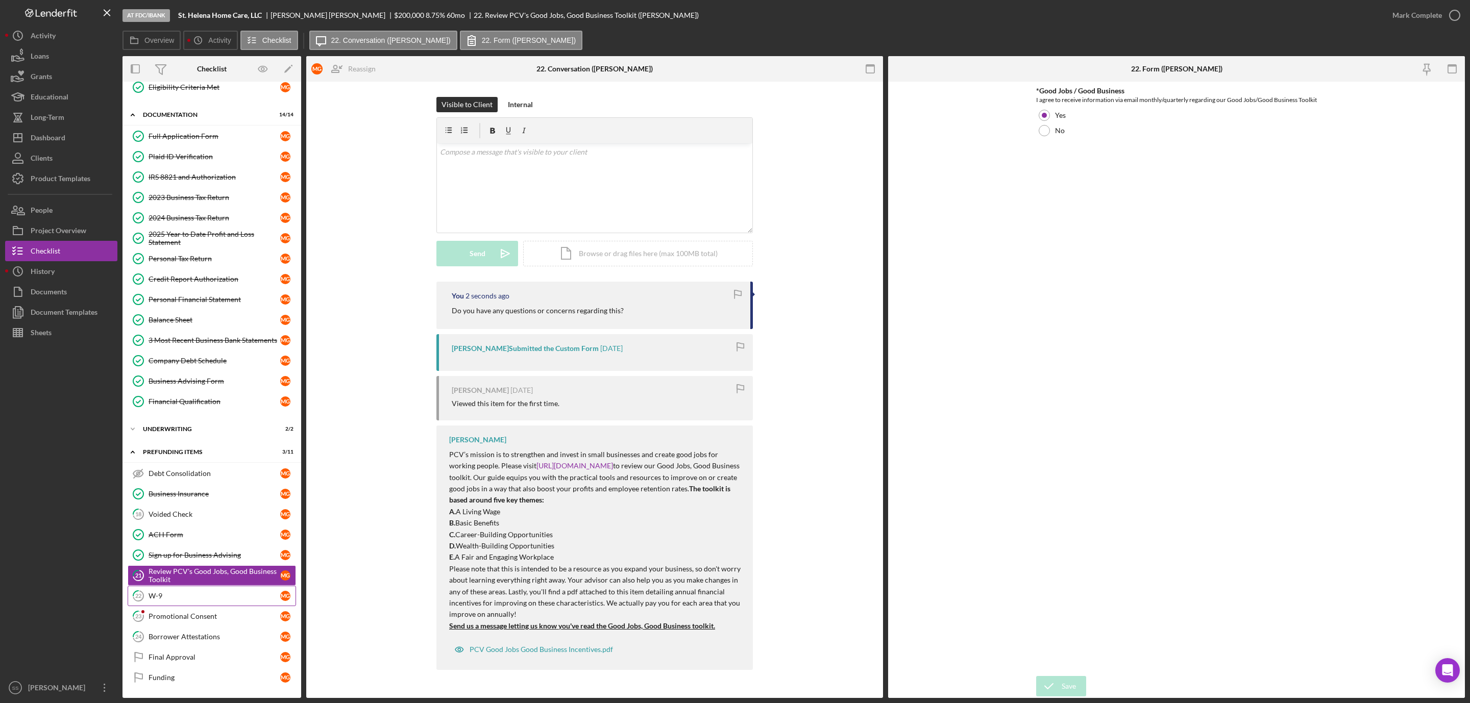
click at [204, 596] on div "W-9" at bounding box center [214, 596] width 132 height 8
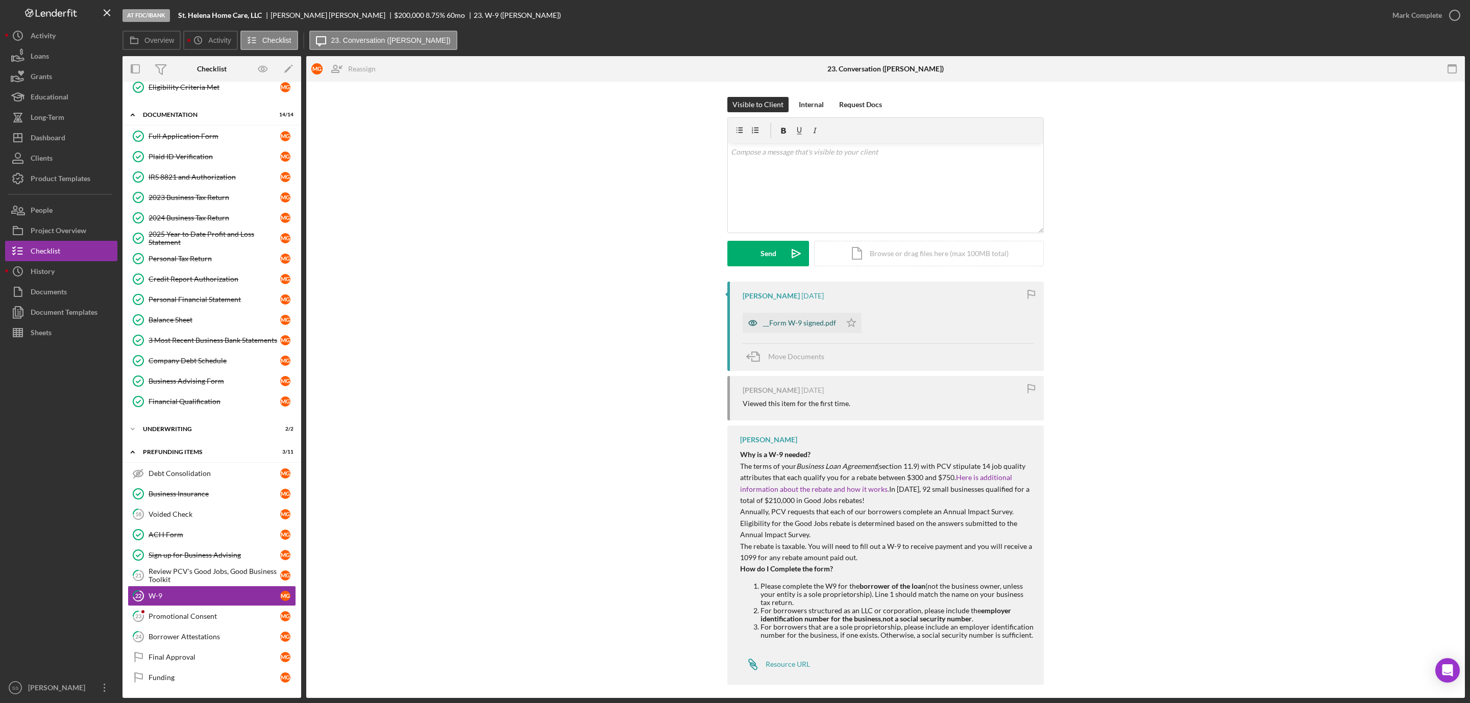
click at [803, 320] on div "__Form W-9 signed.pdf" at bounding box center [799, 323] width 73 height 8
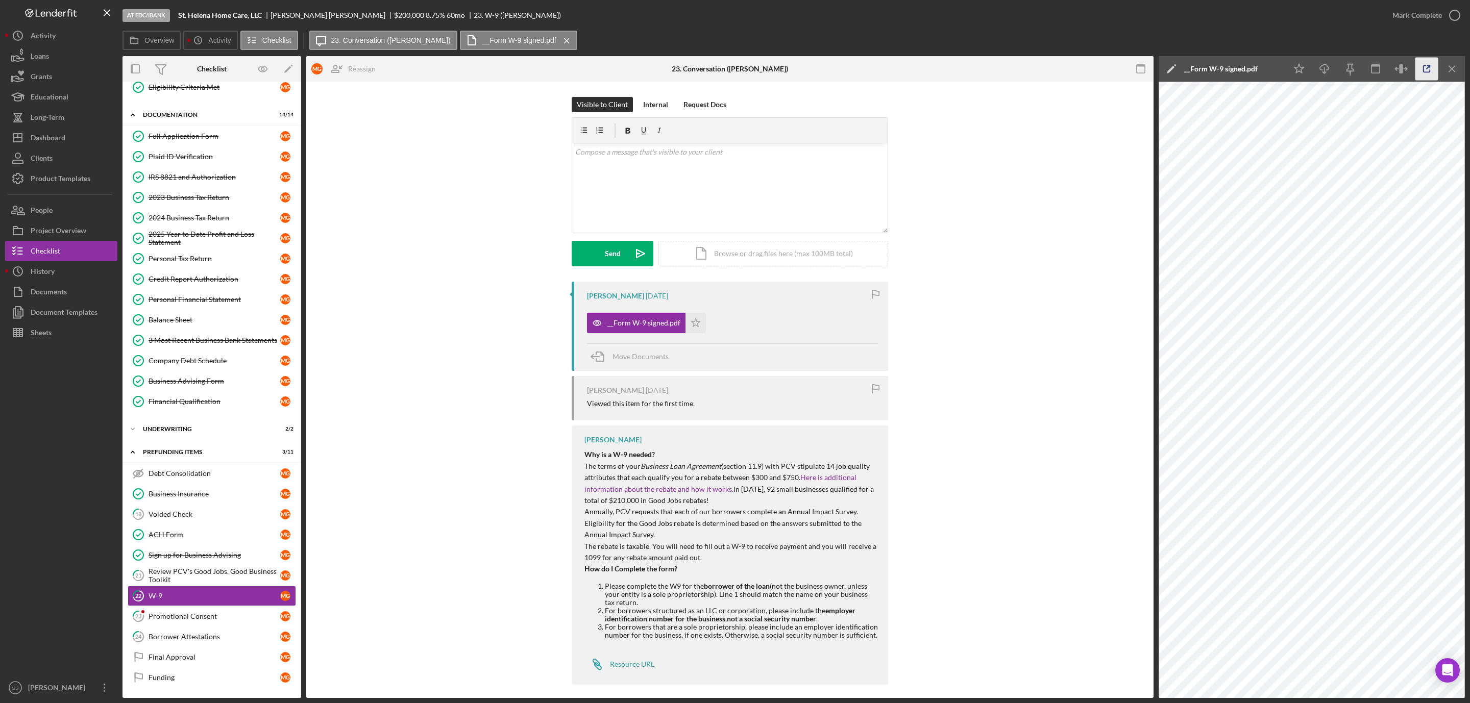
click at [1424, 66] on icon "button" at bounding box center [1426, 69] width 7 height 7
click at [1458, 10] on icon "button" at bounding box center [1455, 16] width 26 height 26
click at [216, 612] on div "Promotional Consent" at bounding box center [214, 616] width 132 height 8
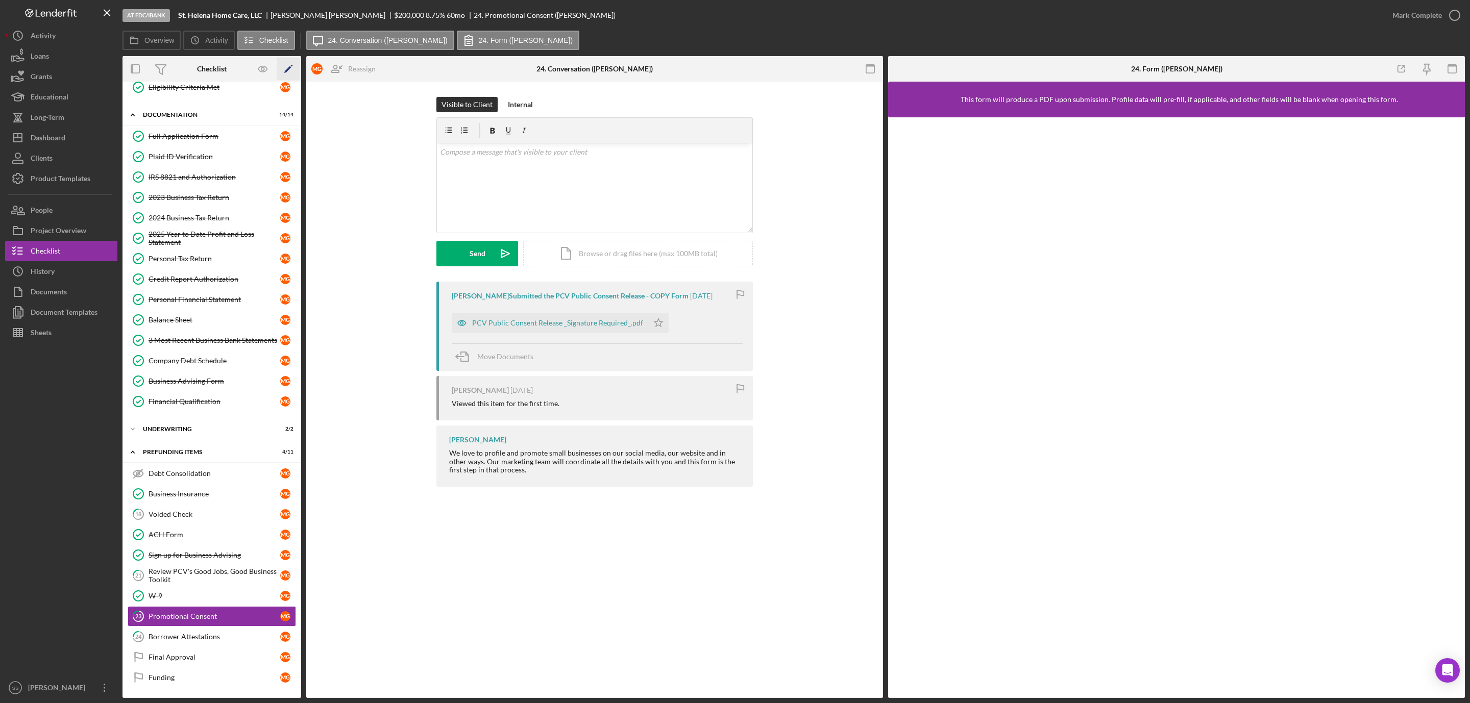
click at [288, 69] on polygon "button" at bounding box center [287, 69] width 7 height 7
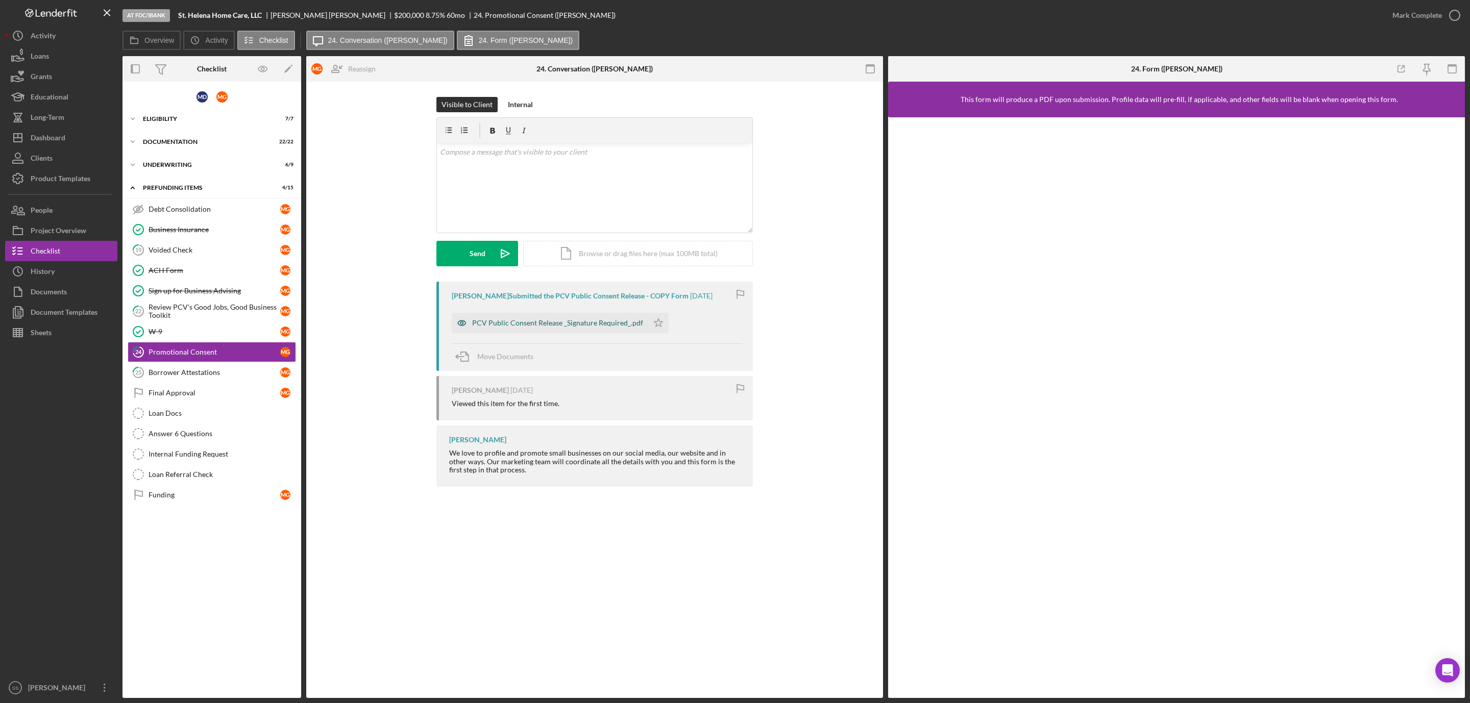
click at [591, 325] on div "PCV Public Consent Release _Signature Required_.pdf" at bounding box center [557, 323] width 171 height 8
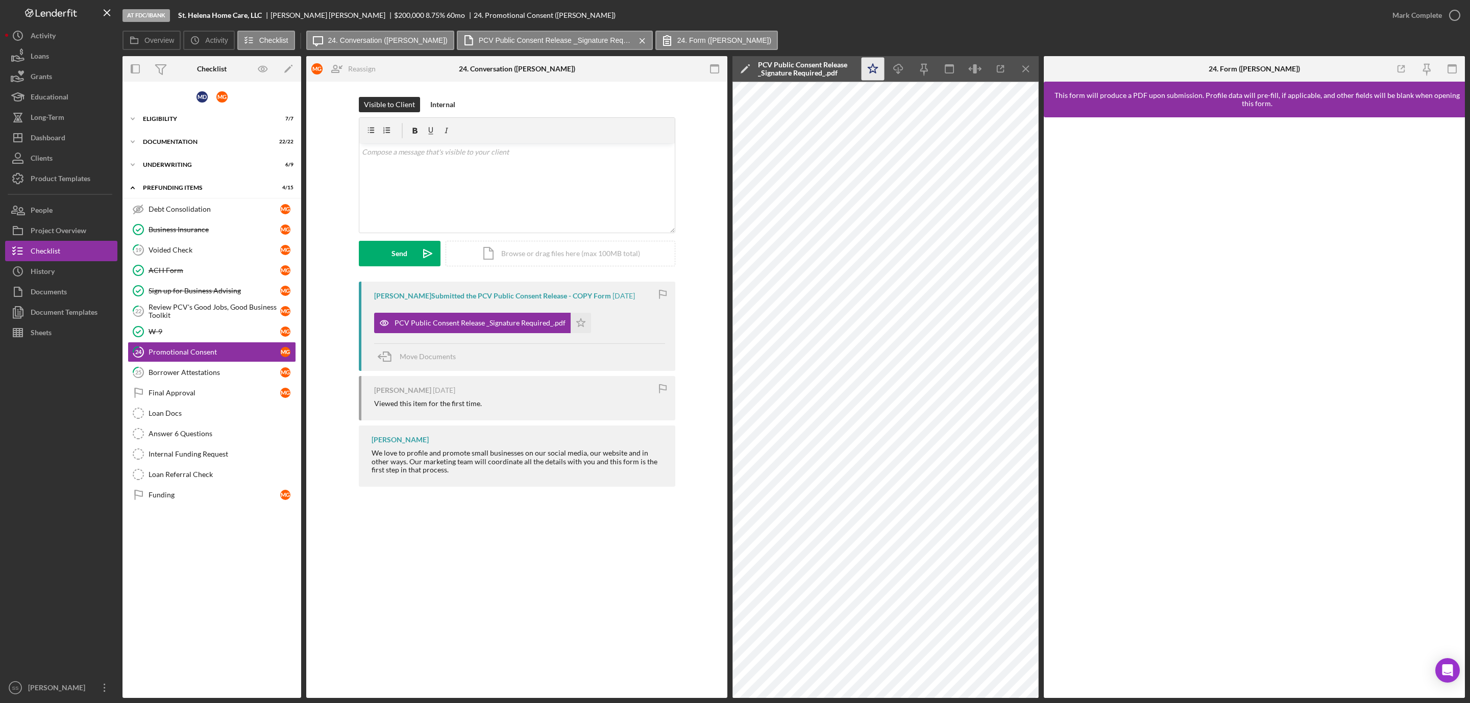
click at [876, 70] on icon "Icon/Star" at bounding box center [872, 69] width 23 height 23
click at [1451, 9] on icon "button" at bounding box center [1455, 16] width 26 height 26
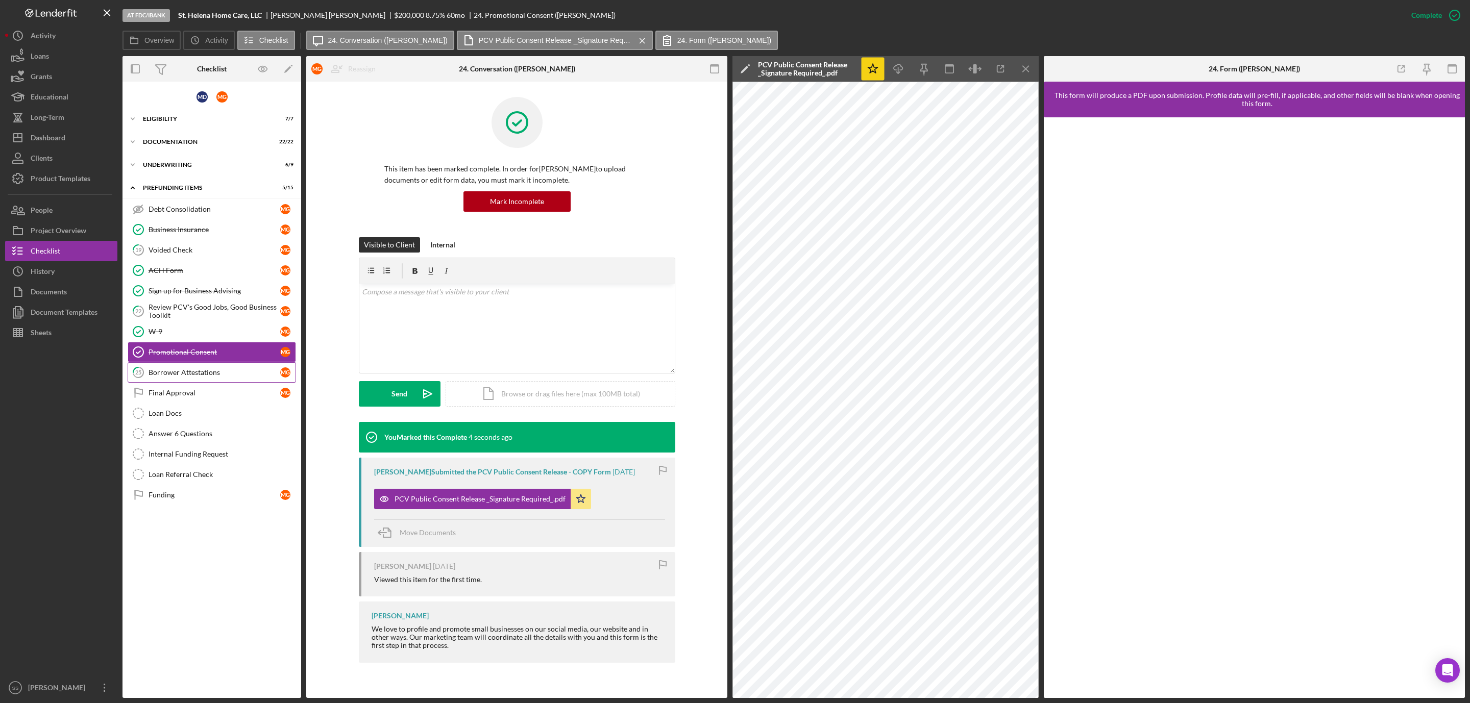
click at [245, 377] on div "Borrower Attestations" at bounding box center [214, 372] width 132 height 8
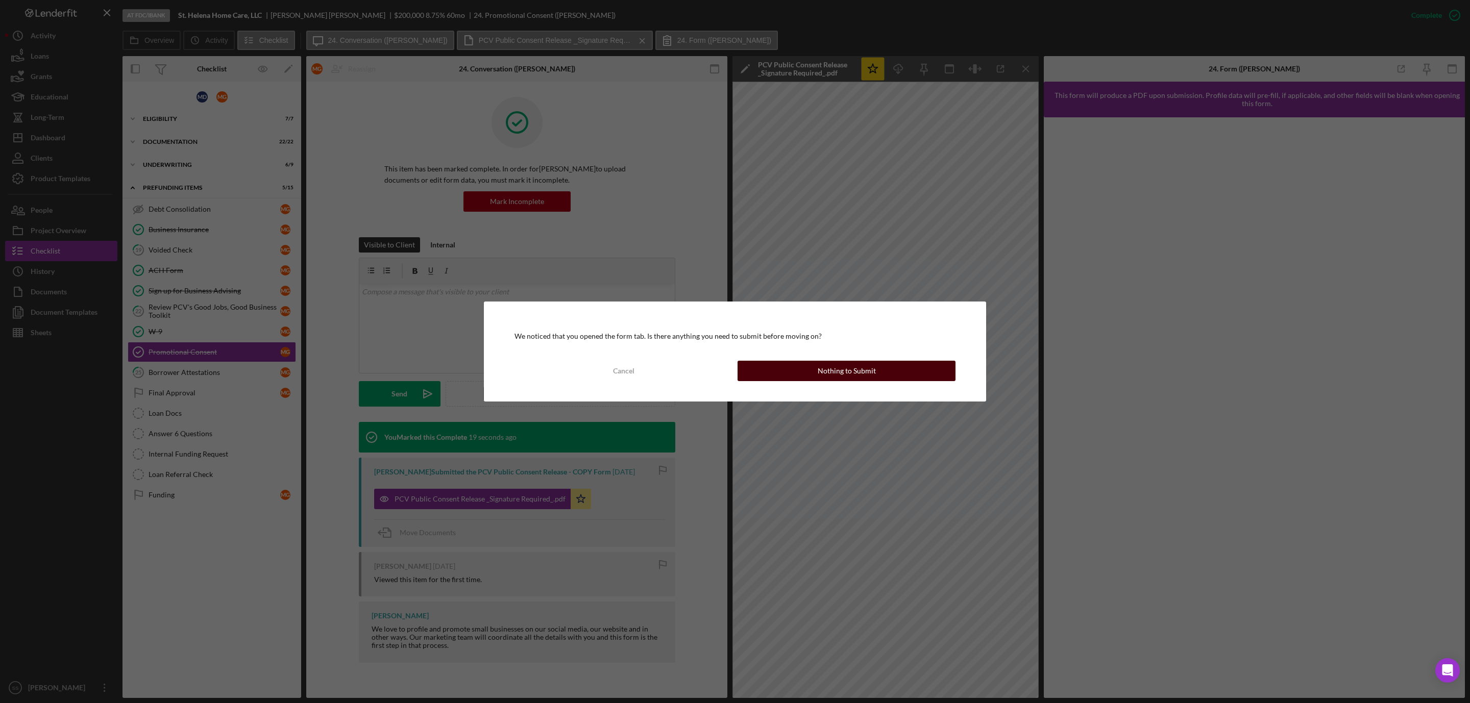
click at [848, 371] on div "Nothing to Submit" at bounding box center [847, 371] width 58 height 20
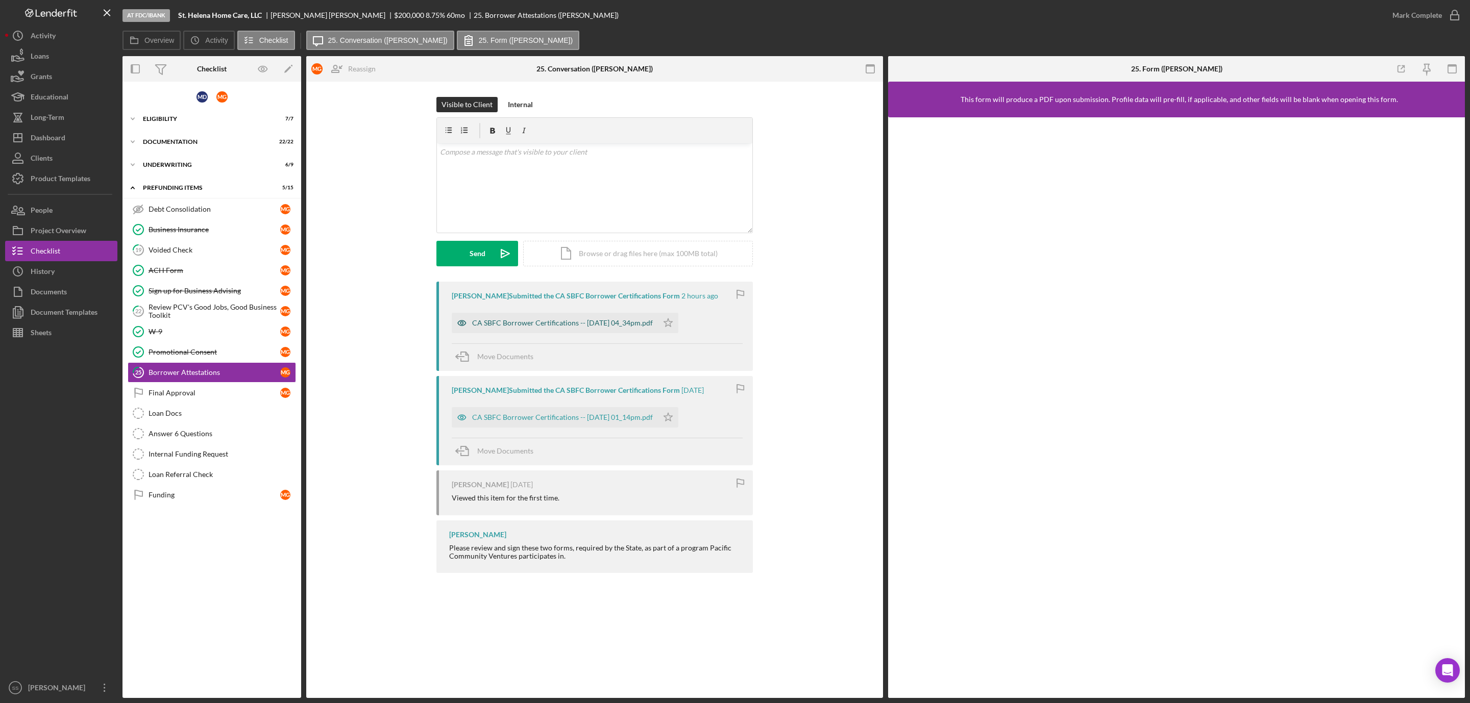
click at [598, 322] on div "CA SBFC Borrower Certifications -- 2025-09-26 04_34pm.pdf" at bounding box center [562, 323] width 181 height 8
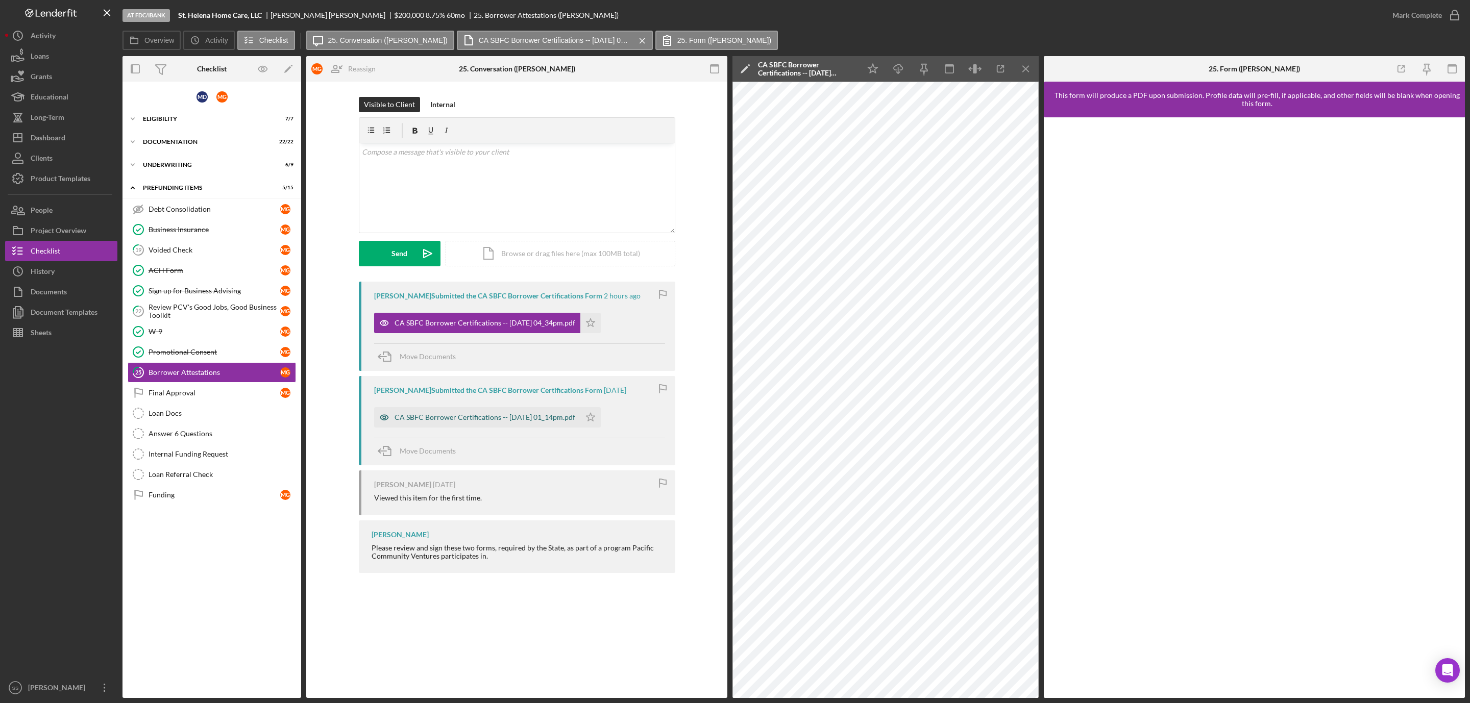
click at [496, 418] on div "CA SBFC Borrower Certifications -- 2025-09-23 01_14pm.pdf" at bounding box center [484, 417] width 181 height 8
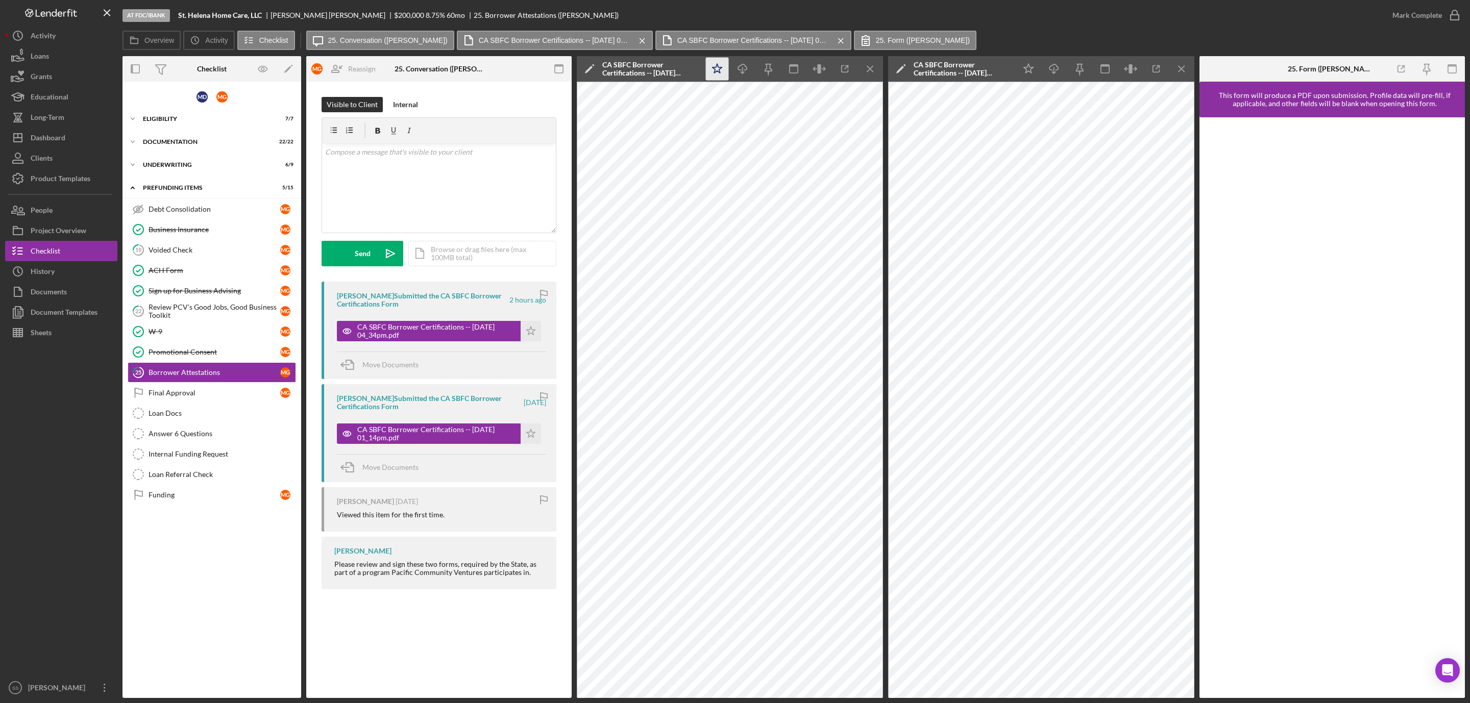
click at [720, 71] on icon "Icon/Star" at bounding box center [717, 69] width 23 height 23
click at [1022, 71] on icon "Icon/Star" at bounding box center [1028, 69] width 23 height 23
click at [1452, 12] on icon "button" at bounding box center [1455, 16] width 26 height 26
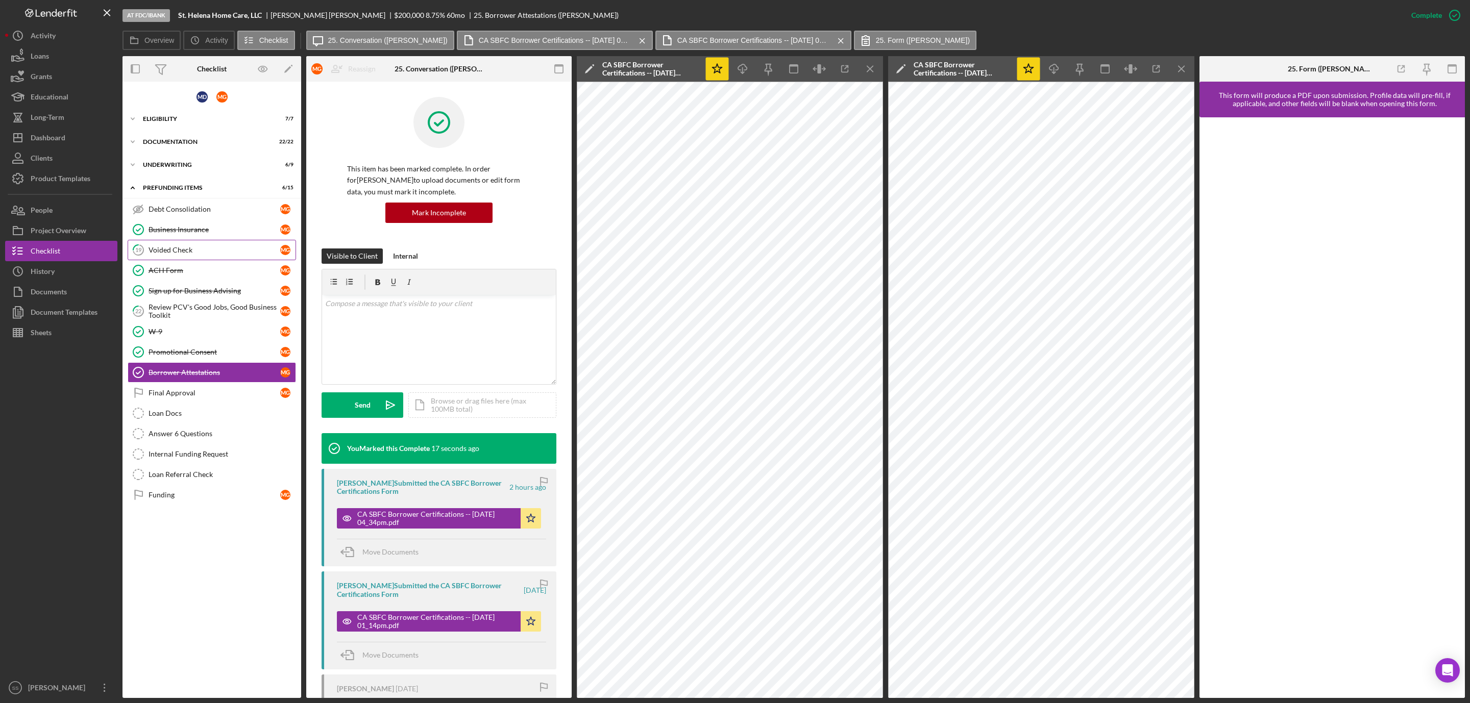
click at [204, 250] on div "Voided Check" at bounding box center [214, 250] width 132 height 8
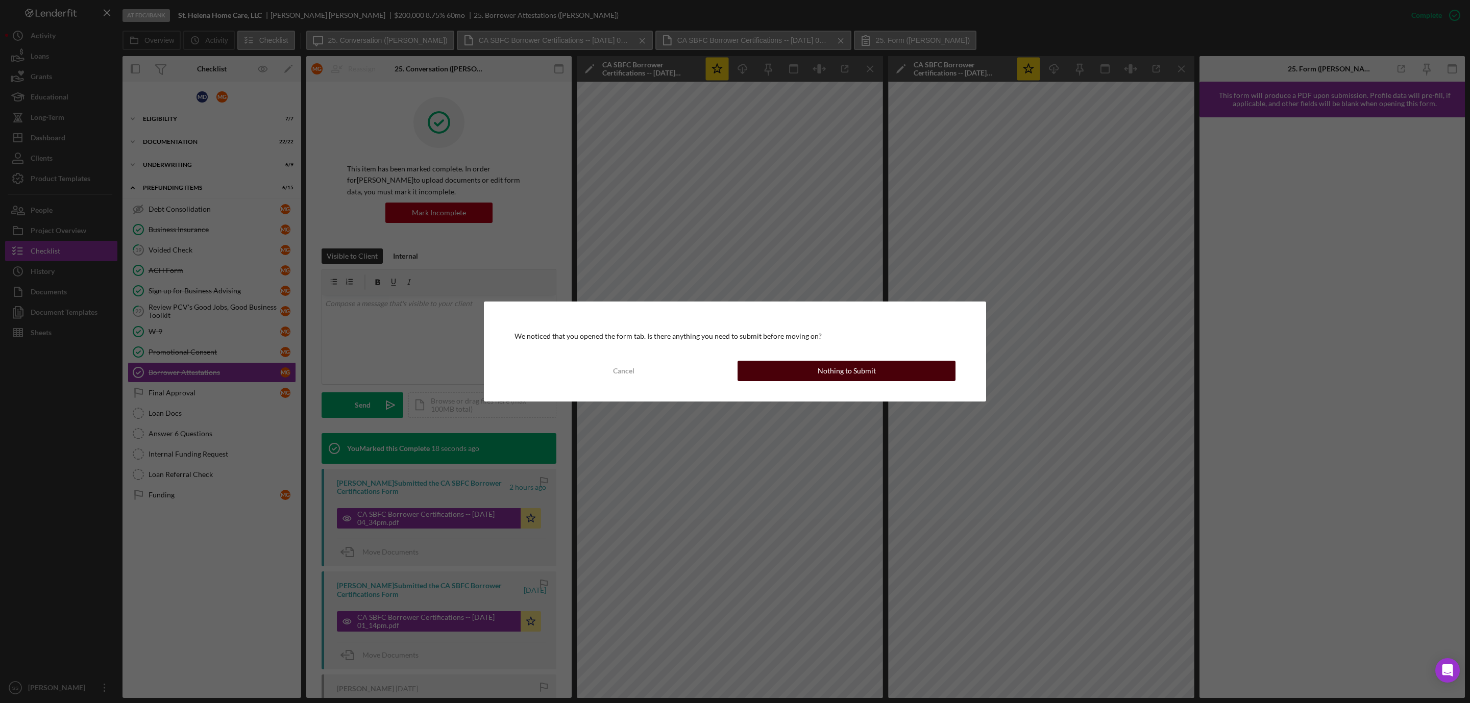
click at [775, 374] on button "Nothing to Submit" at bounding box center [846, 371] width 218 height 20
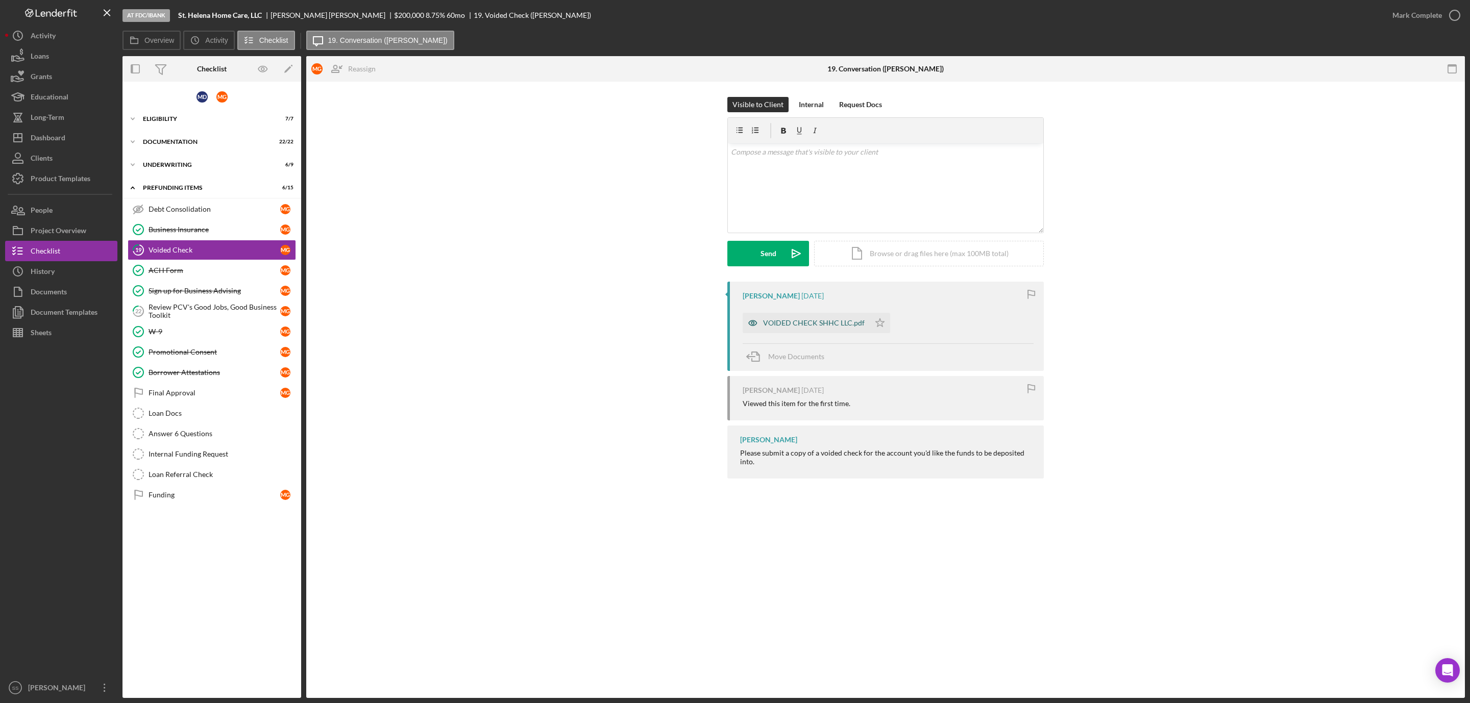
click at [813, 322] on div "VOIDED CHECK SHHC LLC.pdf" at bounding box center [814, 323] width 102 height 8
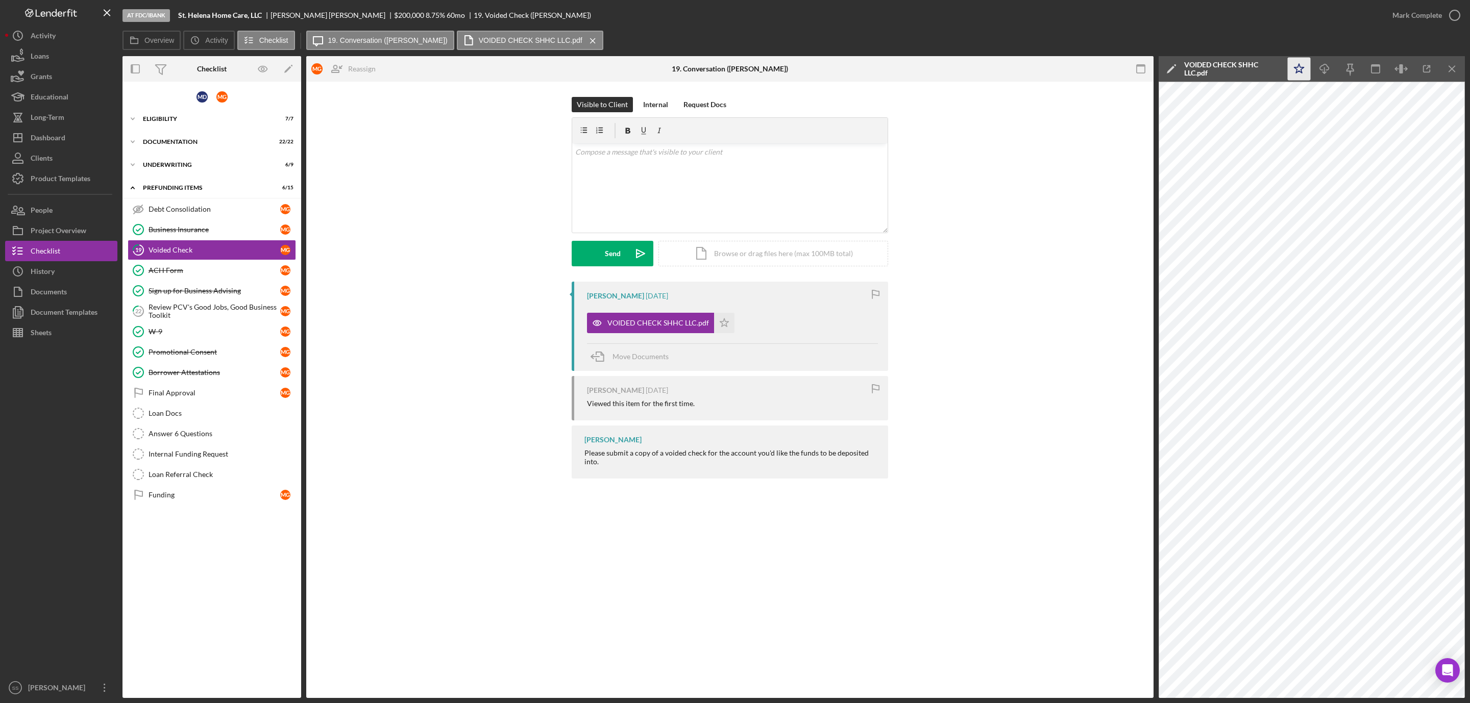
click at [1301, 66] on icon "Icon/Star" at bounding box center [1299, 69] width 23 height 23
click at [1454, 14] on icon "button" at bounding box center [1455, 16] width 26 height 26
